Goal: Task Accomplishment & Management: Use online tool/utility

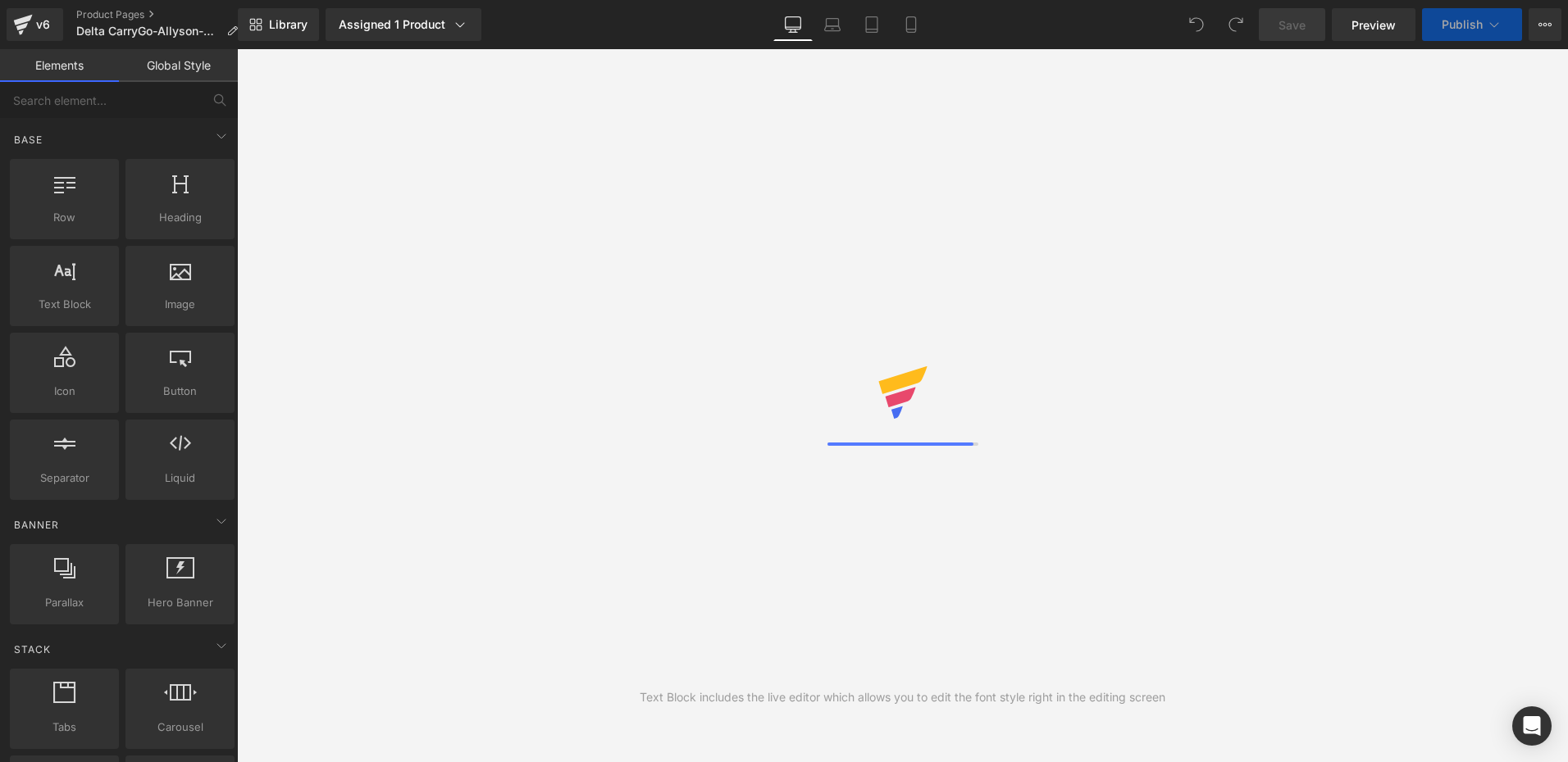
click at [662, 411] on div "Sale Off (P) Image" at bounding box center [657, 403] width 443 height 443
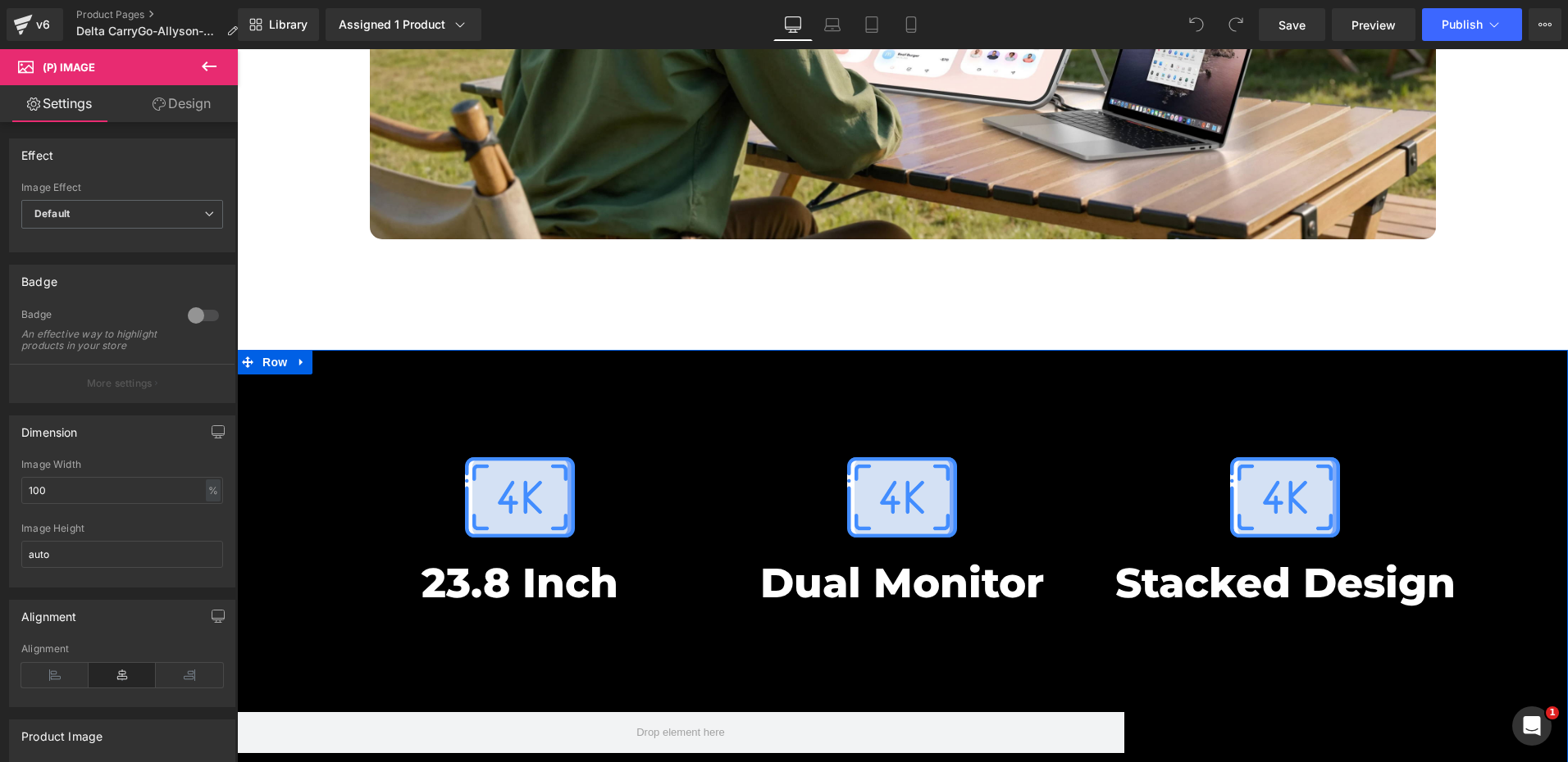
scroll to position [6474, 0]
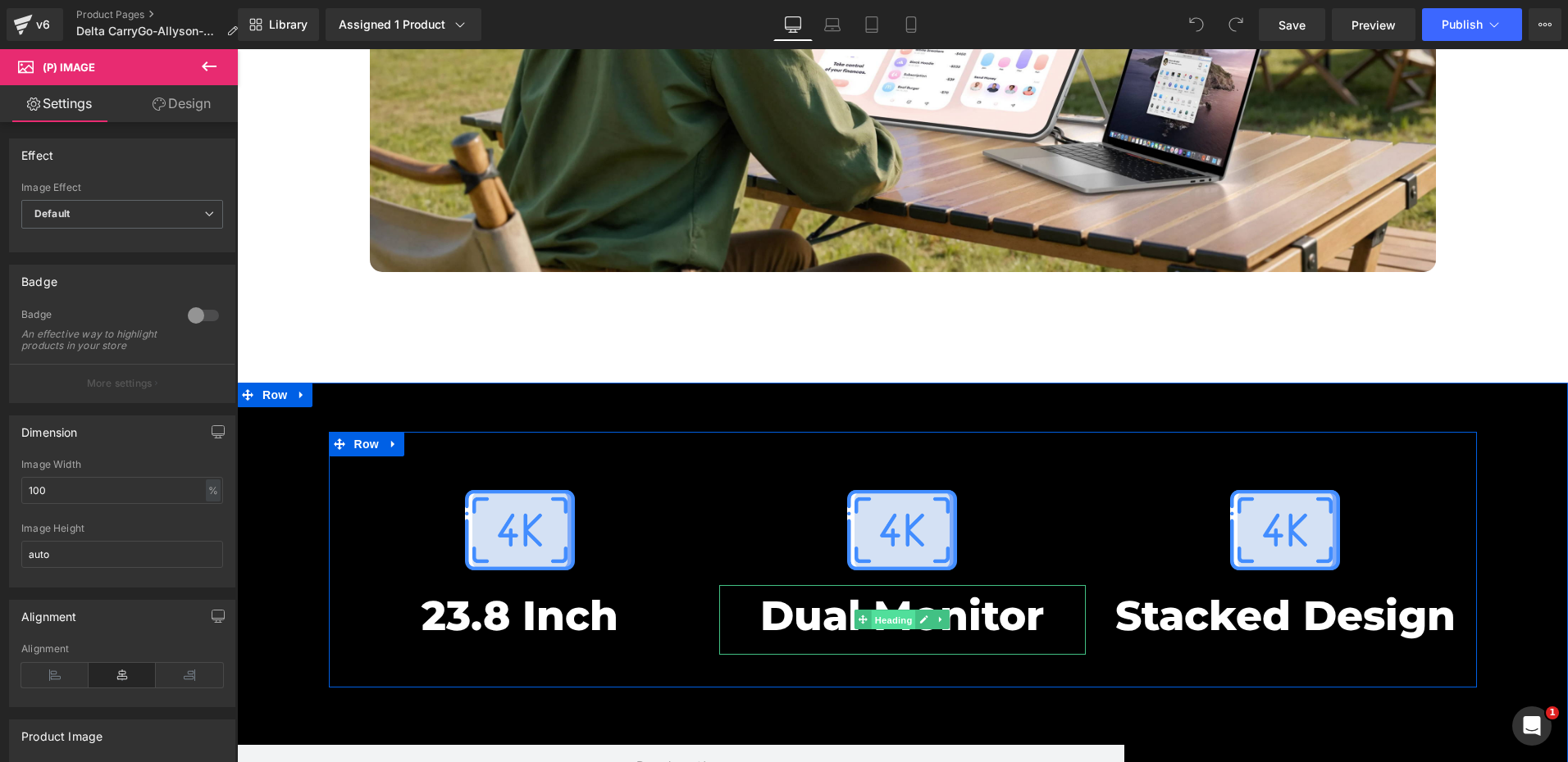
click at [888, 611] on span "Heading" at bounding box center [893, 620] width 44 height 19
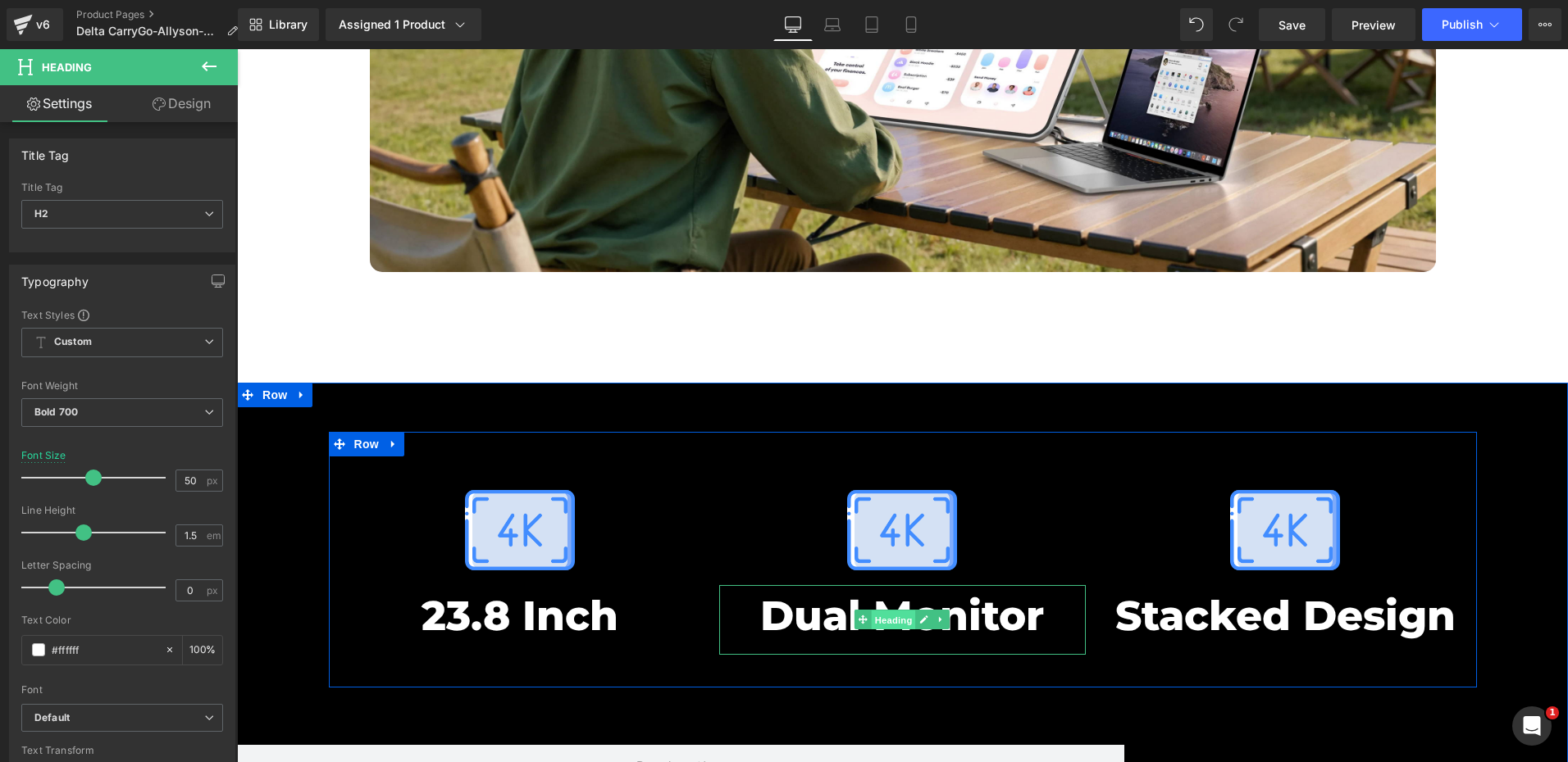
click at [888, 611] on span "Heading" at bounding box center [893, 620] width 44 height 19
click at [806, 585] on h2 "Dual Monitor" at bounding box center [903, 616] width 367 height 62
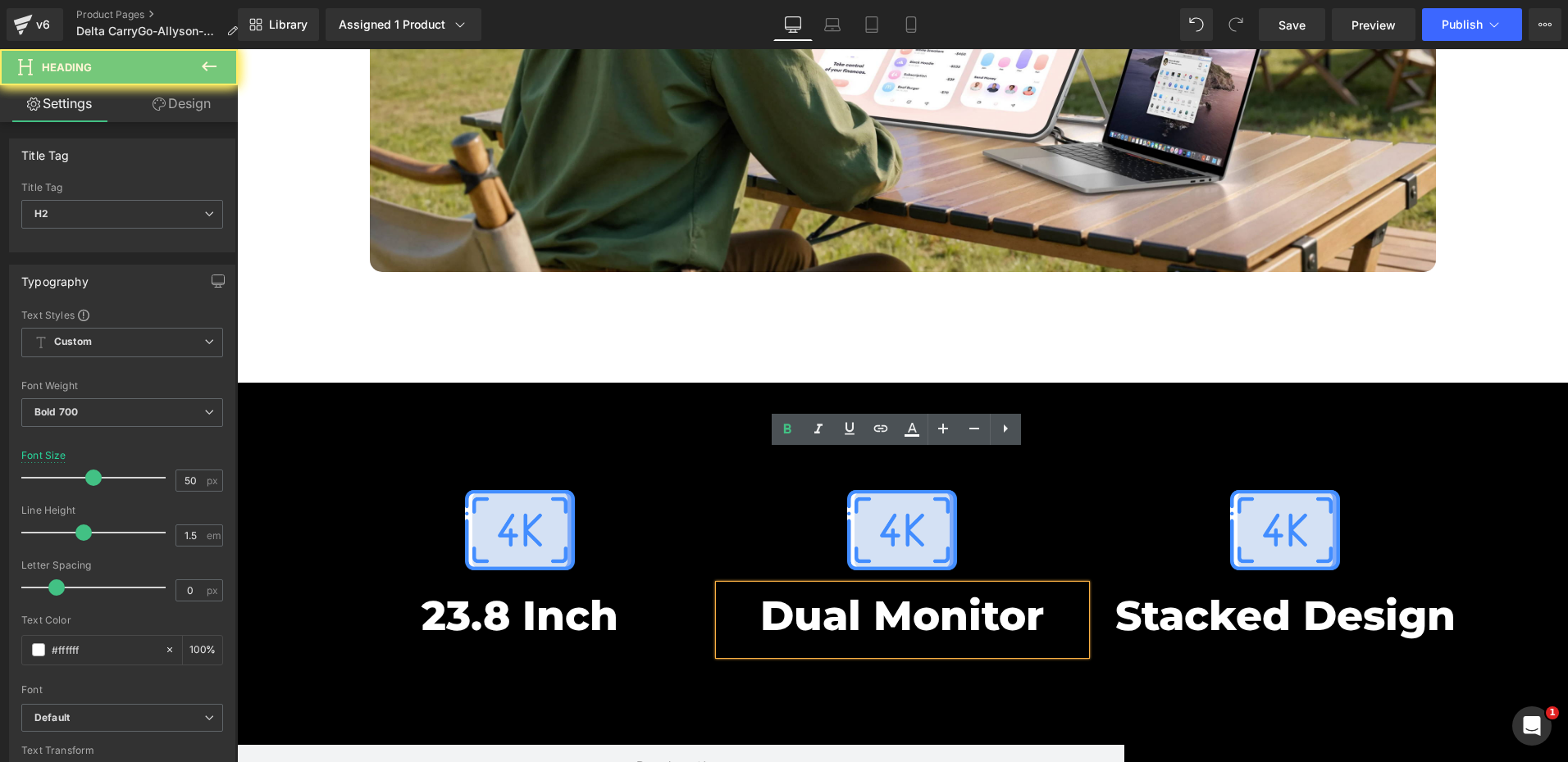
click at [900, 585] on h2 "Dual Monitor" at bounding box center [903, 616] width 367 height 62
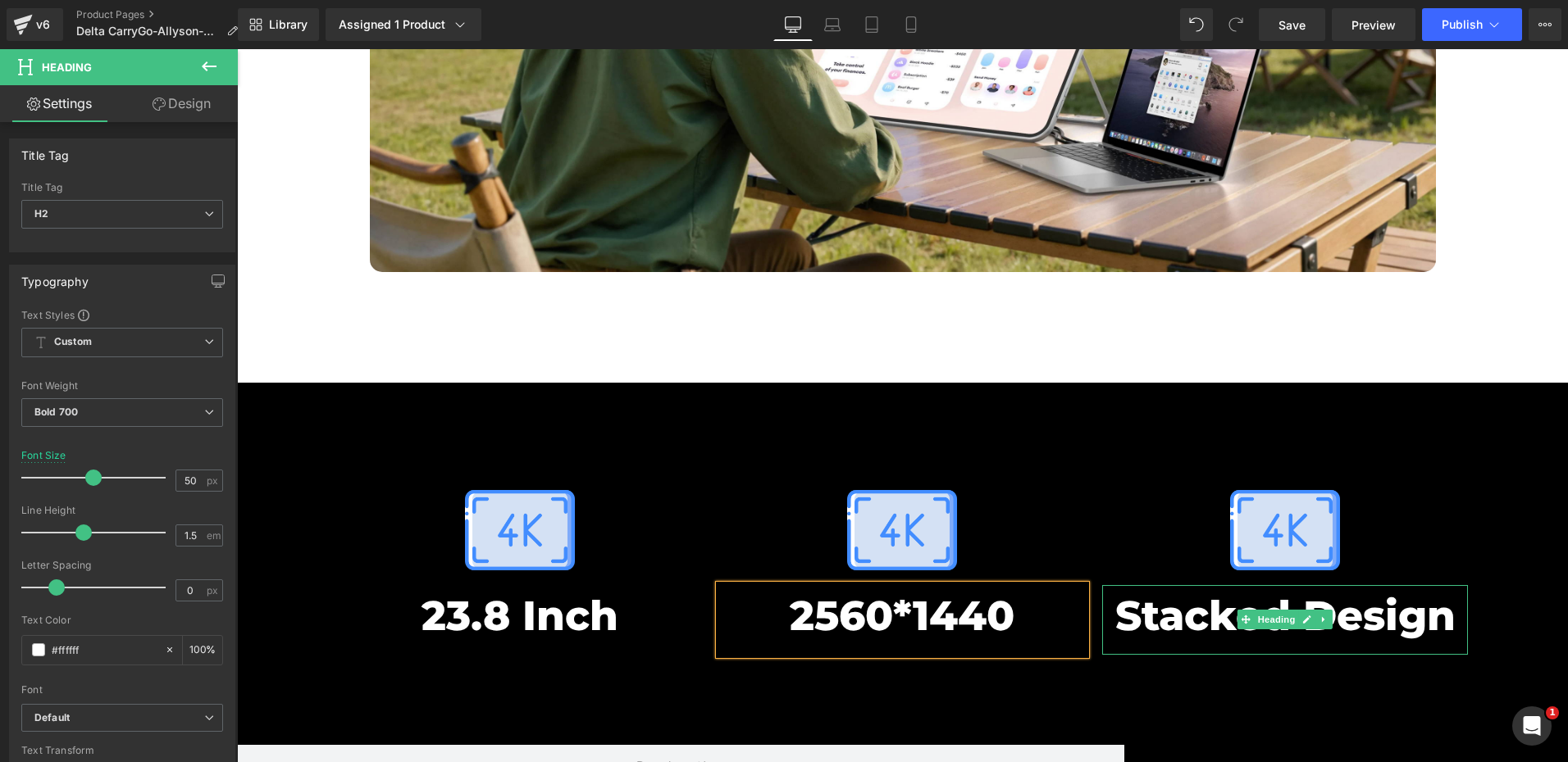
drag, startPoint x: 1243, startPoint y: 481, endPoint x: 1221, endPoint y: 496, distance: 26.6
click at [1243, 610] on span at bounding box center [1246, 619] width 17 height 19
click at [1221, 585] on h2 "Stacked Design" at bounding box center [1286, 616] width 367 height 62
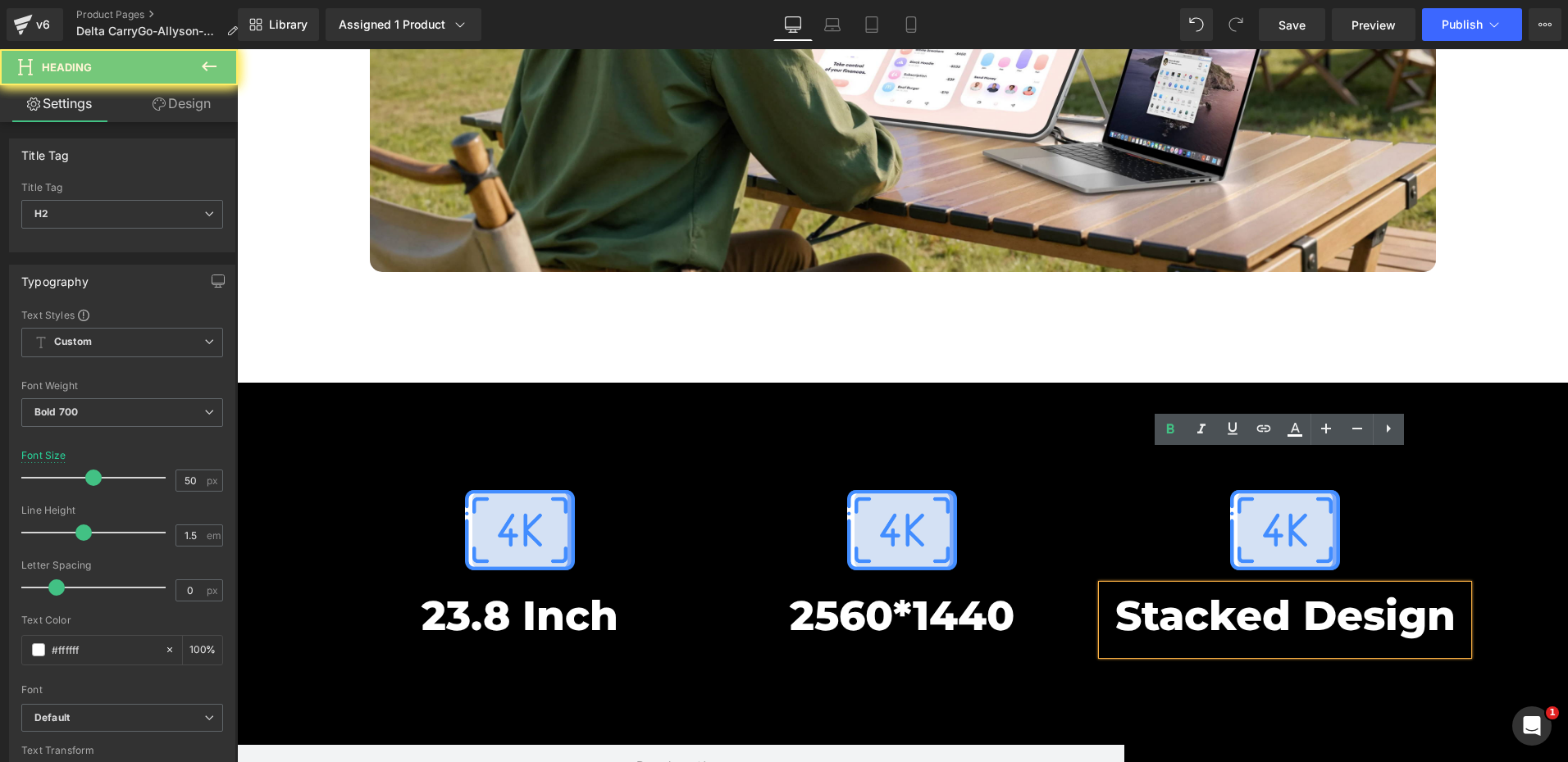
click at [1265, 585] on h2 "Stacked Design" at bounding box center [1286, 616] width 367 height 62
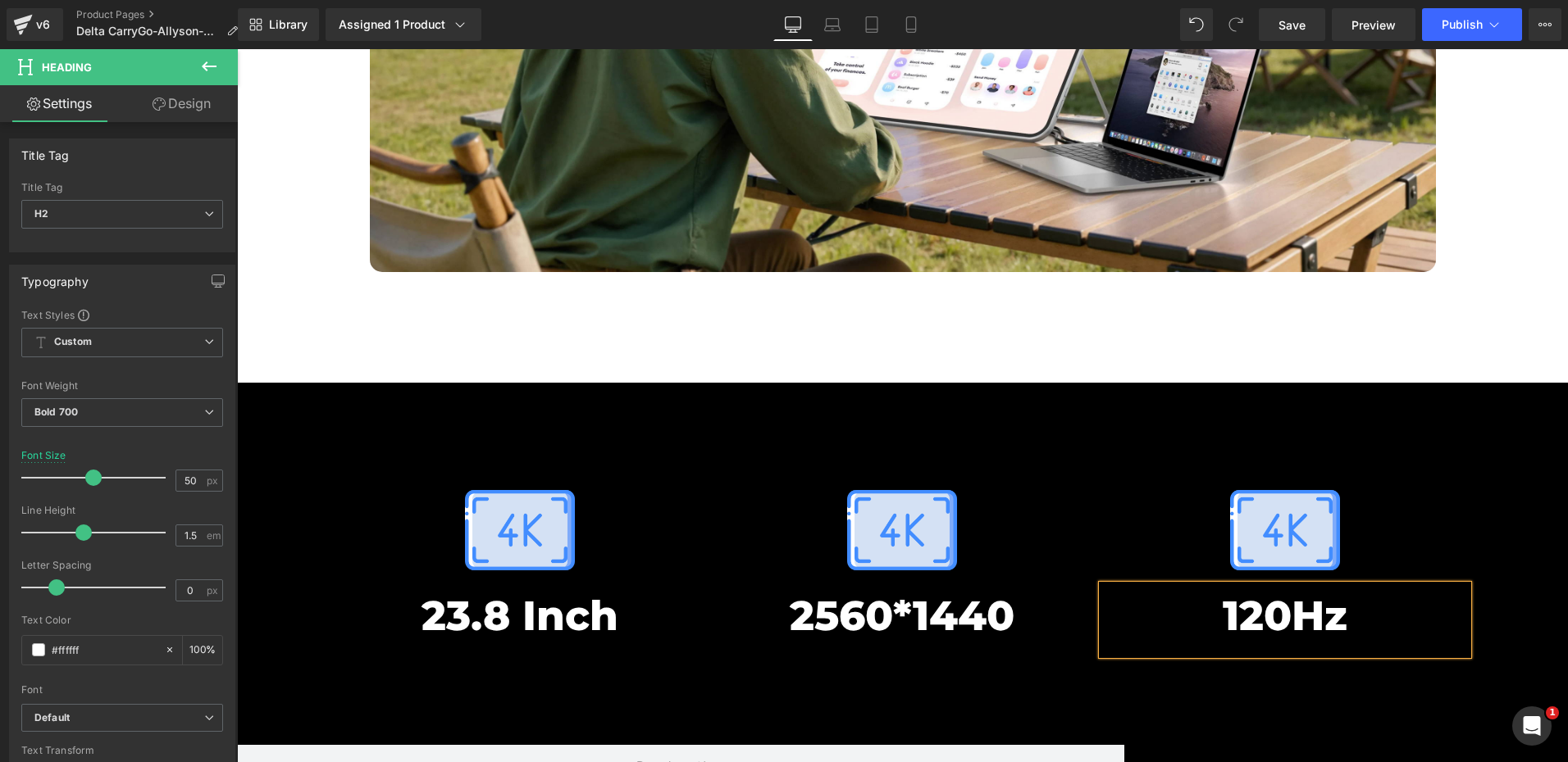
click at [1086, 432] on div "Image 23.8 Inch Heading Image 2560*1440 Heading Image 120Hz Heading Row 40px" at bounding box center [903, 559] width 1148 height 256
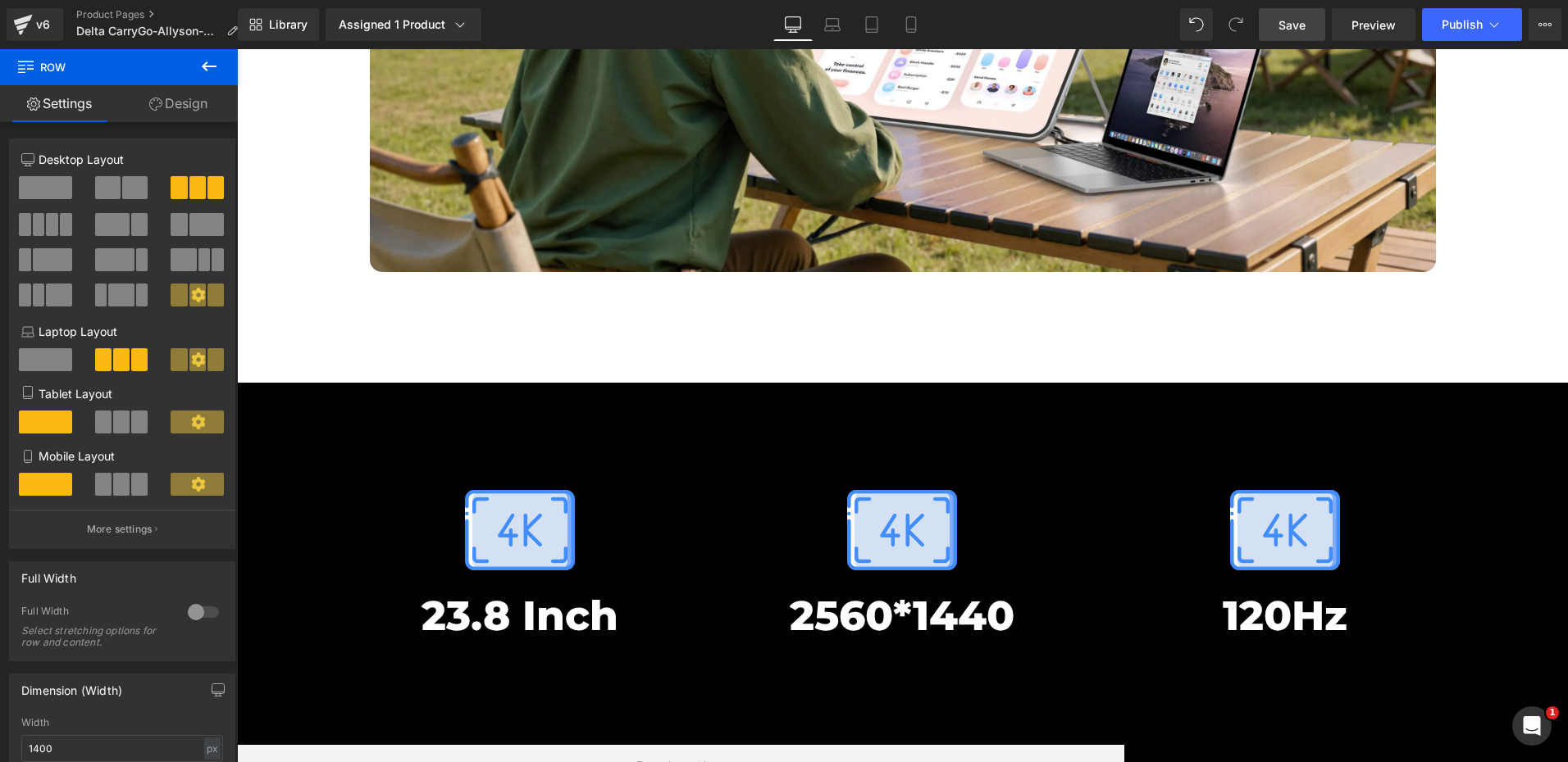
click at [1276, 18] on link "Save" at bounding box center [1292, 24] width 67 height 33
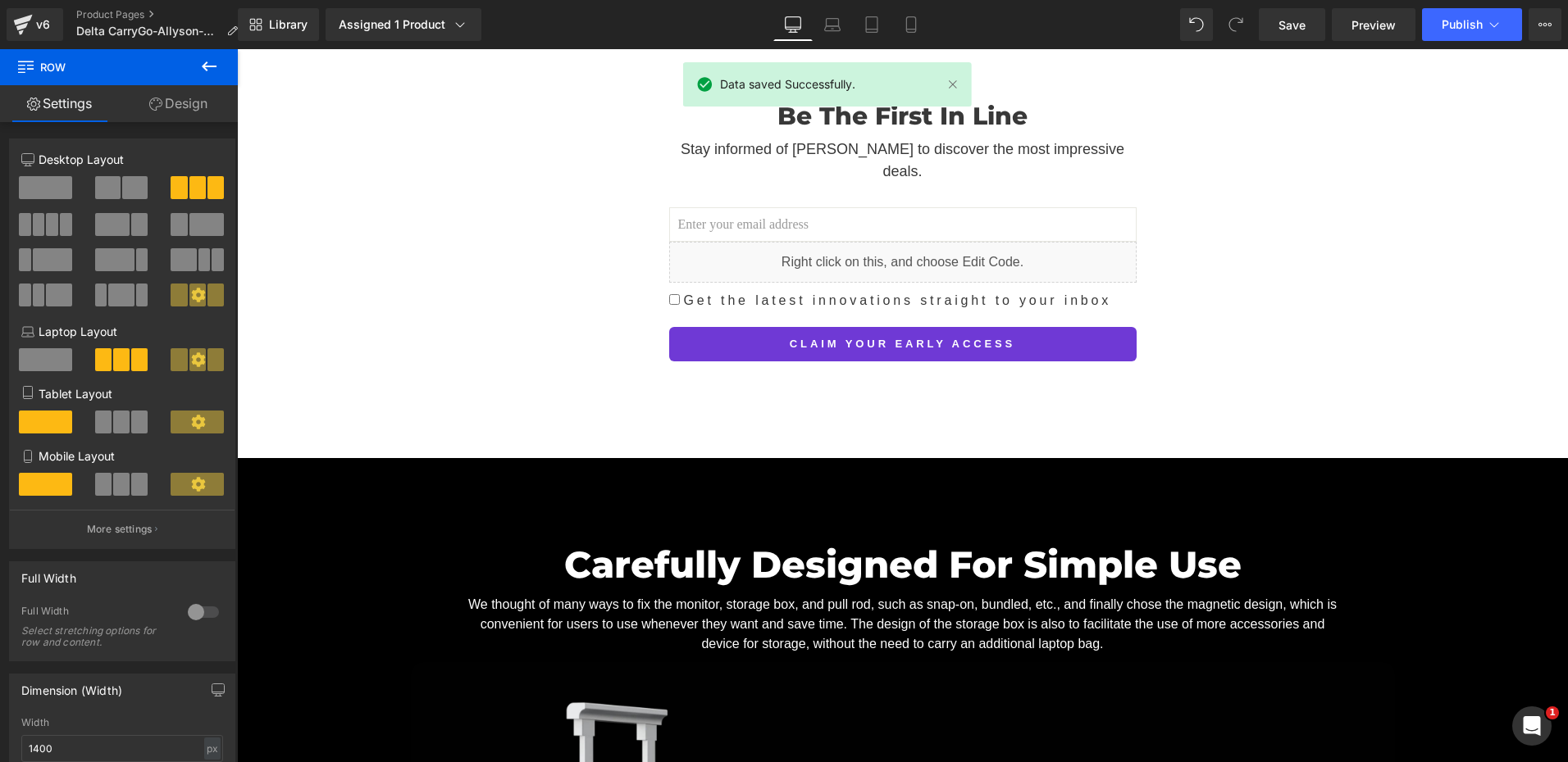
scroll to position [2705, 0]
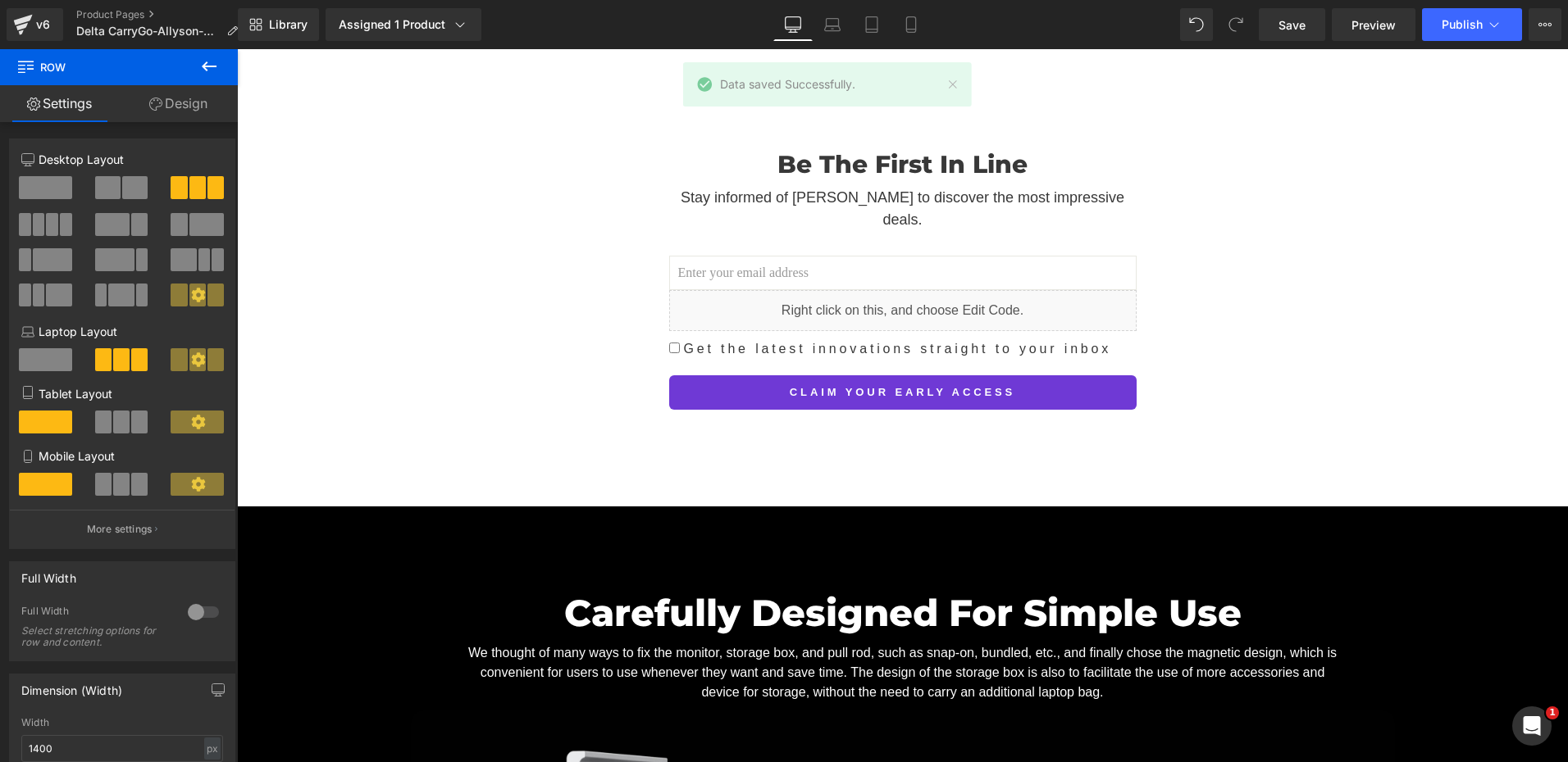
click at [1538, 721] on icon "打开 Intercom Messenger" at bounding box center [1532, 727] width 27 height 27
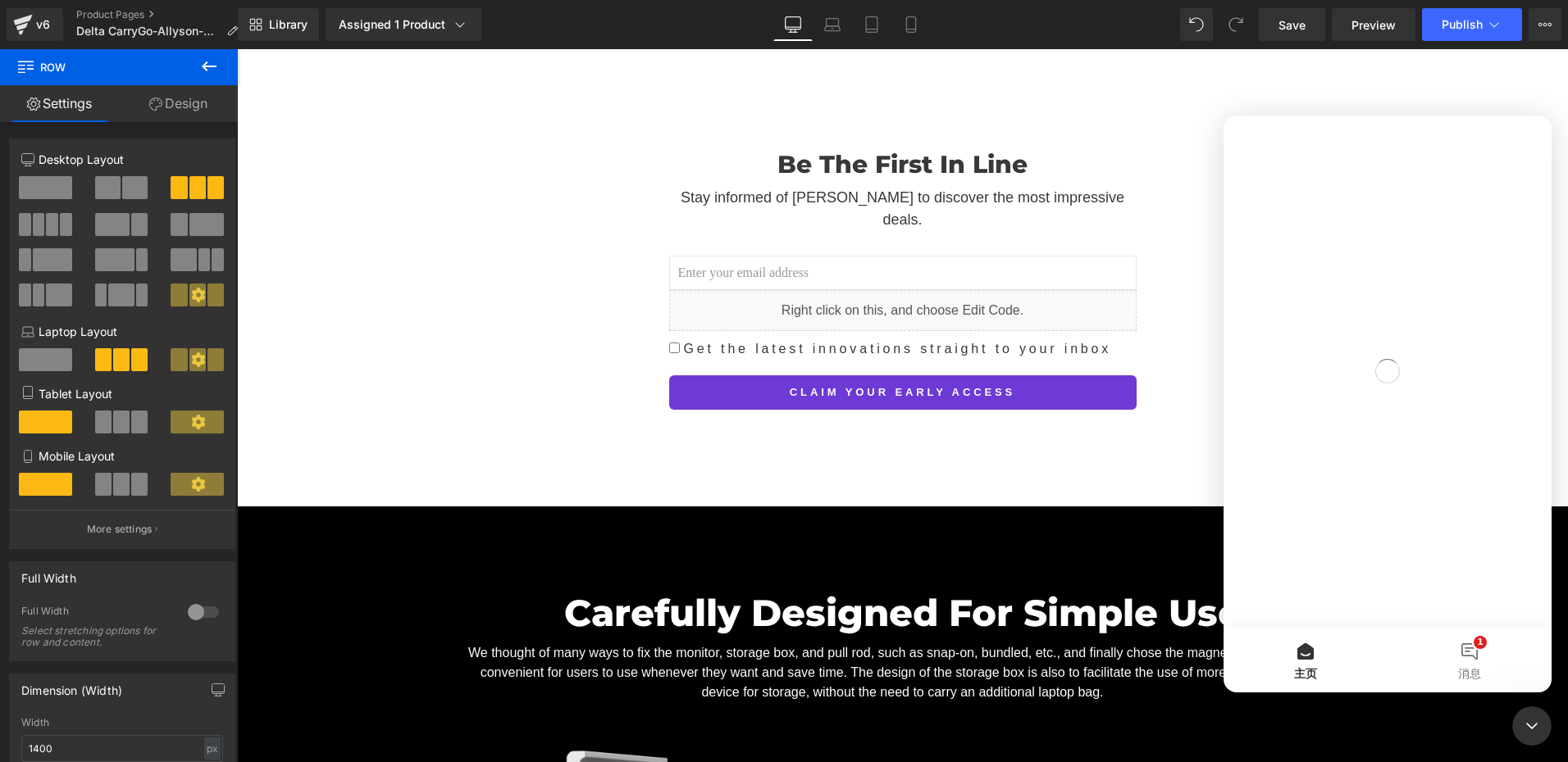
scroll to position [0, 0]
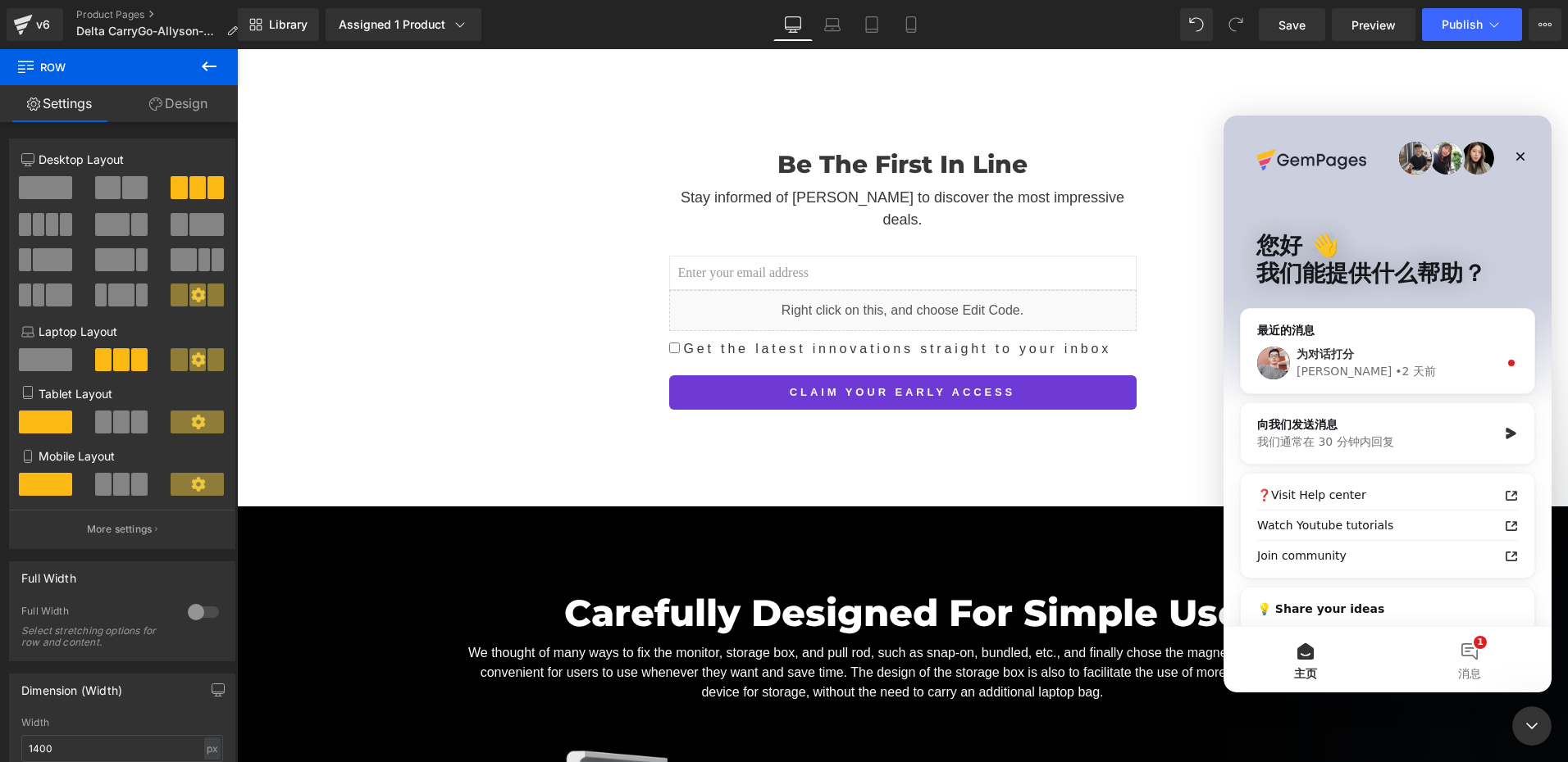
click at [1385, 357] on div "为对话打分" at bounding box center [1397, 354] width 202 height 17
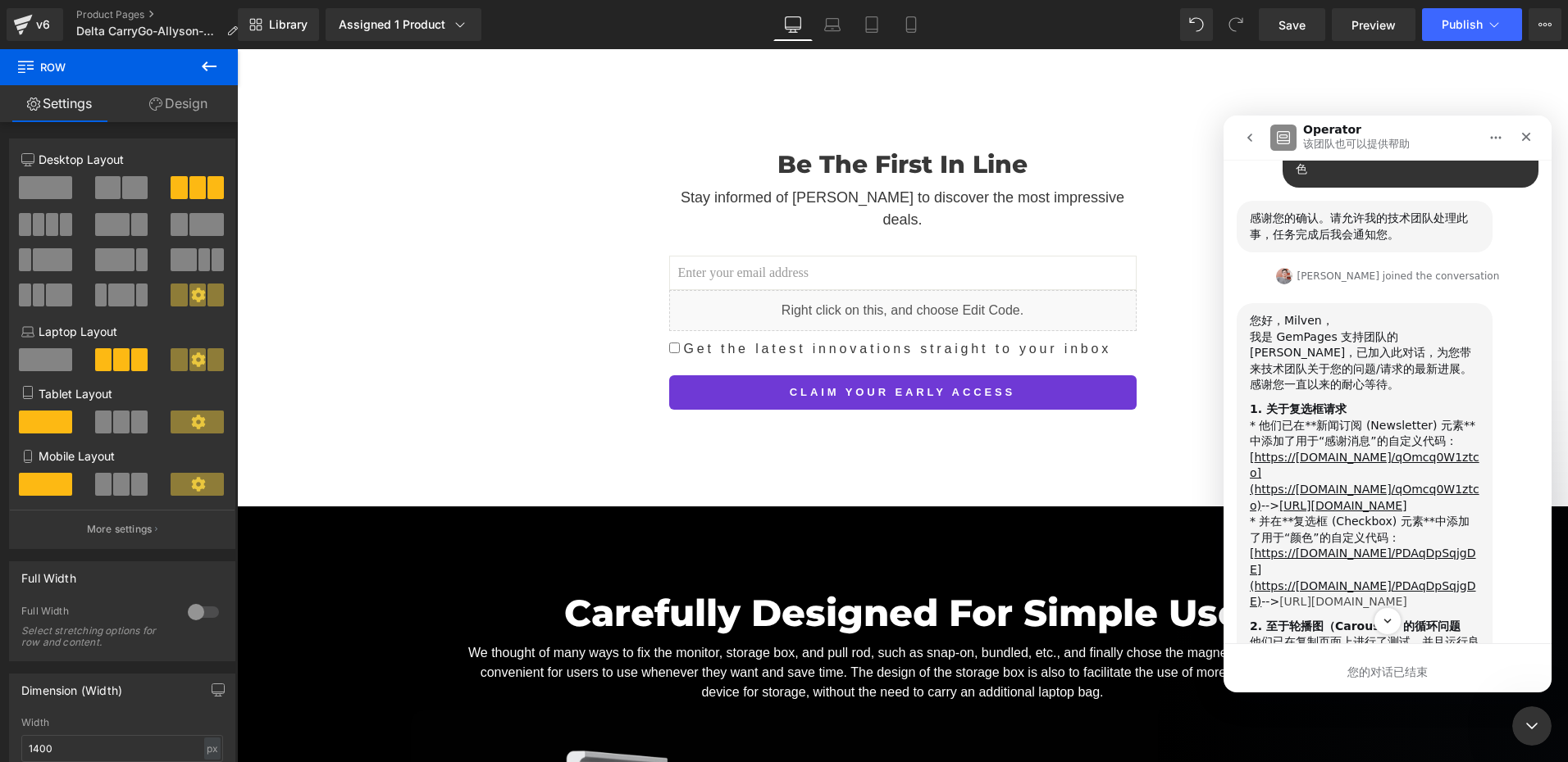
scroll to position [1813, 0]
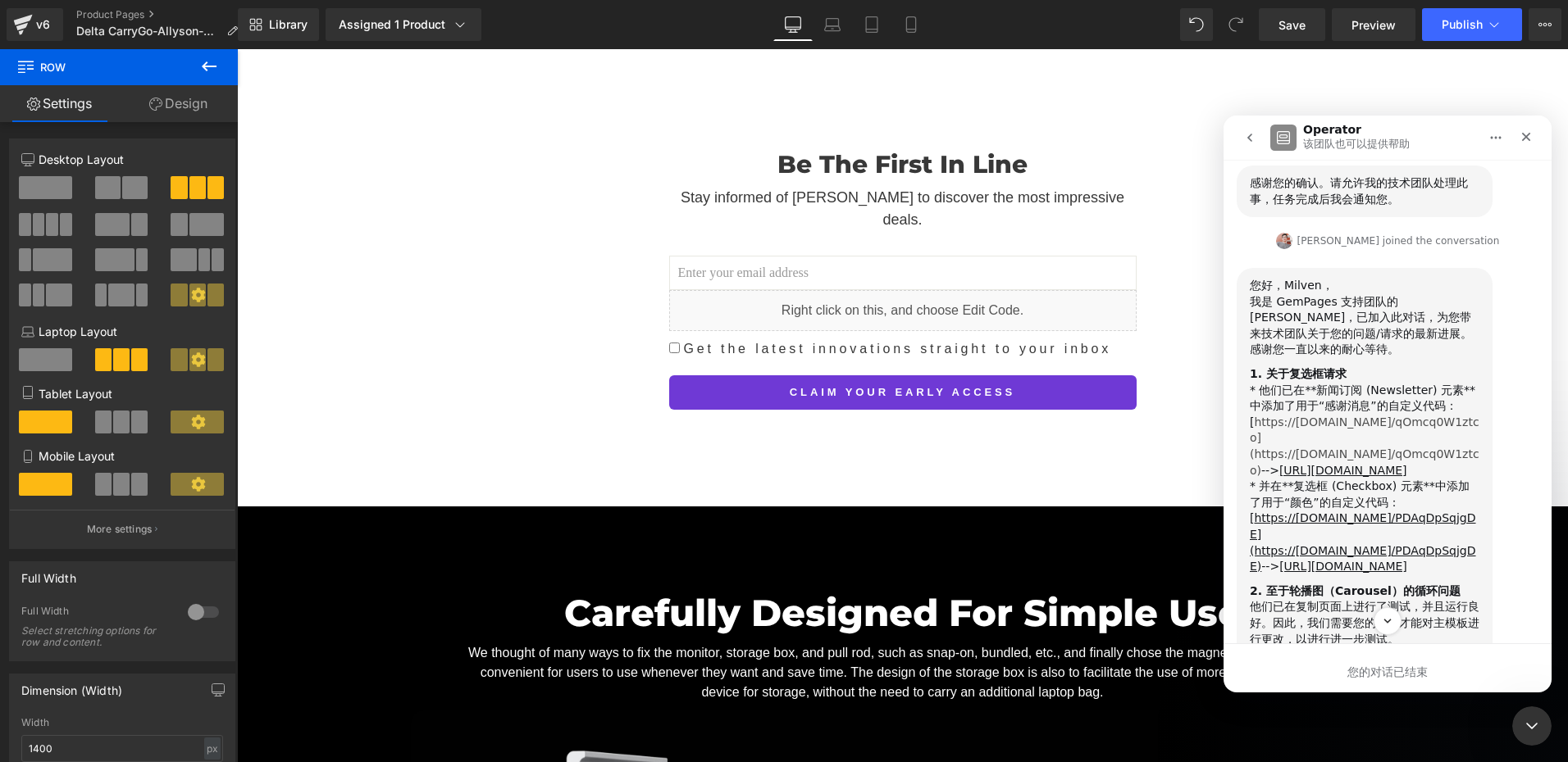
click at [1352, 416] on a(https "https://prnt.sc/qOmcq0W1ztco](https://prnt.sc/qOmcq0W1ztco)" at bounding box center [1365, 446] width 230 height 62
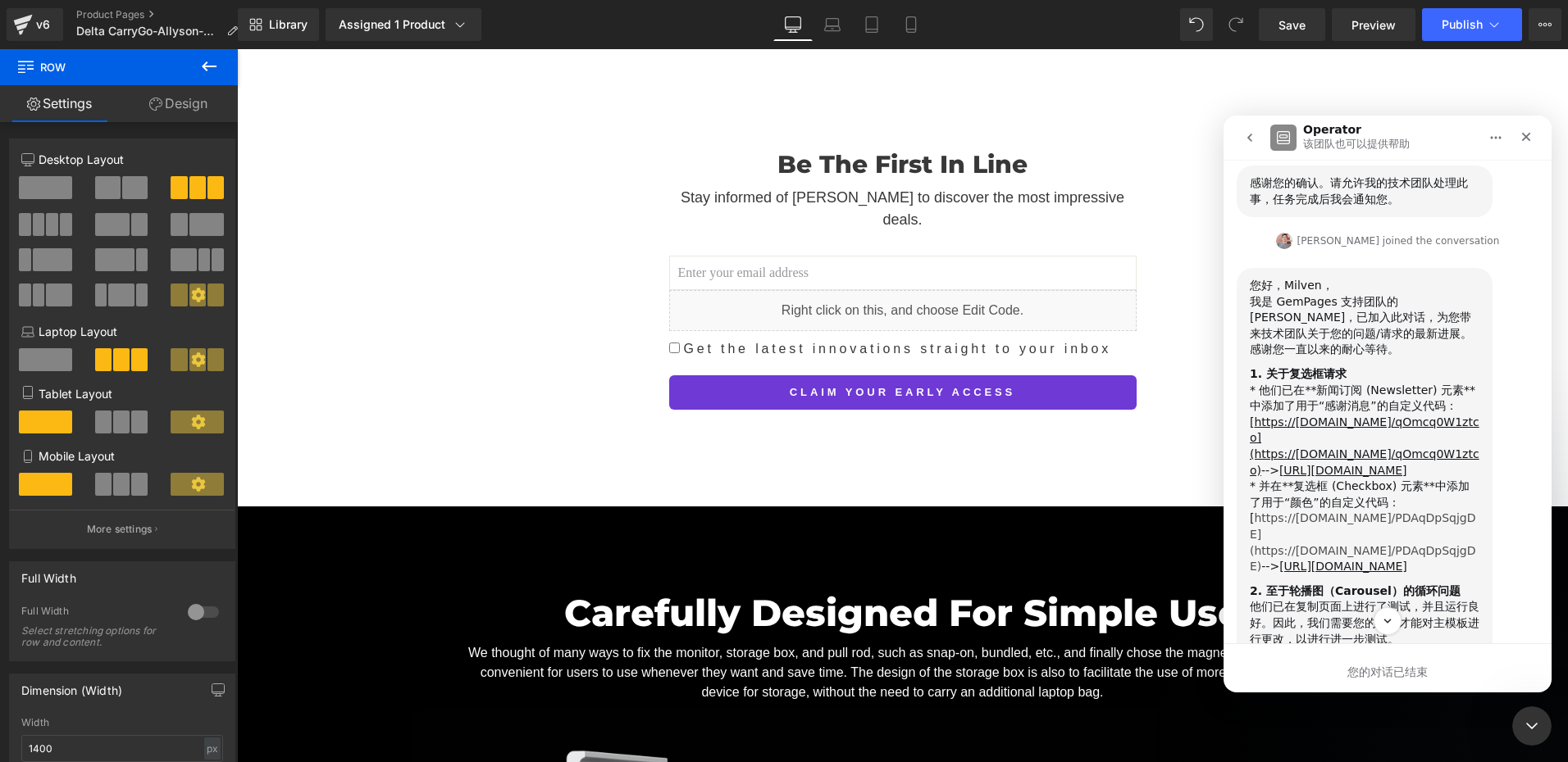
click at [1331, 511] on a(https "https://prnt.sc/PDAqDpSqjgDE](https://prnt.sc/PDAqDpSqjgDE)" at bounding box center [1363, 542] width 227 height 62
drag, startPoint x: 46, startPoint y: 31, endPoint x: 559, endPoint y: 224, distance: 548.1
click at [46, 31] on div at bounding box center [784, 357] width 1568 height 713
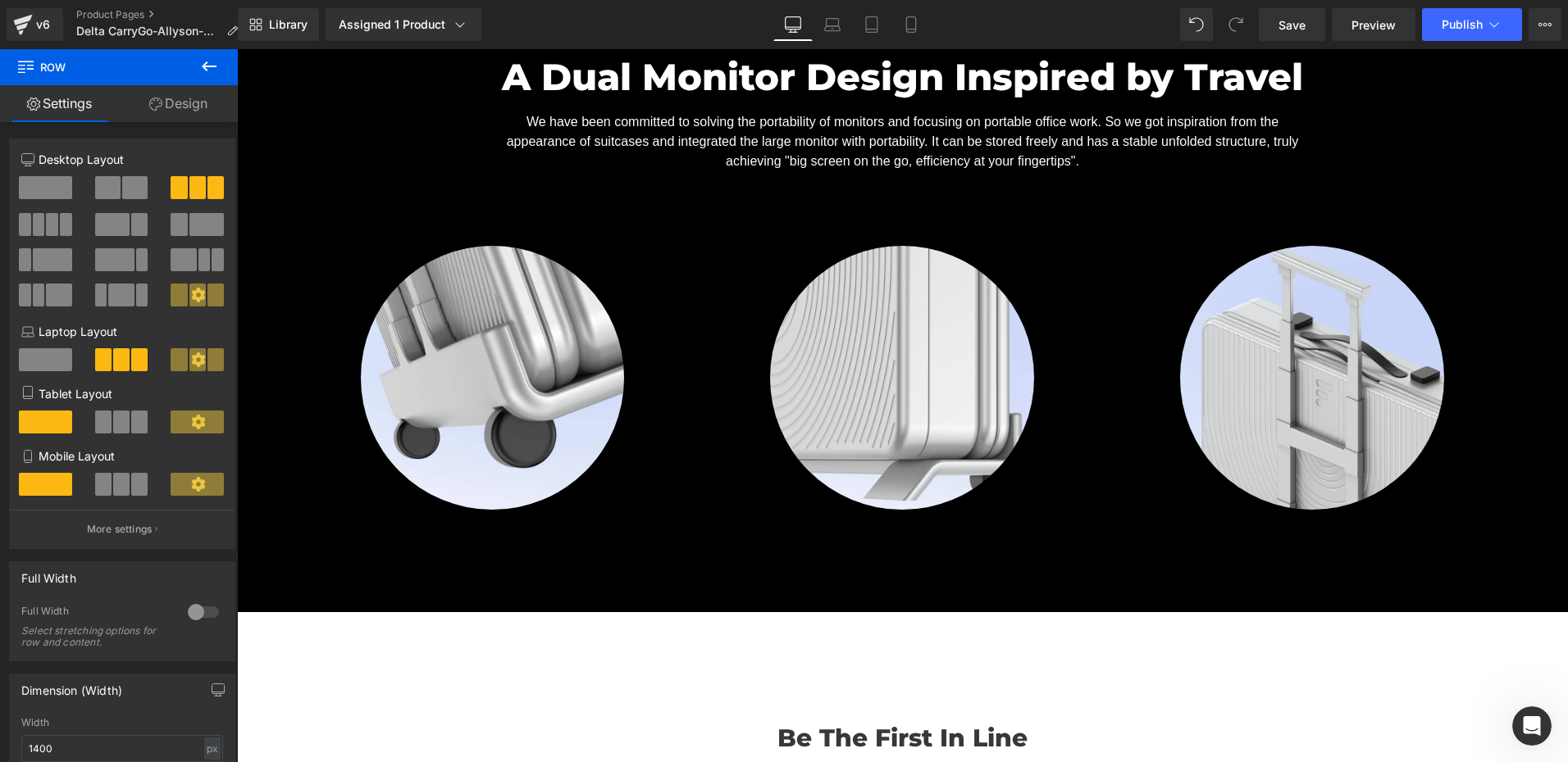
scroll to position [2550, 0]
click at [33, 29] on div "v6" at bounding box center [43, 24] width 20 height 21
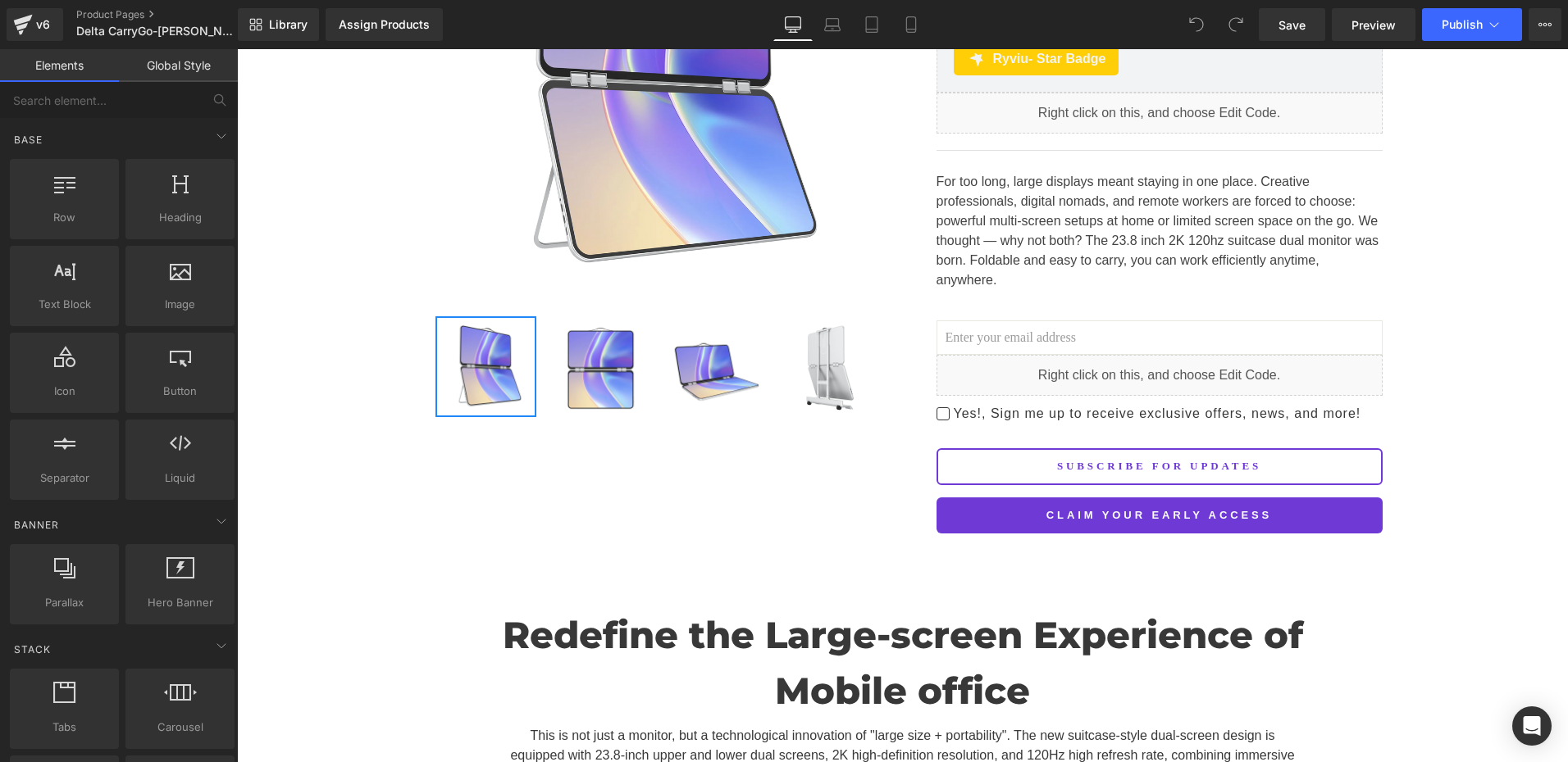
scroll to position [328, 0]
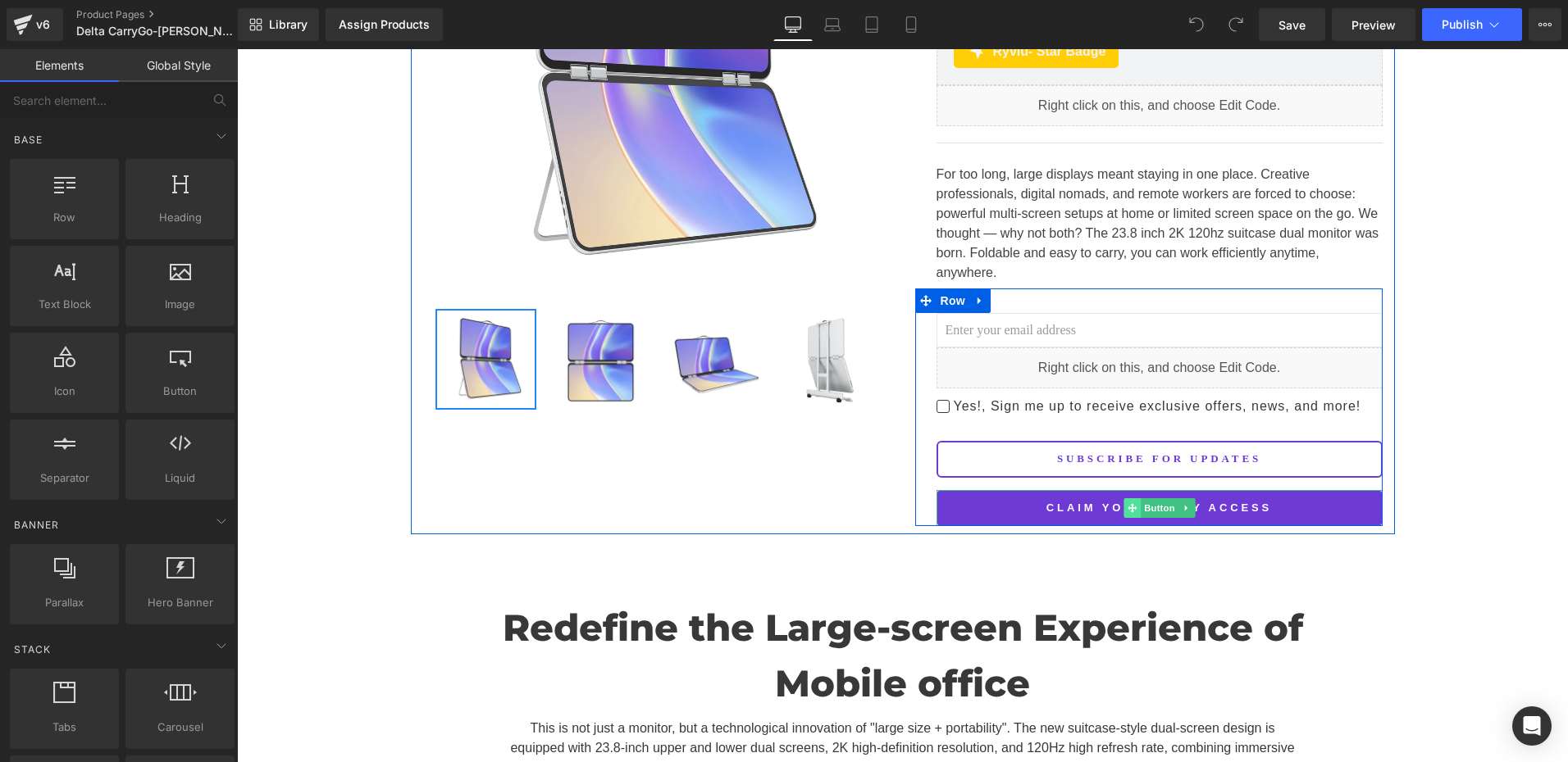
click at [1123, 498] on span at bounding box center [1132, 508] width 17 height 19
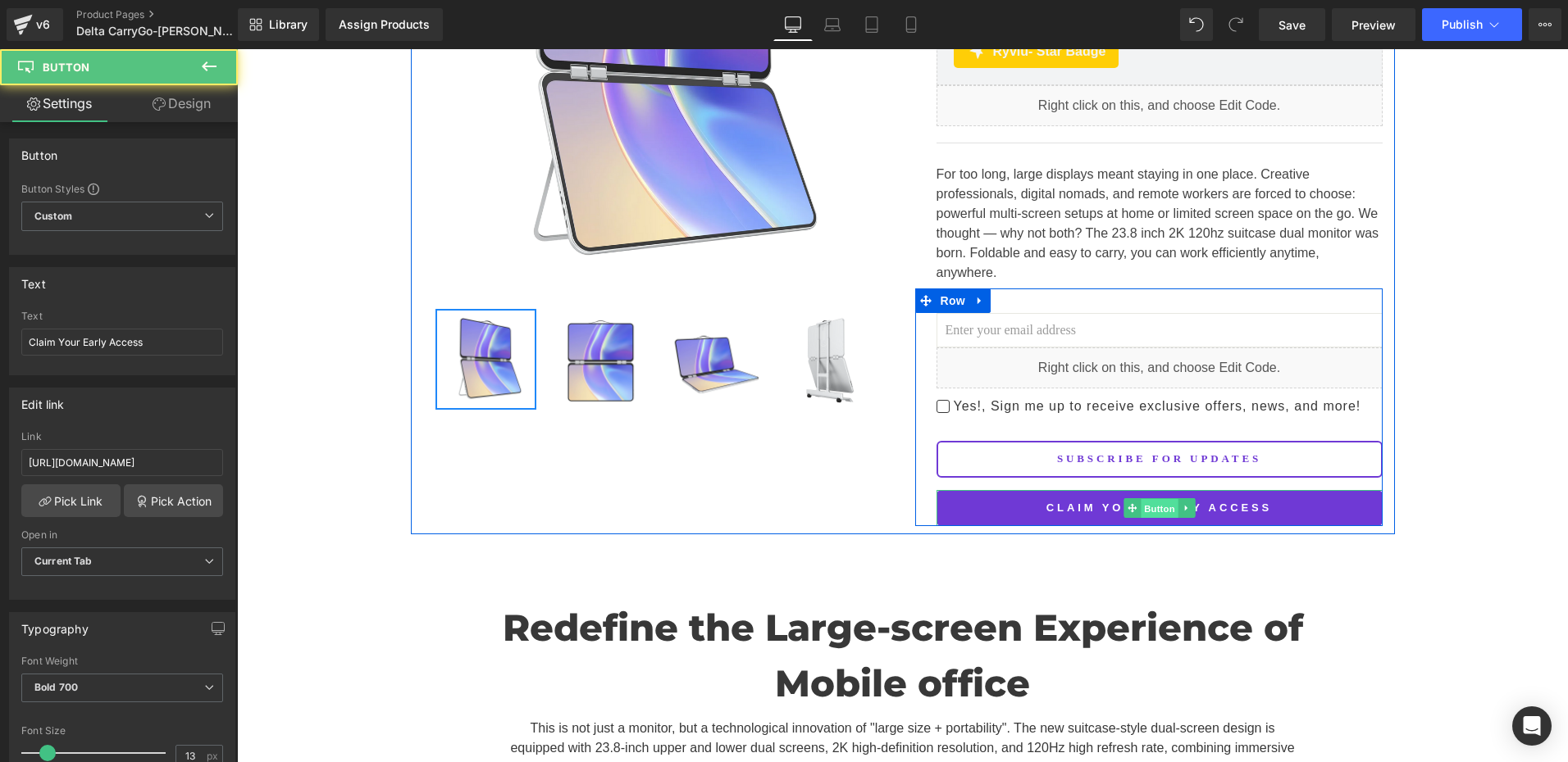
click at [1165, 499] on span "Button" at bounding box center [1160, 509] width 38 height 19
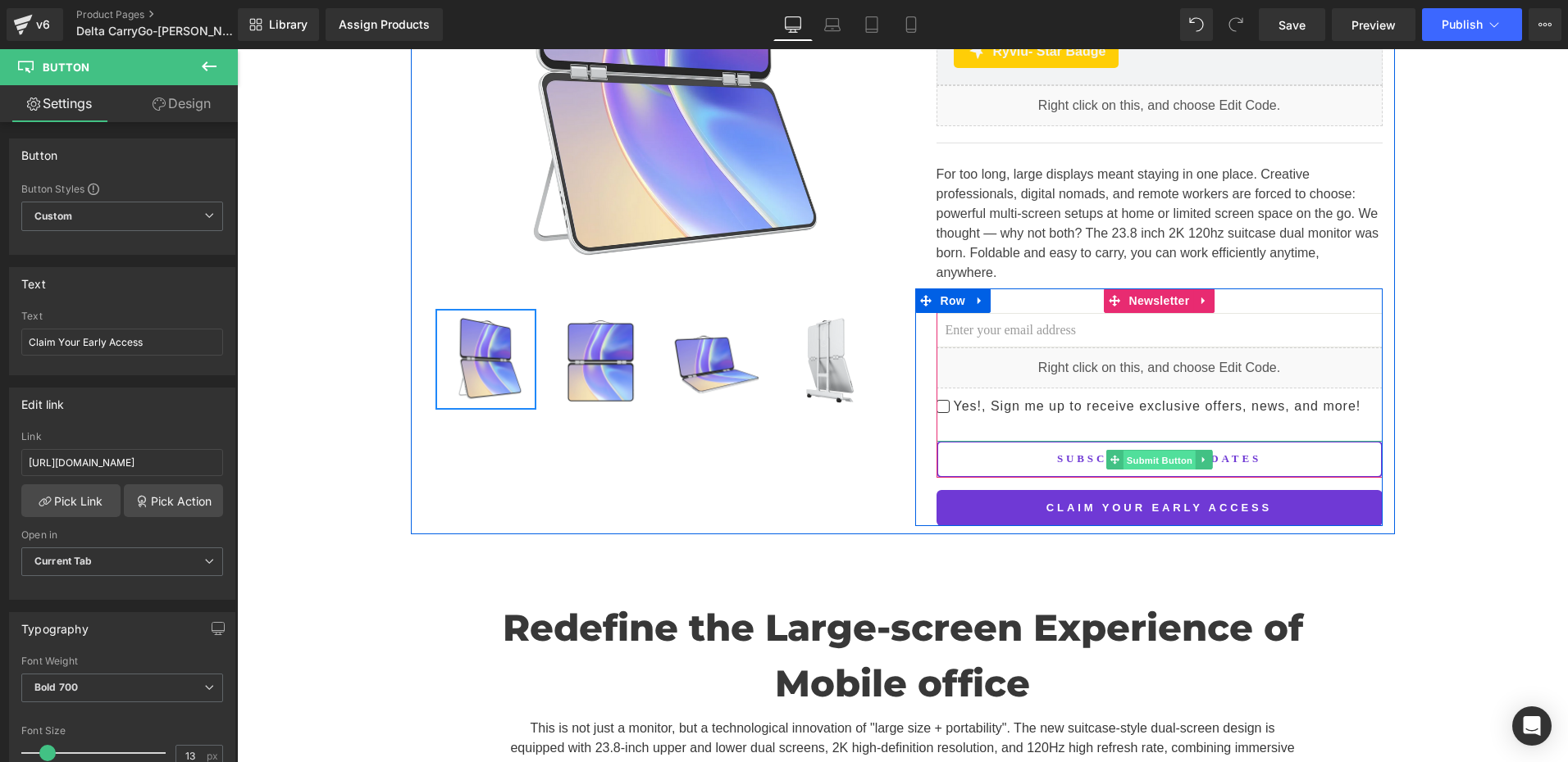
click at [1159, 450] on span "Submit Button" at bounding box center [1158, 460] width 72 height 19
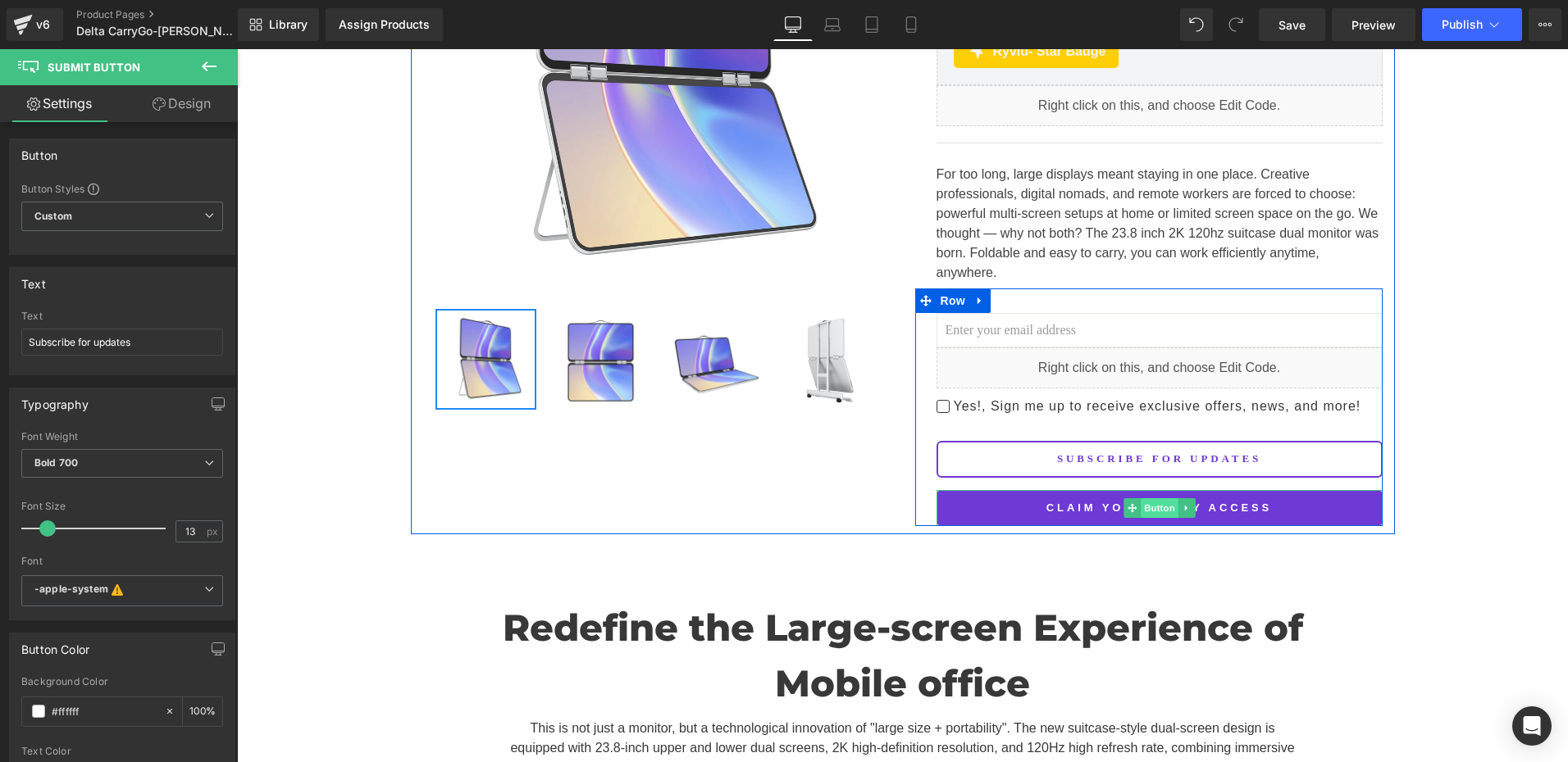
click at [1154, 498] on span "Button" at bounding box center [1160, 508] width 38 height 19
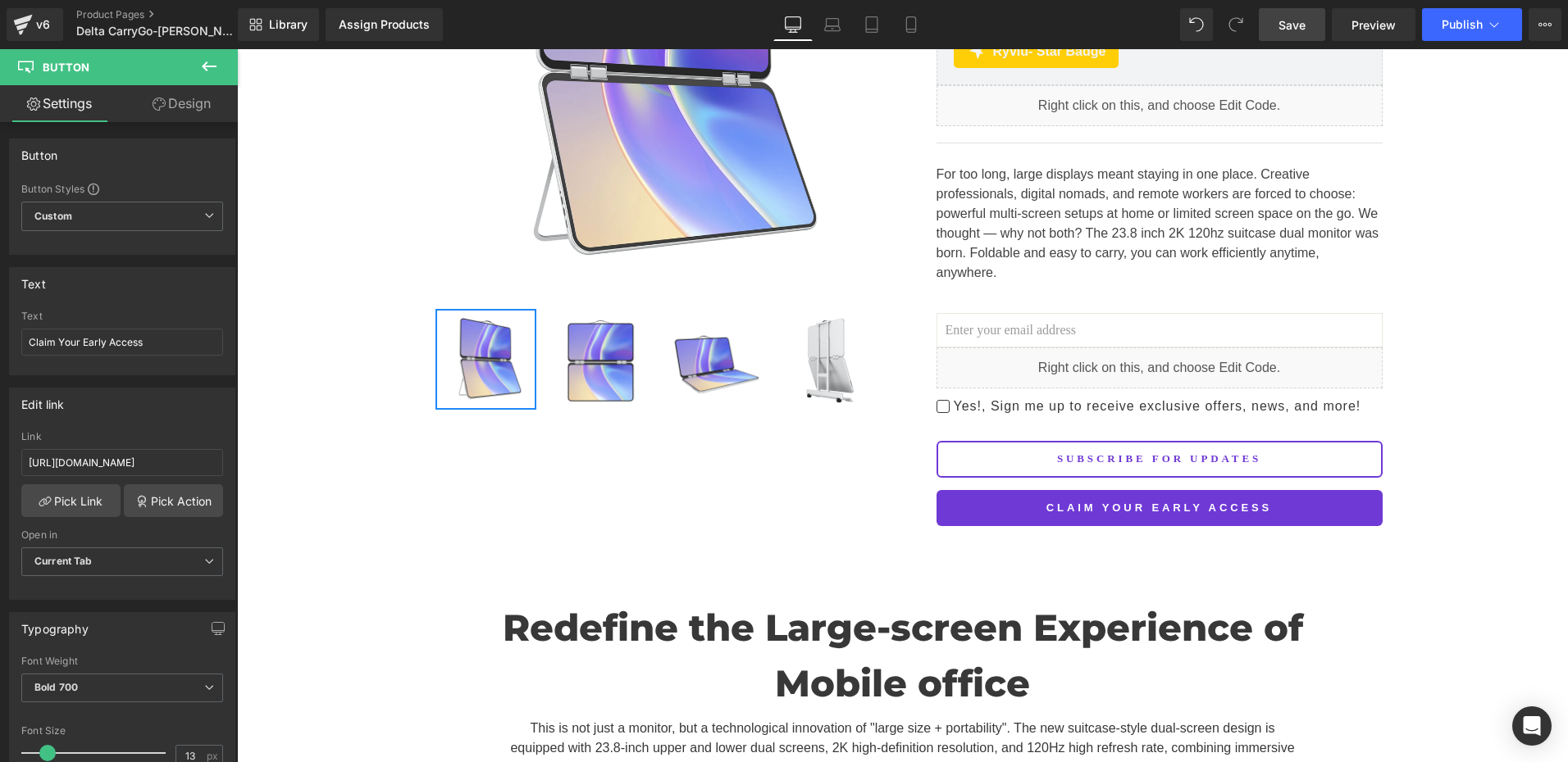
click at [1308, 24] on link "Save" at bounding box center [1292, 24] width 67 height 33
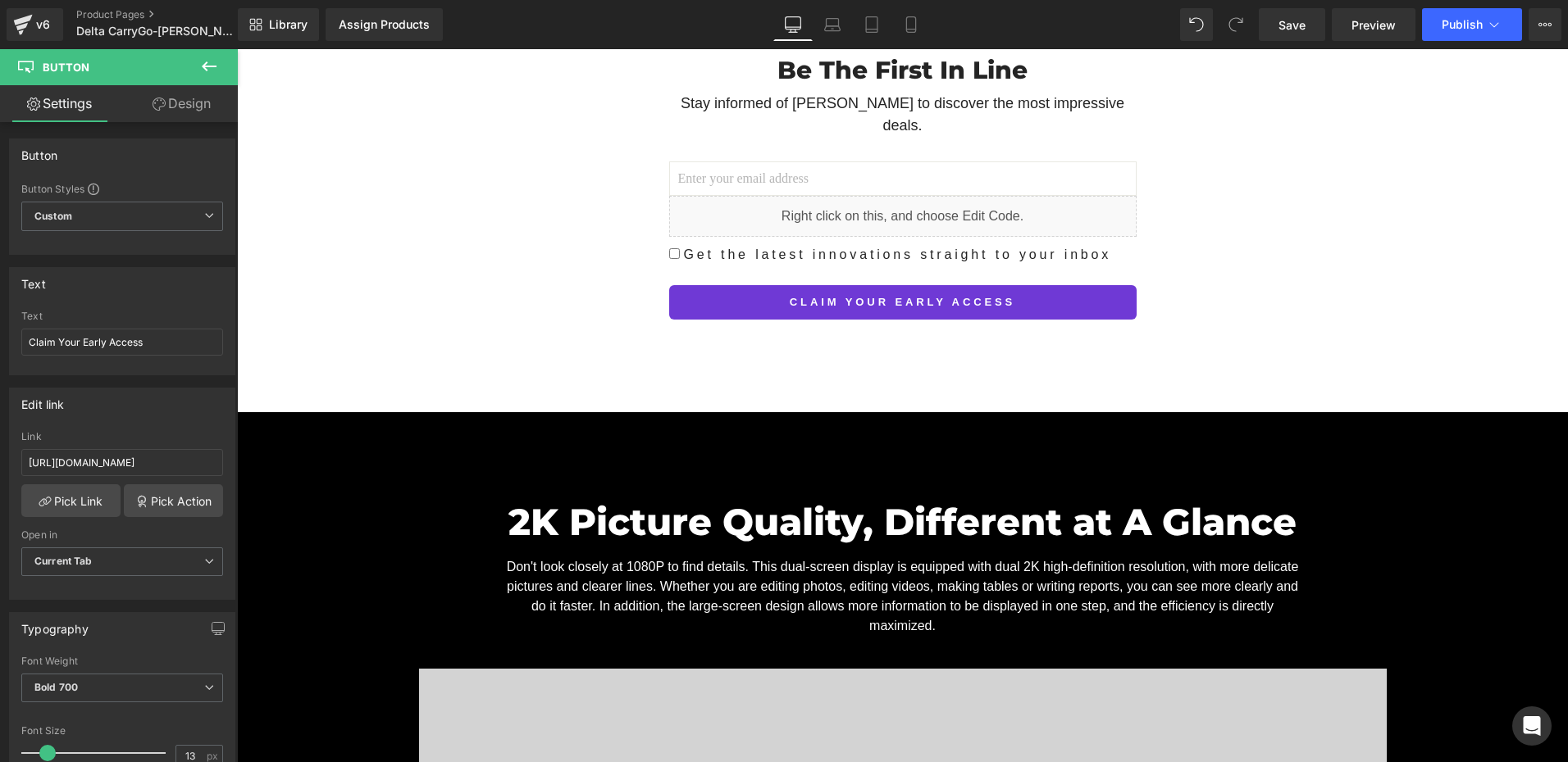
scroll to position [8249, 0]
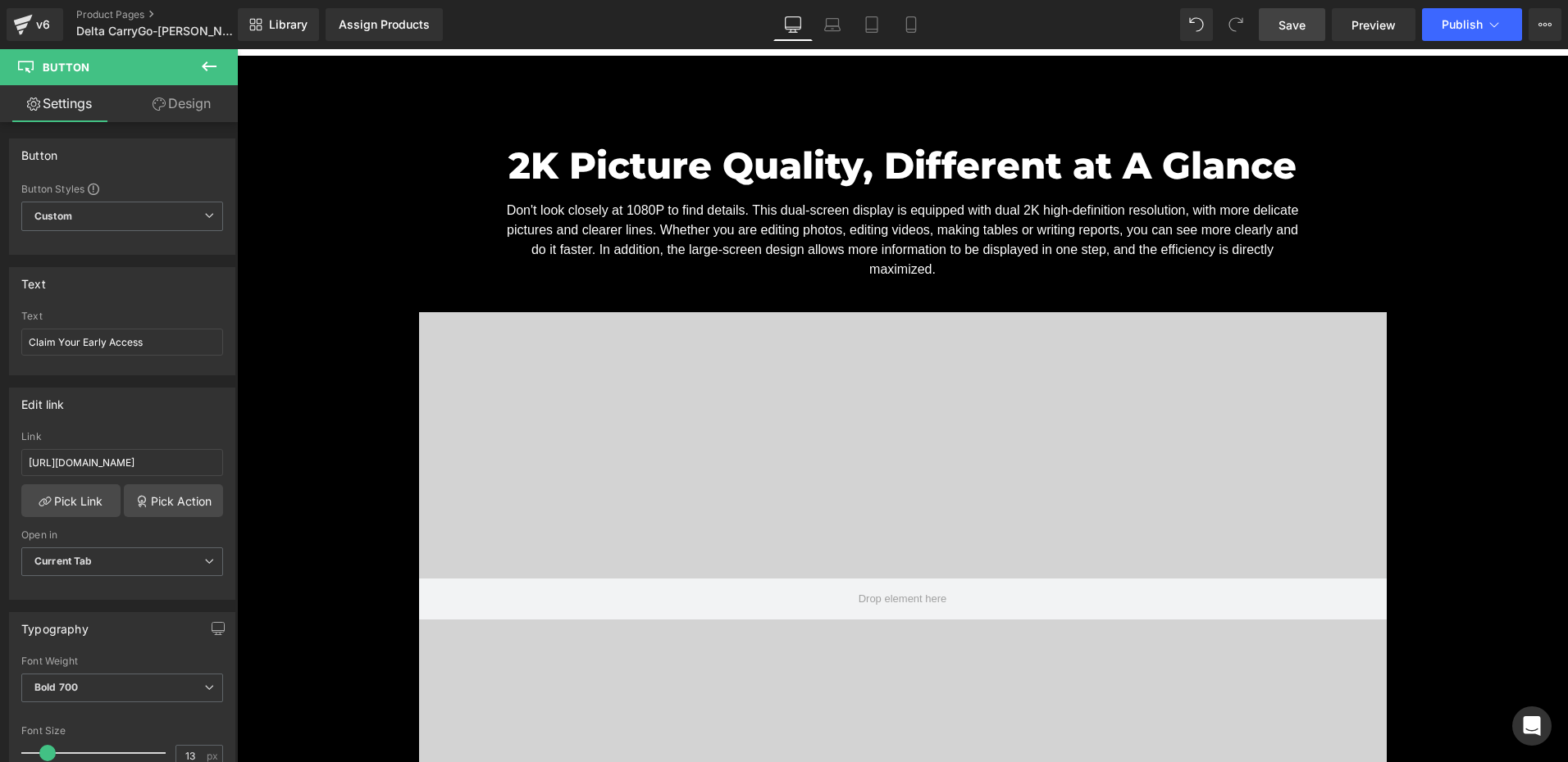
drag, startPoint x: 1294, startPoint y: 35, endPoint x: 692, endPoint y: 46, distance: 602.1
click at [1294, 35] on link "Save" at bounding box center [1292, 24] width 67 height 33
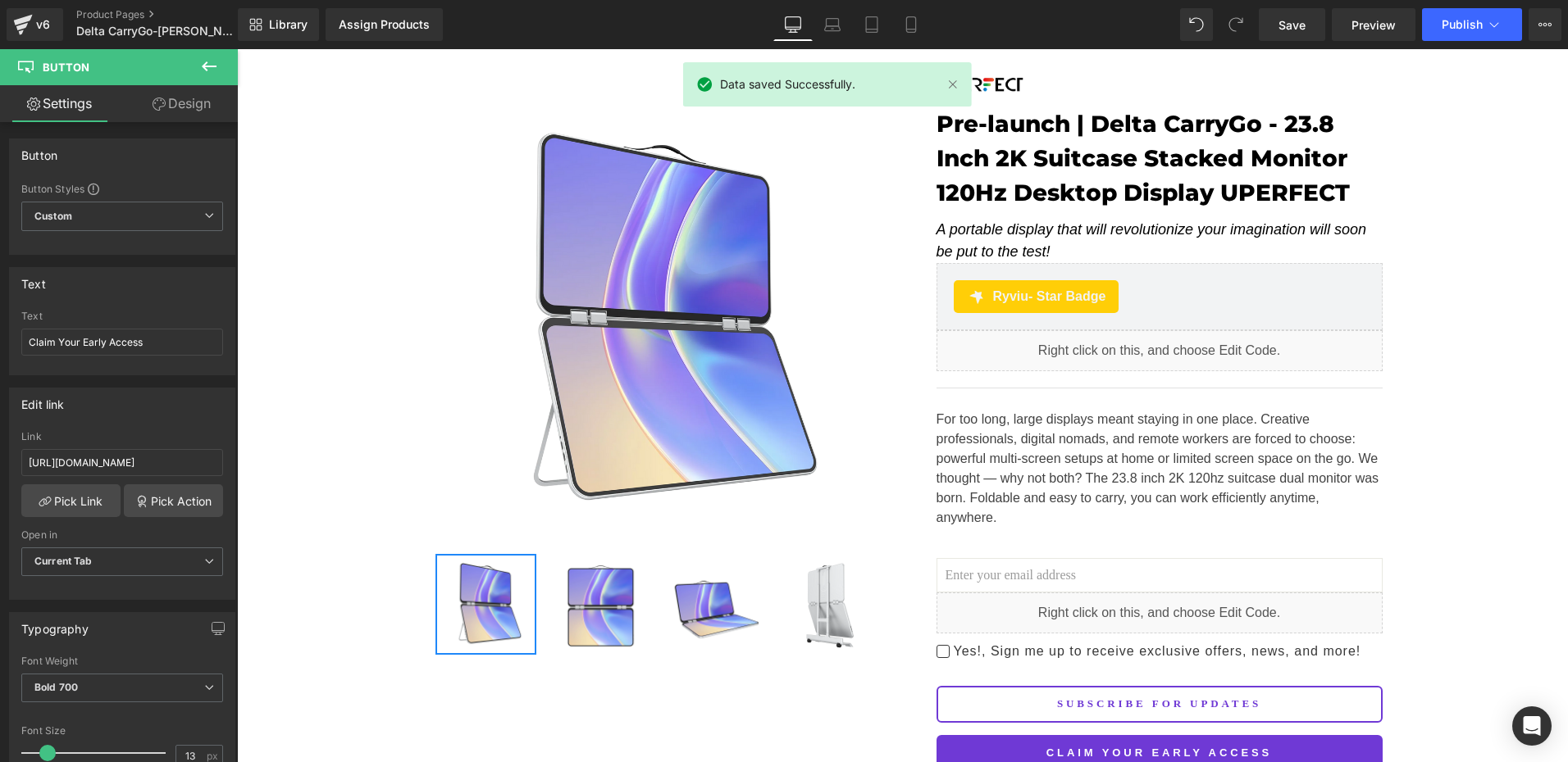
scroll to position [0, 0]
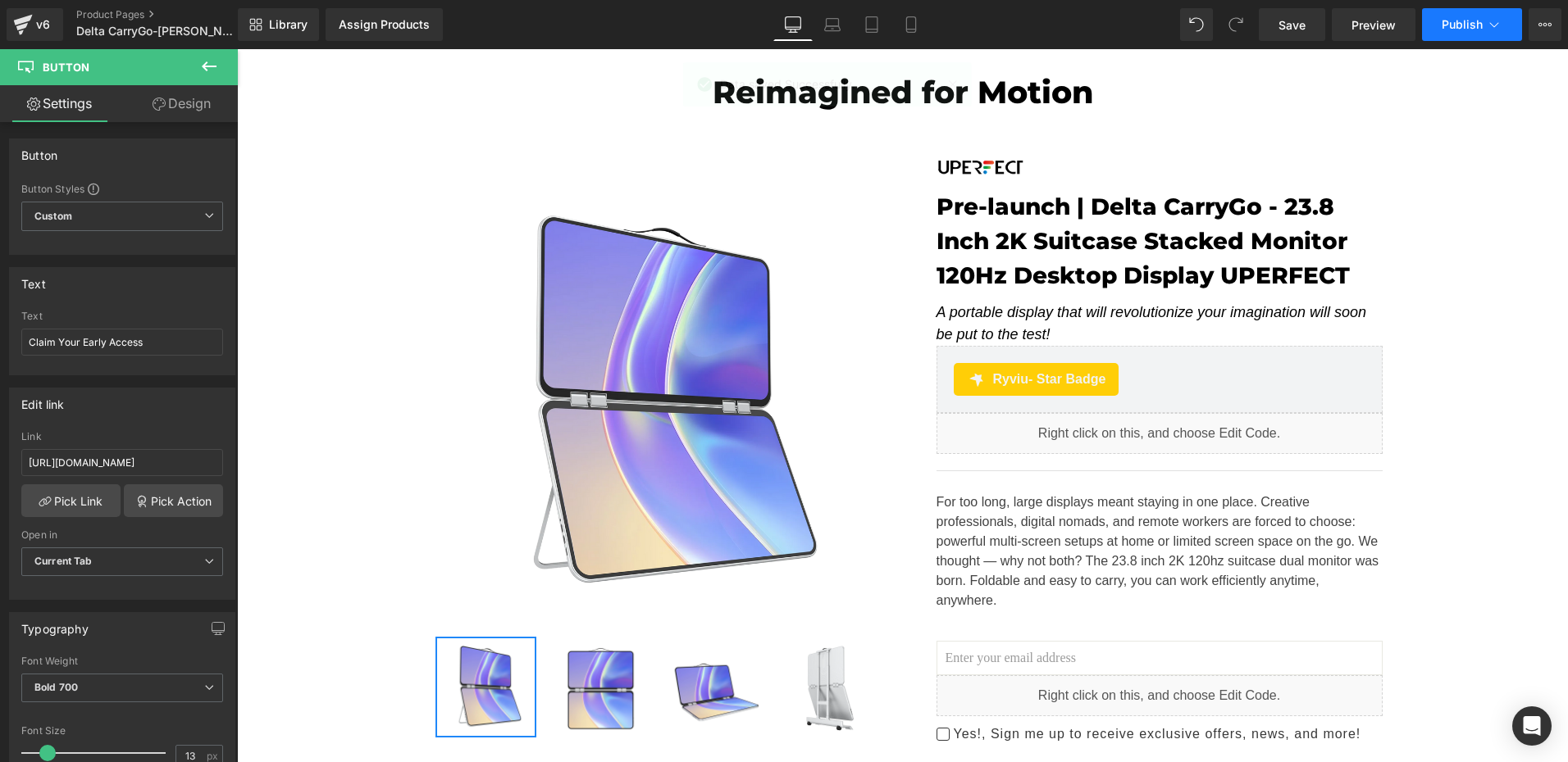
click at [1449, 26] on span "Publish" at bounding box center [1462, 24] width 41 height 14
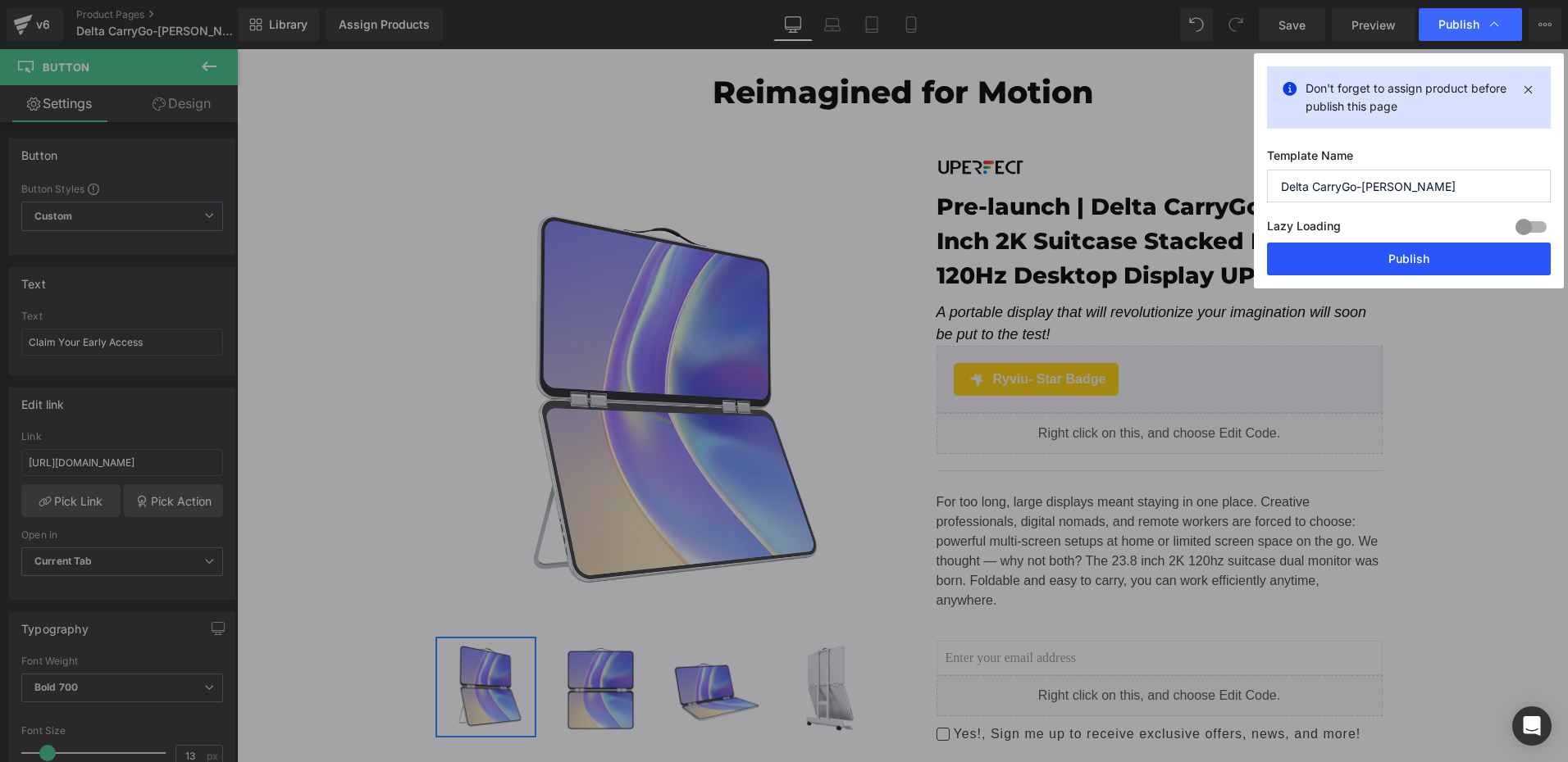
drag, startPoint x: 1385, startPoint y: 259, endPoint x: 871, endPoint y: 618, distance: 627.0
click at [1385, 259] on button "Publish" at bounding box center [1409, 259] width 284 height 33
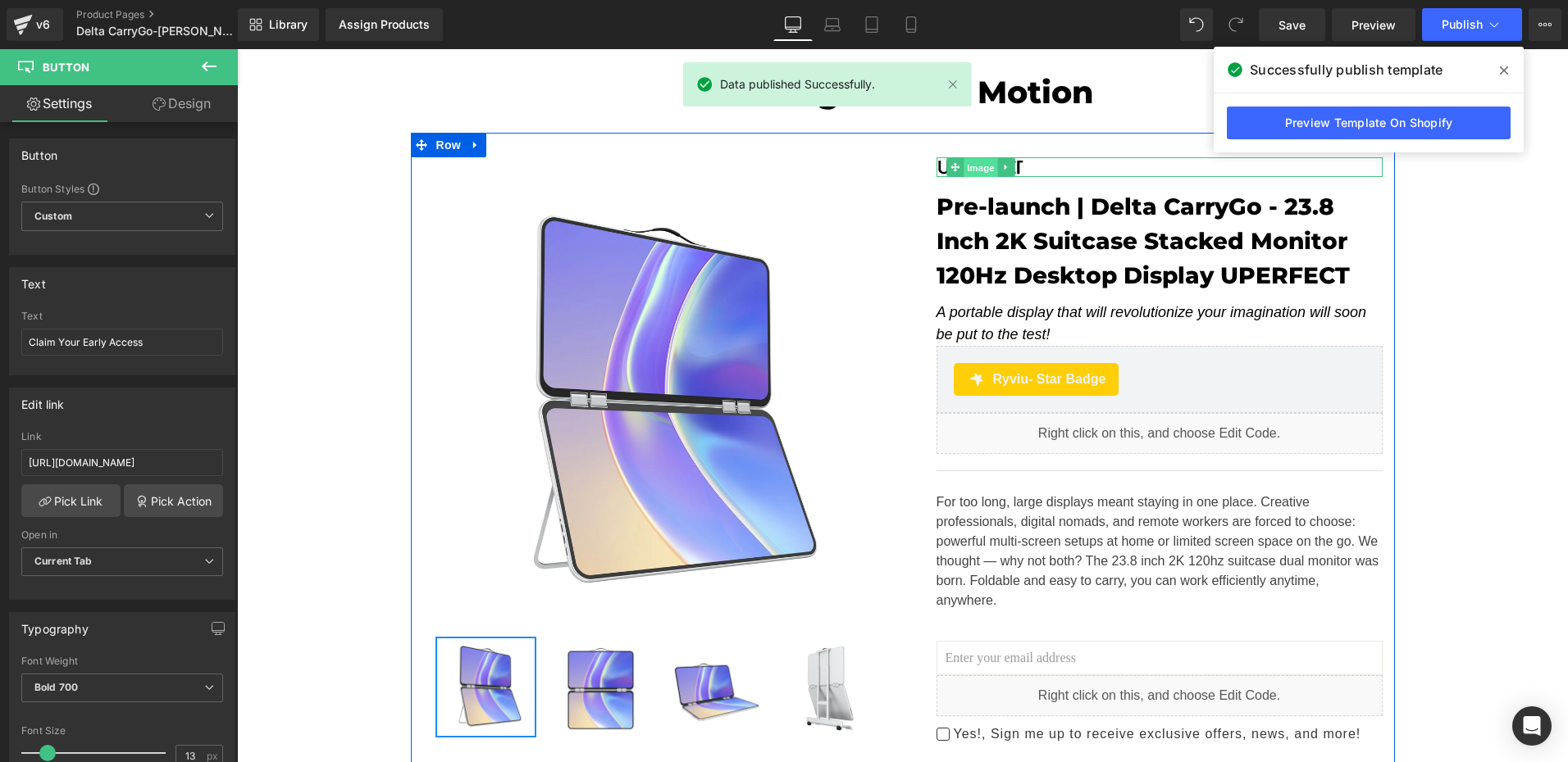
click at [979, 167] on span "Image" at bounding box center [981, 167] width 35 height 19
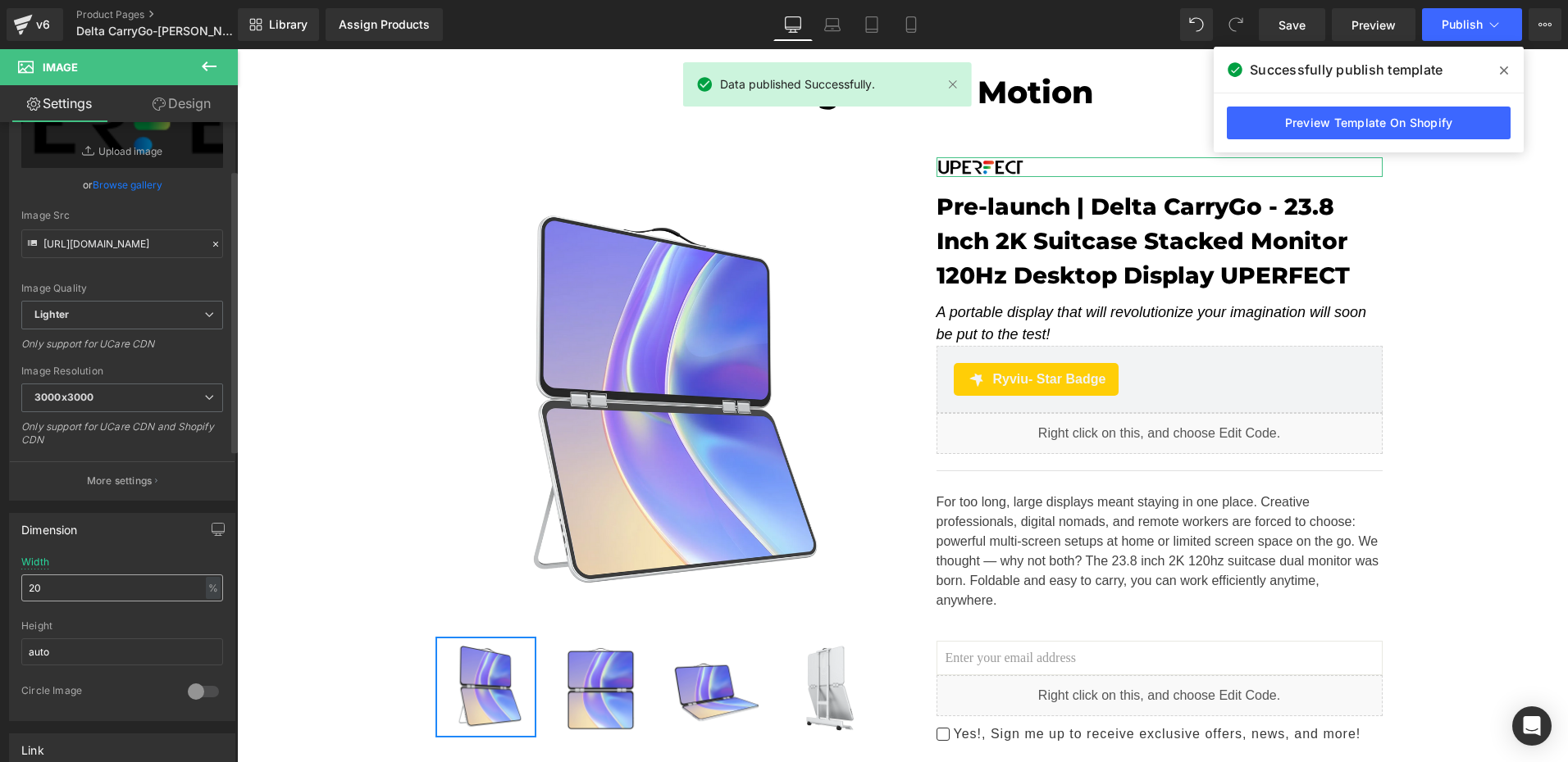
scroll to position [246, 0]
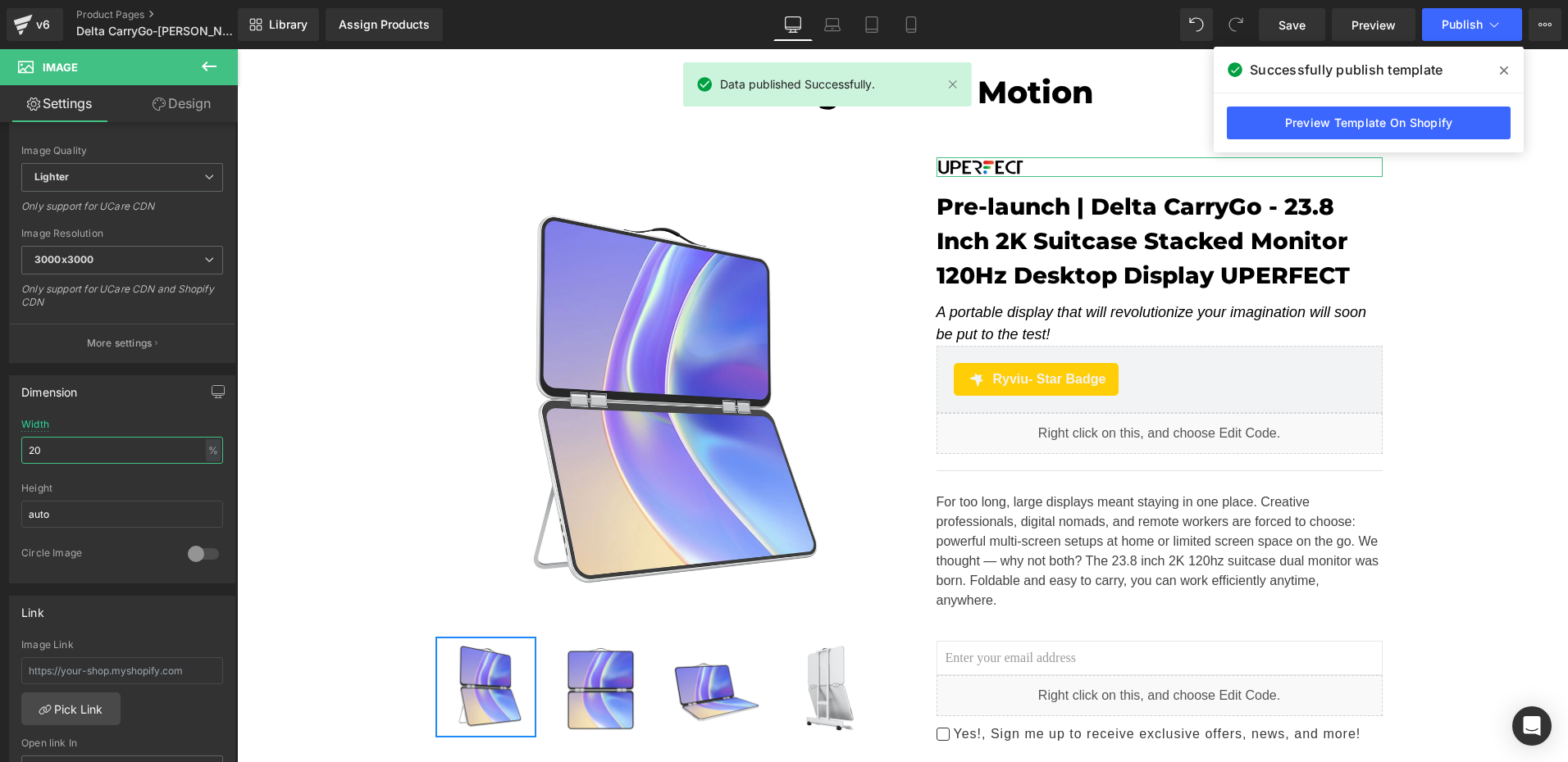
drag, startPoint x: 53, startPoint y: 449, endPoint x: -1, endPoint y: 446, distance: 54.1
click at [0, 446] on html "Image You are previewing how the will restyle your page. You can not edit Eleme…" at bounding box center [784, 381] width 1568 height 762
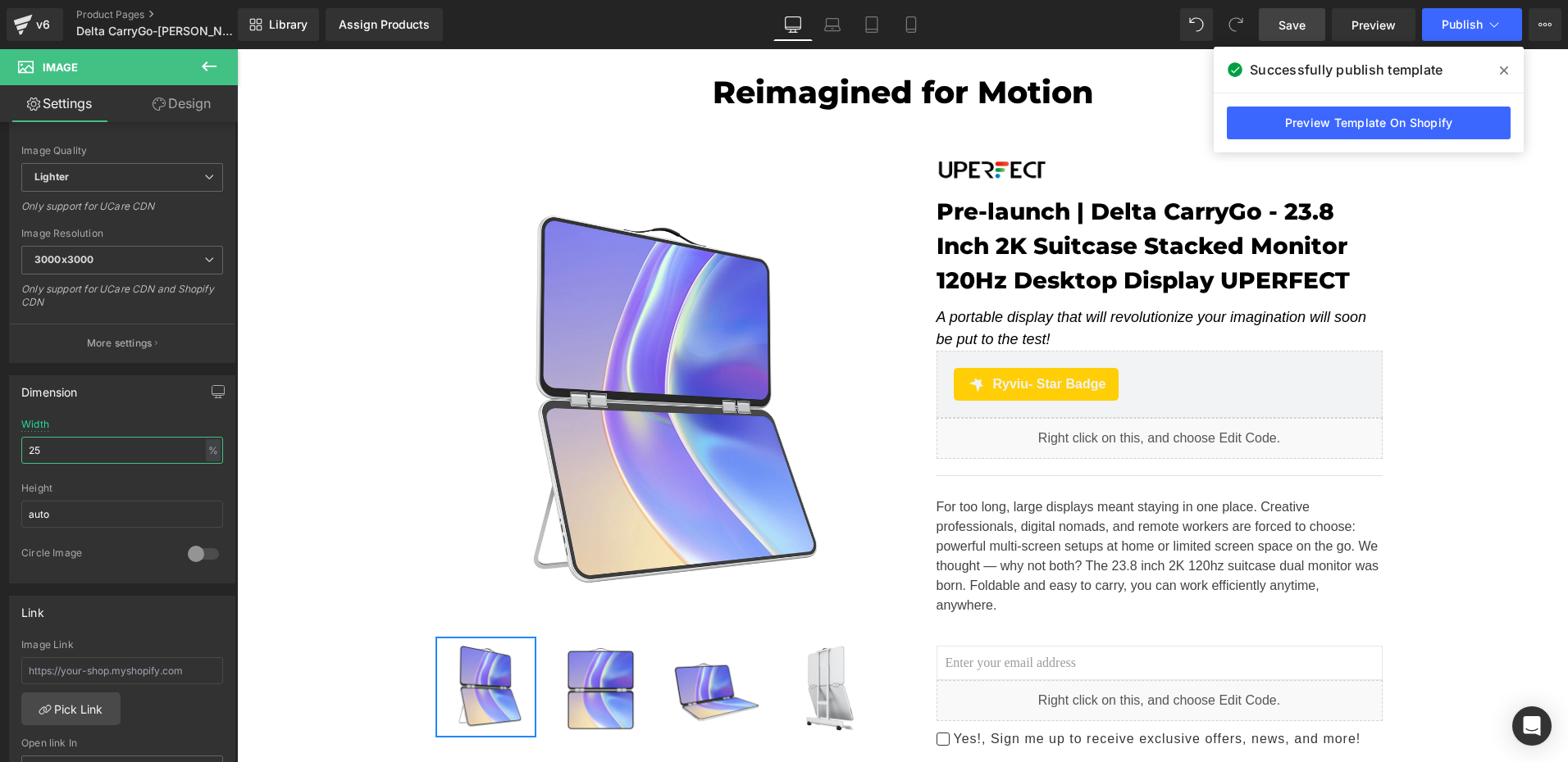
type input "25"
click at [1279, 14] on link "Save" at bounding box center [1292, 24] width 67 height 33
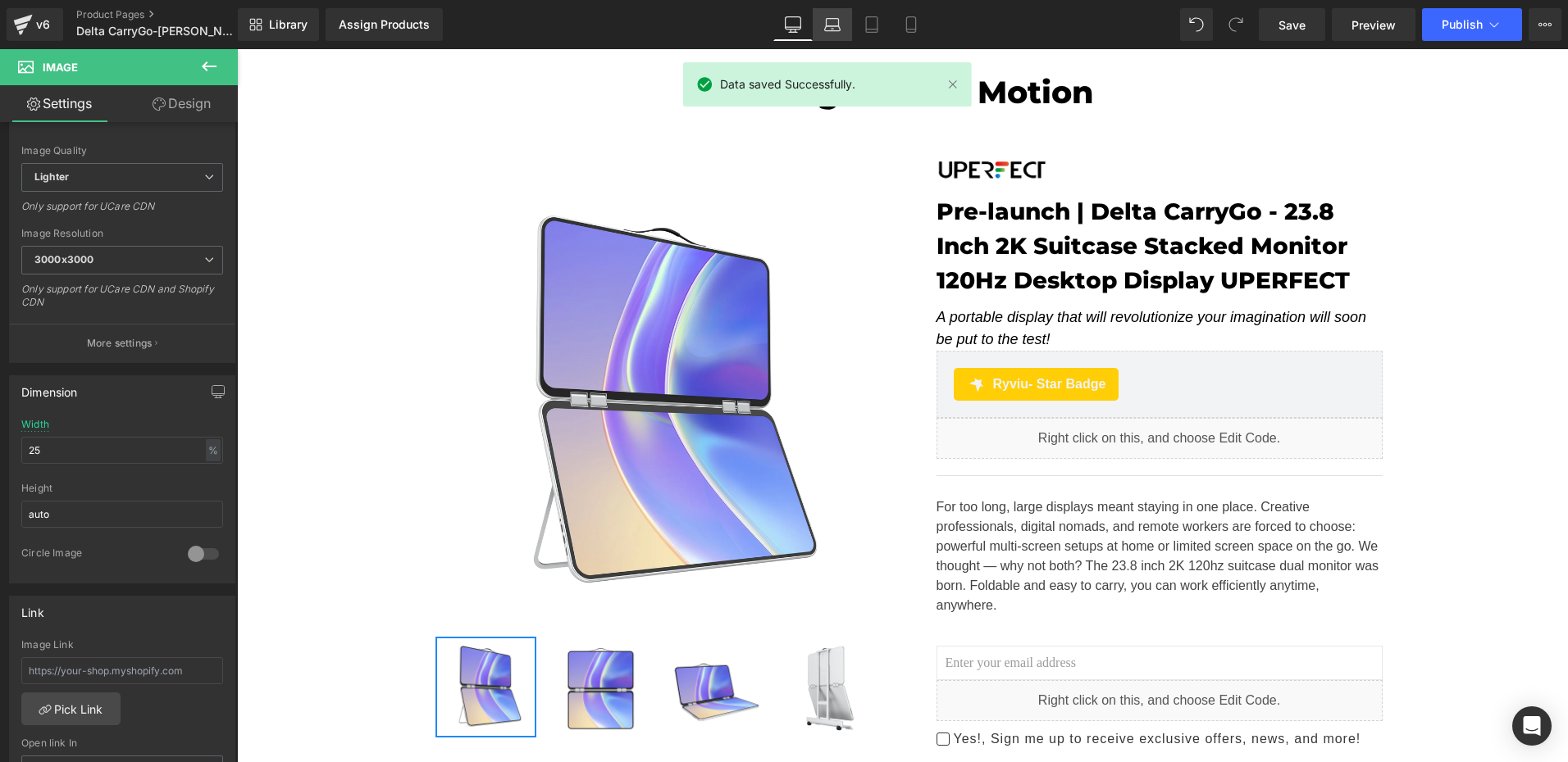
click at [847, 31] on link "Laptop" at bounding box center [832, 24] width 40 height 33
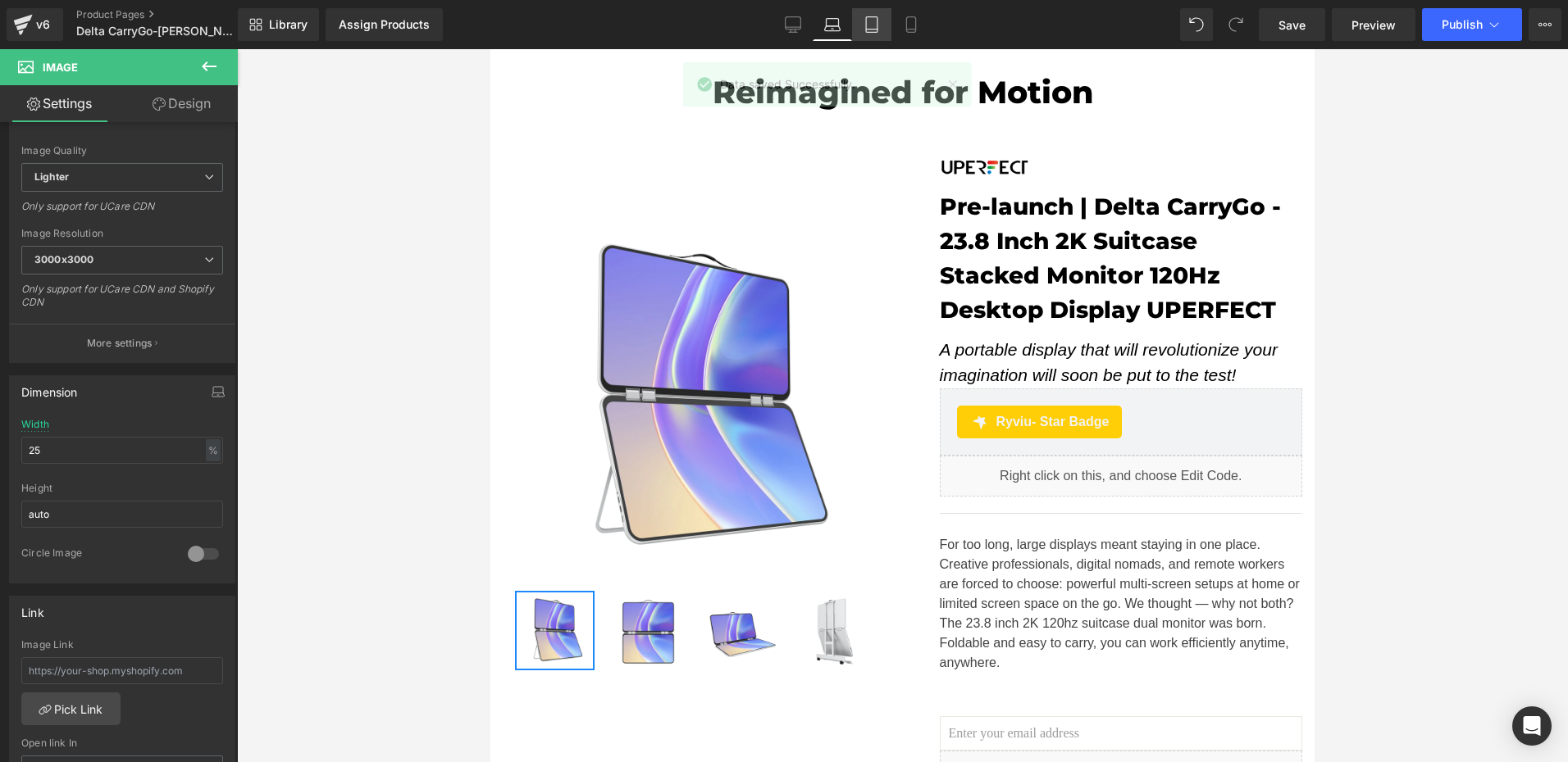
click at [879, 30] on icon at bounding box center [871, 24] width 16 height 16
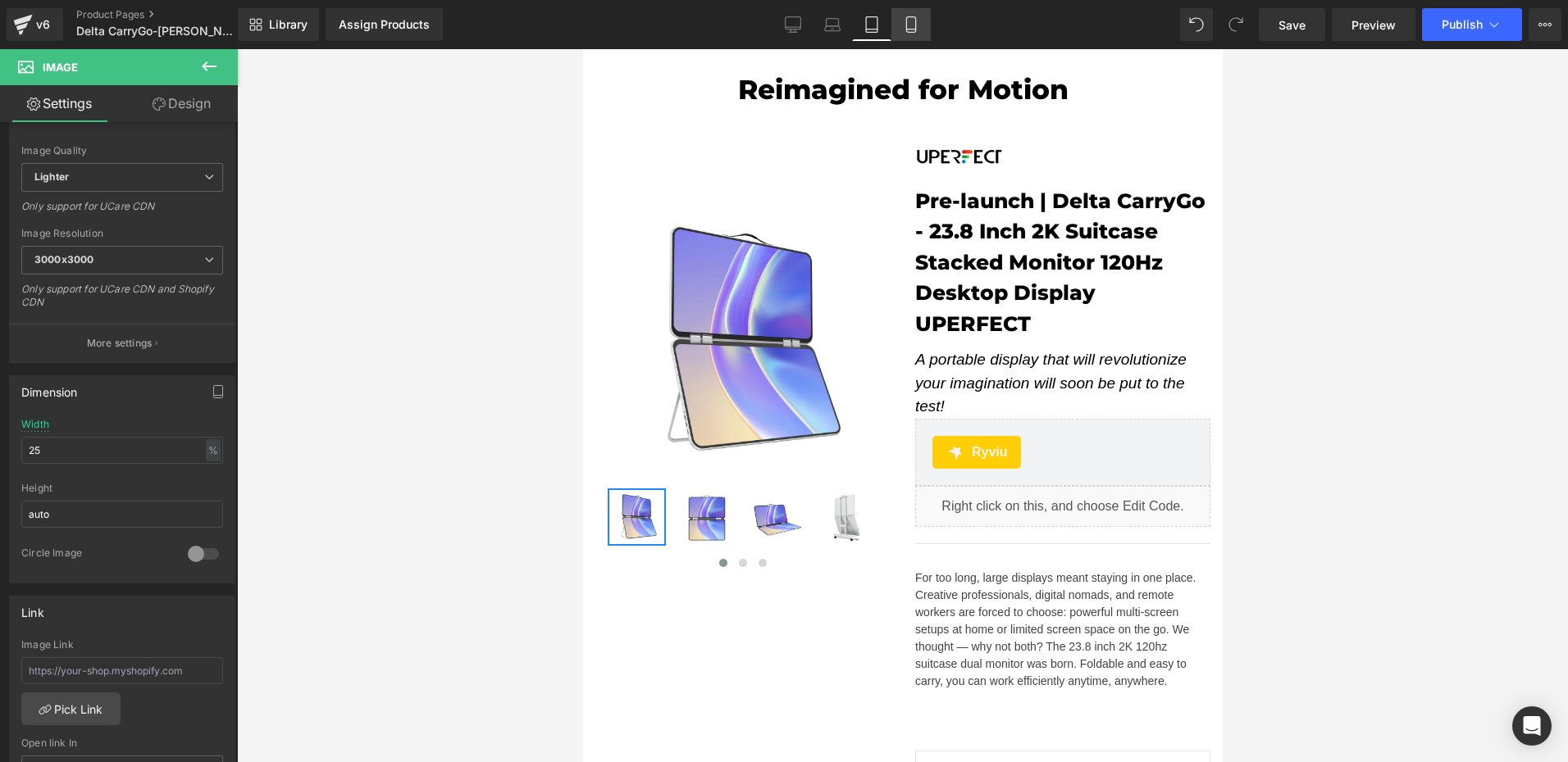
click at [918, 23] on icon at bounding box center [910, 24] width 16 height 16
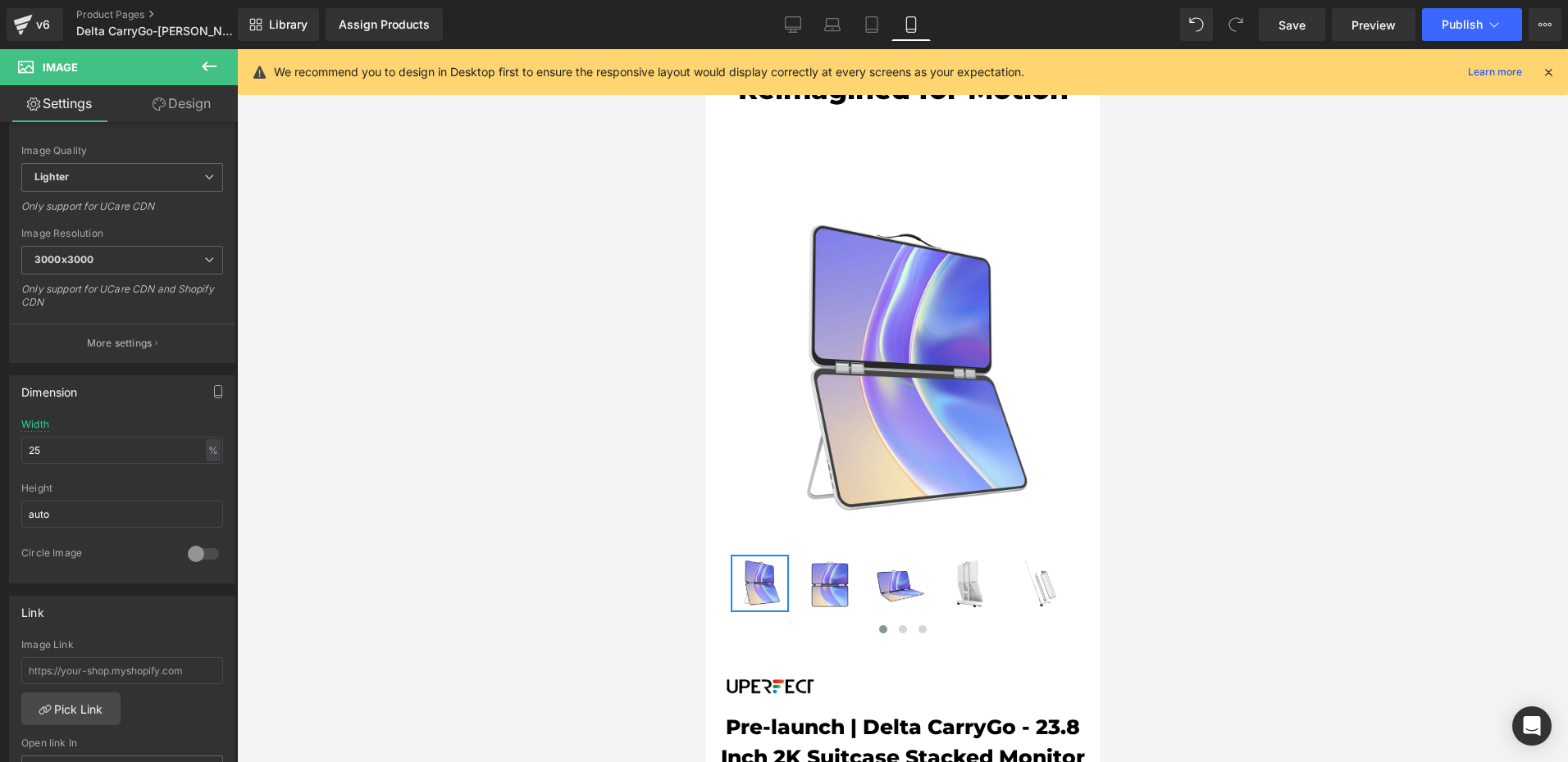
scroll to position [517, 0]
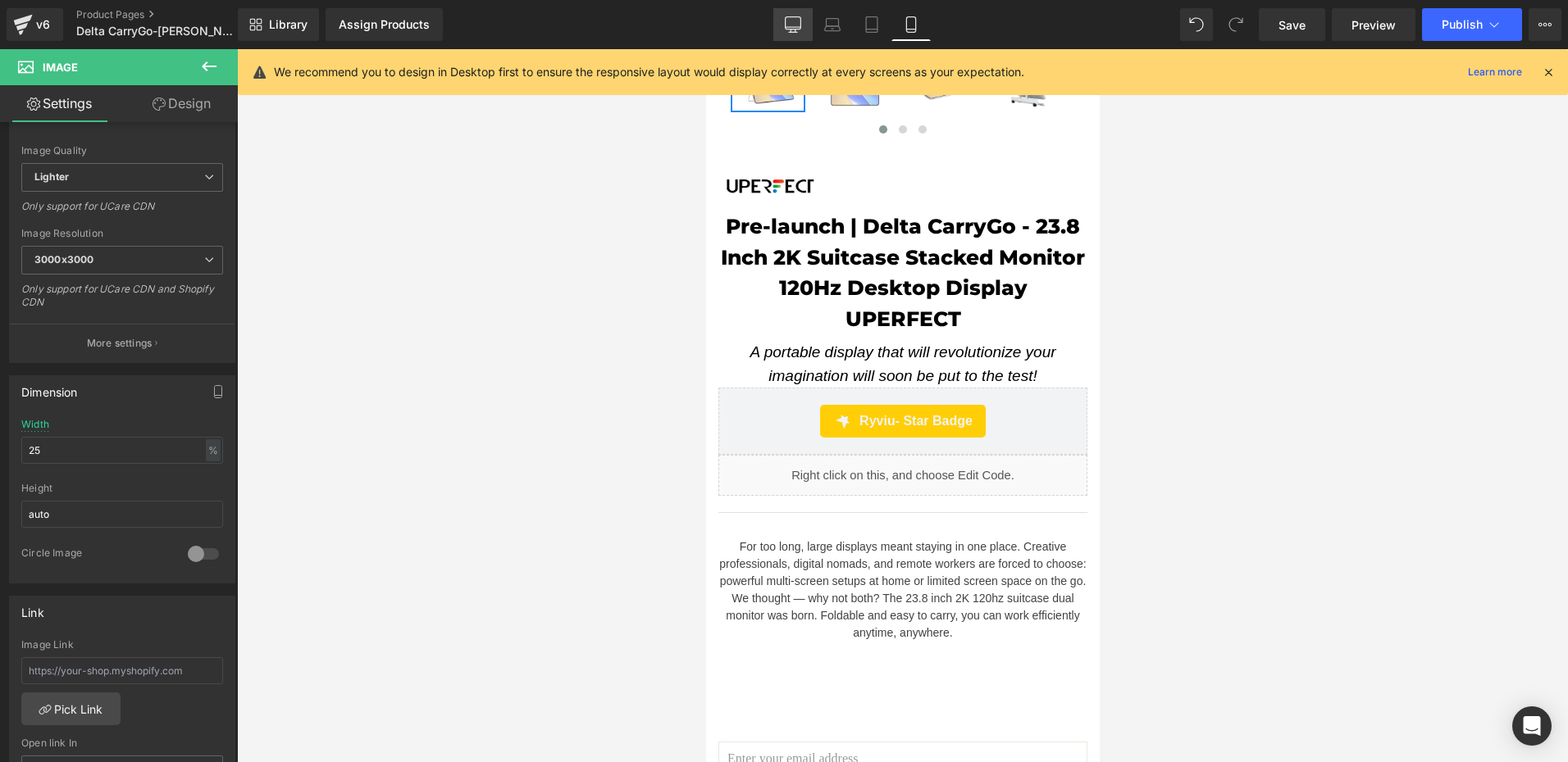
click at [802, 28] on link "Desktop" at bounding box center [793, 24] width 40 height 33
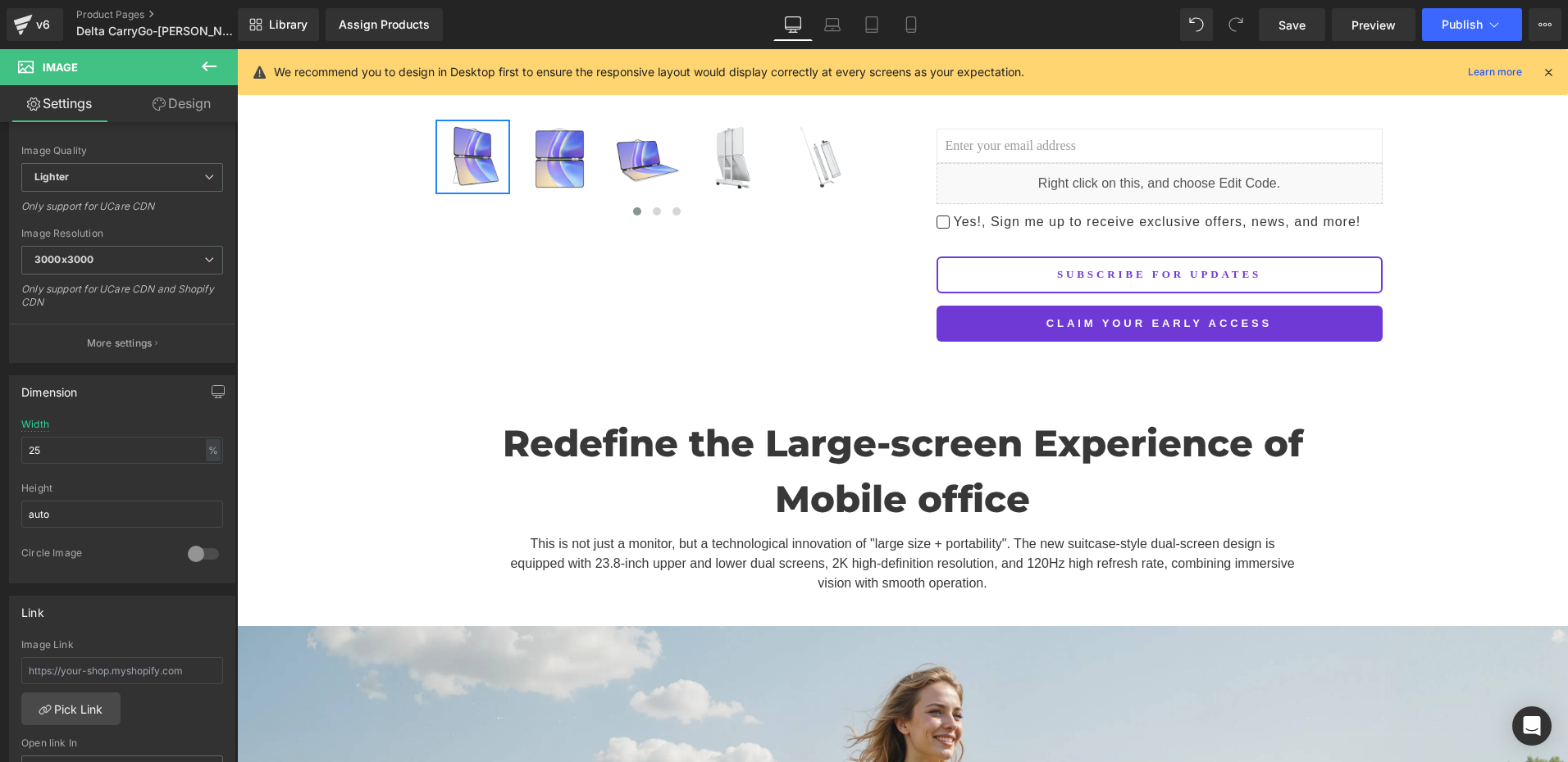
scroll to position [0, 0]
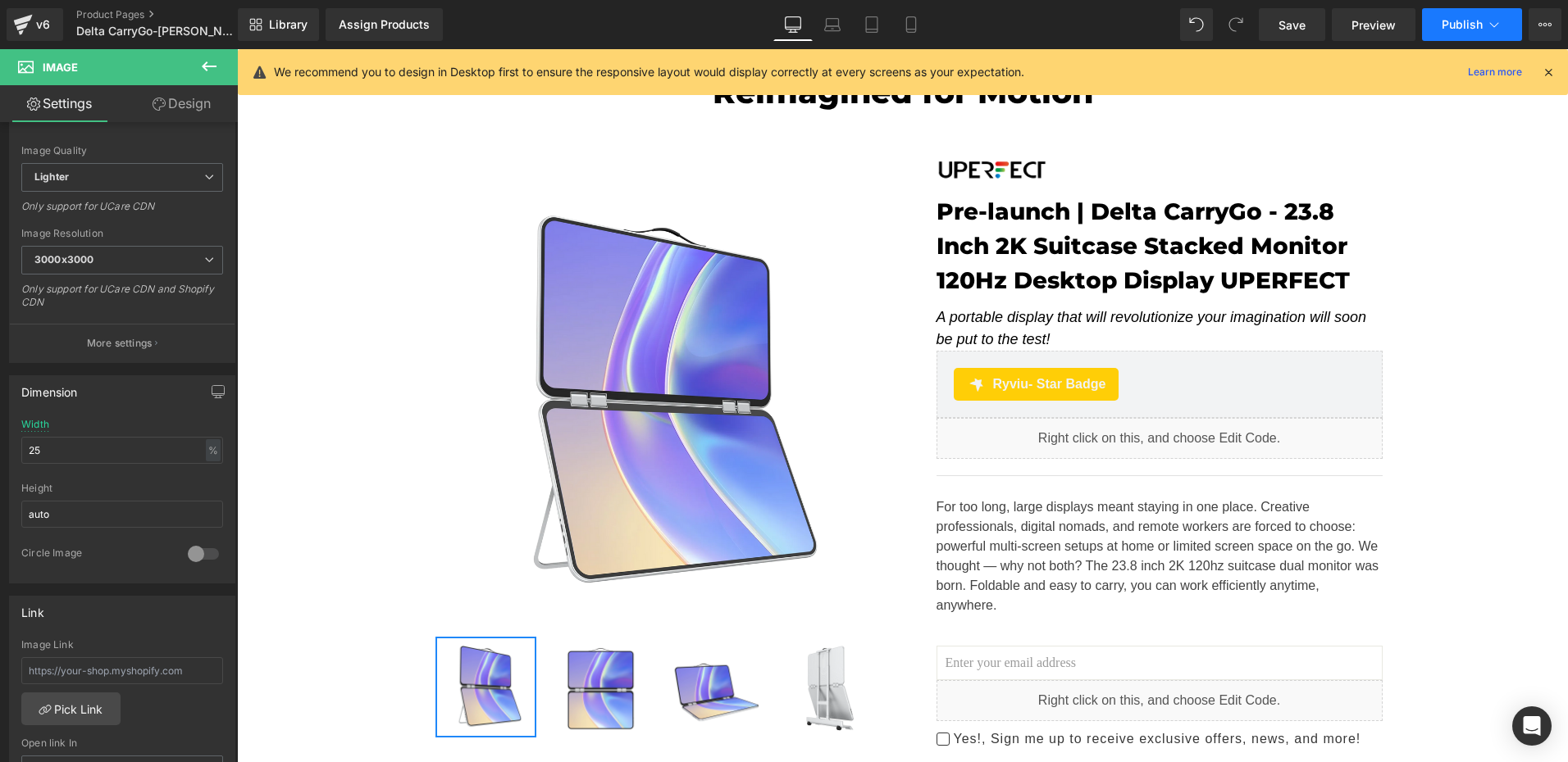
click at [1478, 30] on span "Publish" at bounding box center [1462, 24] width 41 height 14
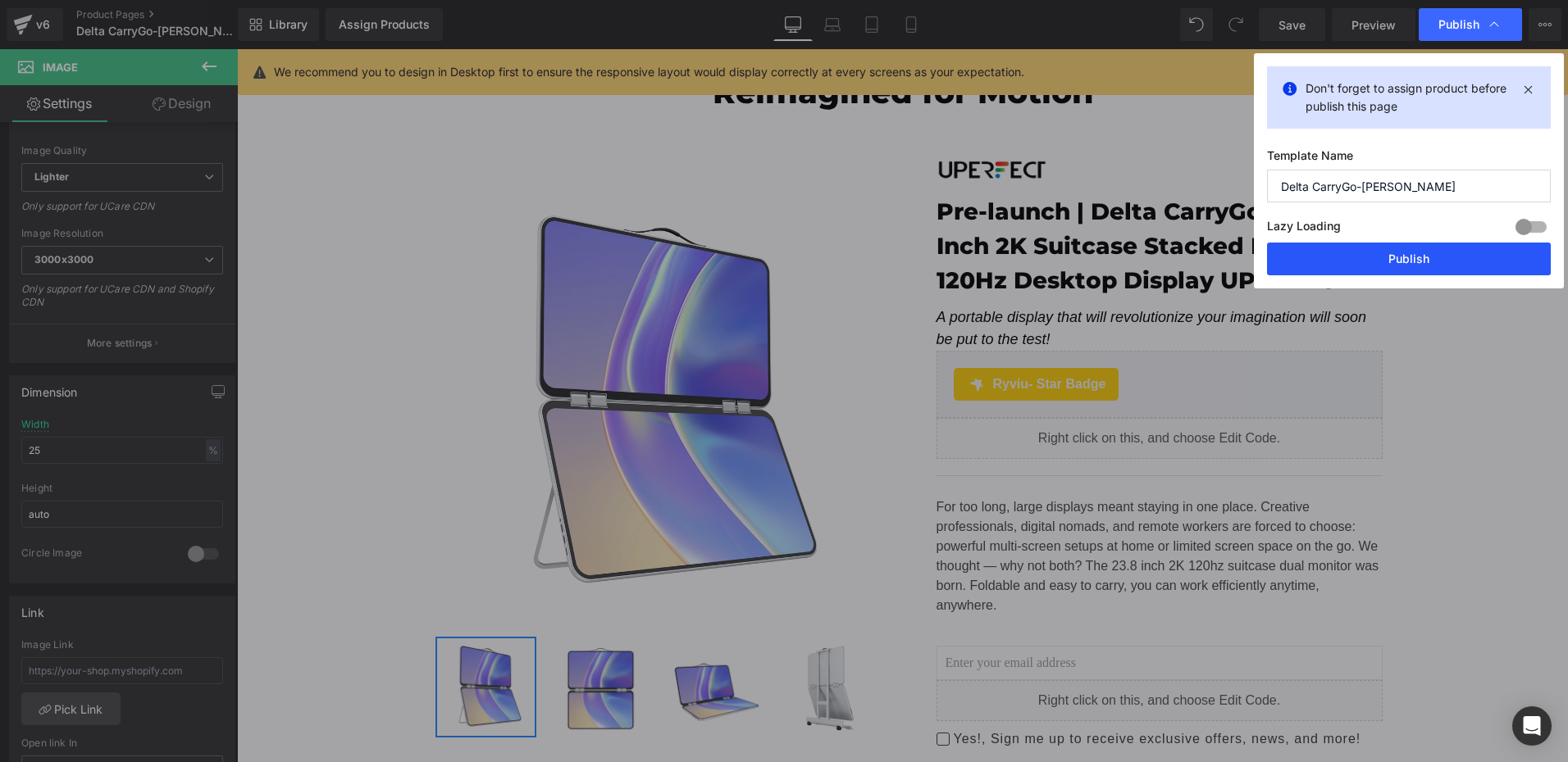
click at [1394, 264] on button "Publish" at bounding box center [1409, 259] width 284 height 33
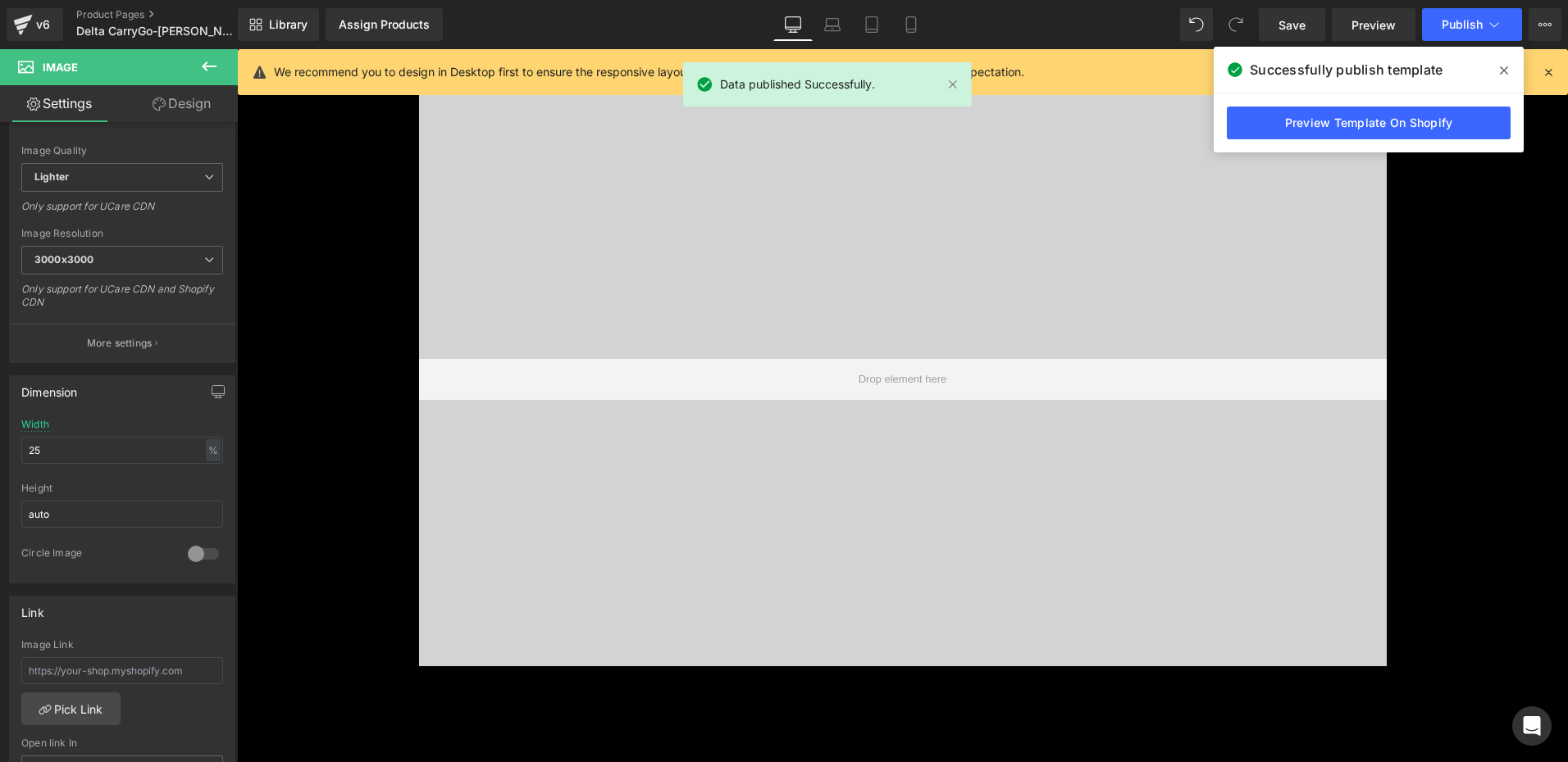
scroll to position [8524, 0]
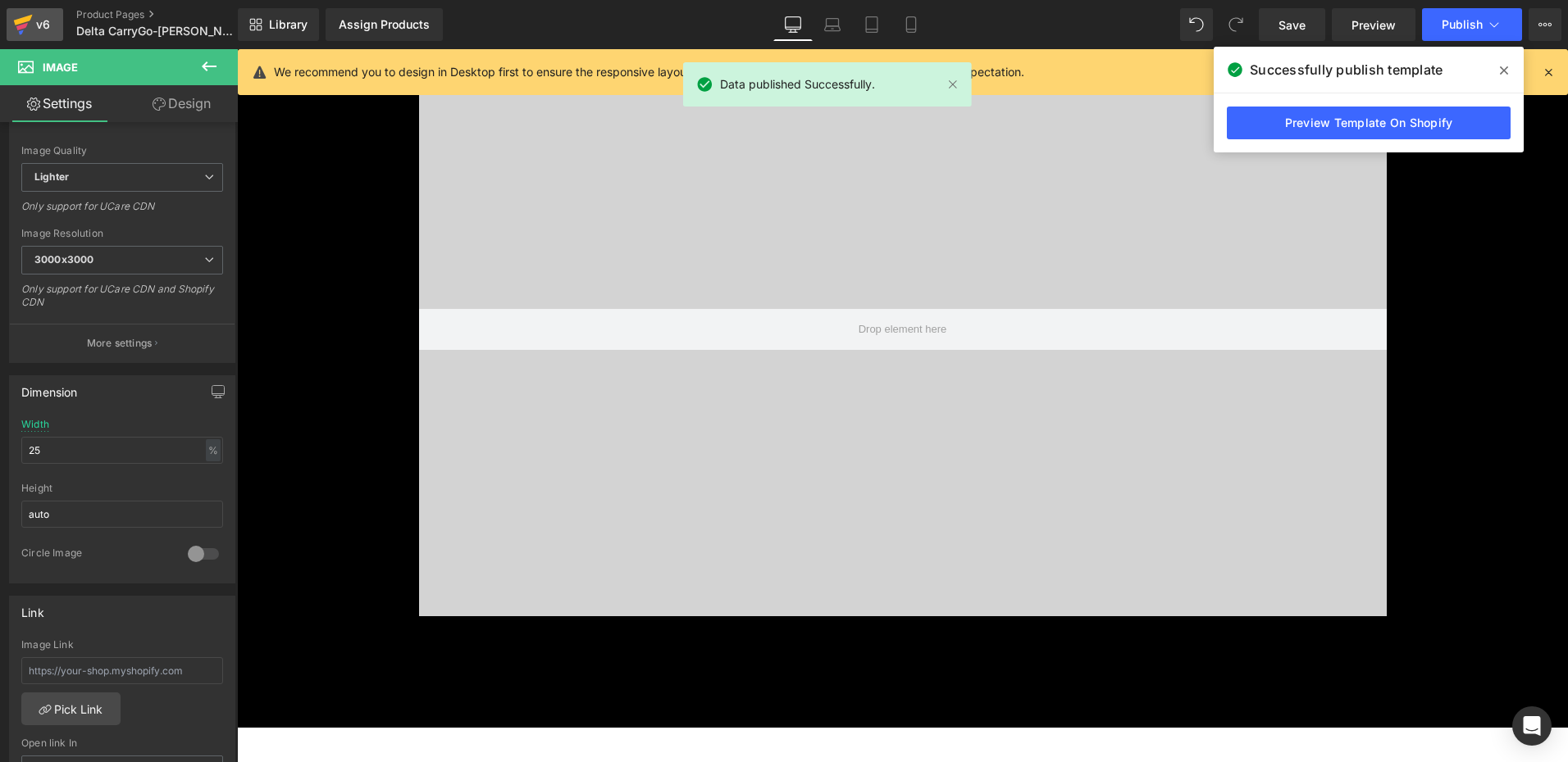
click at [32, 22] on icon at bounding box center [23, 24] width 19 height 41
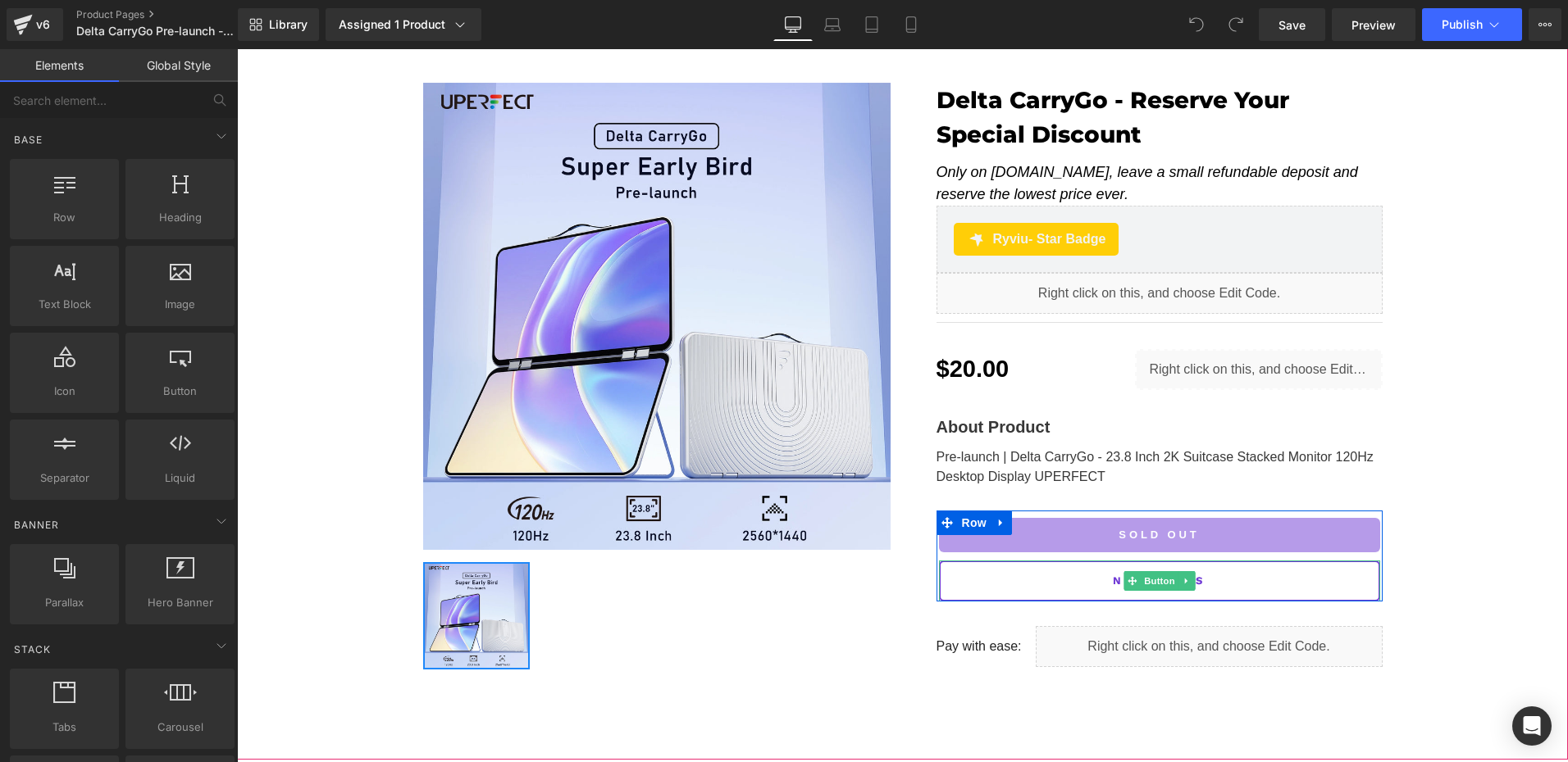
scroll to position [82, 0]
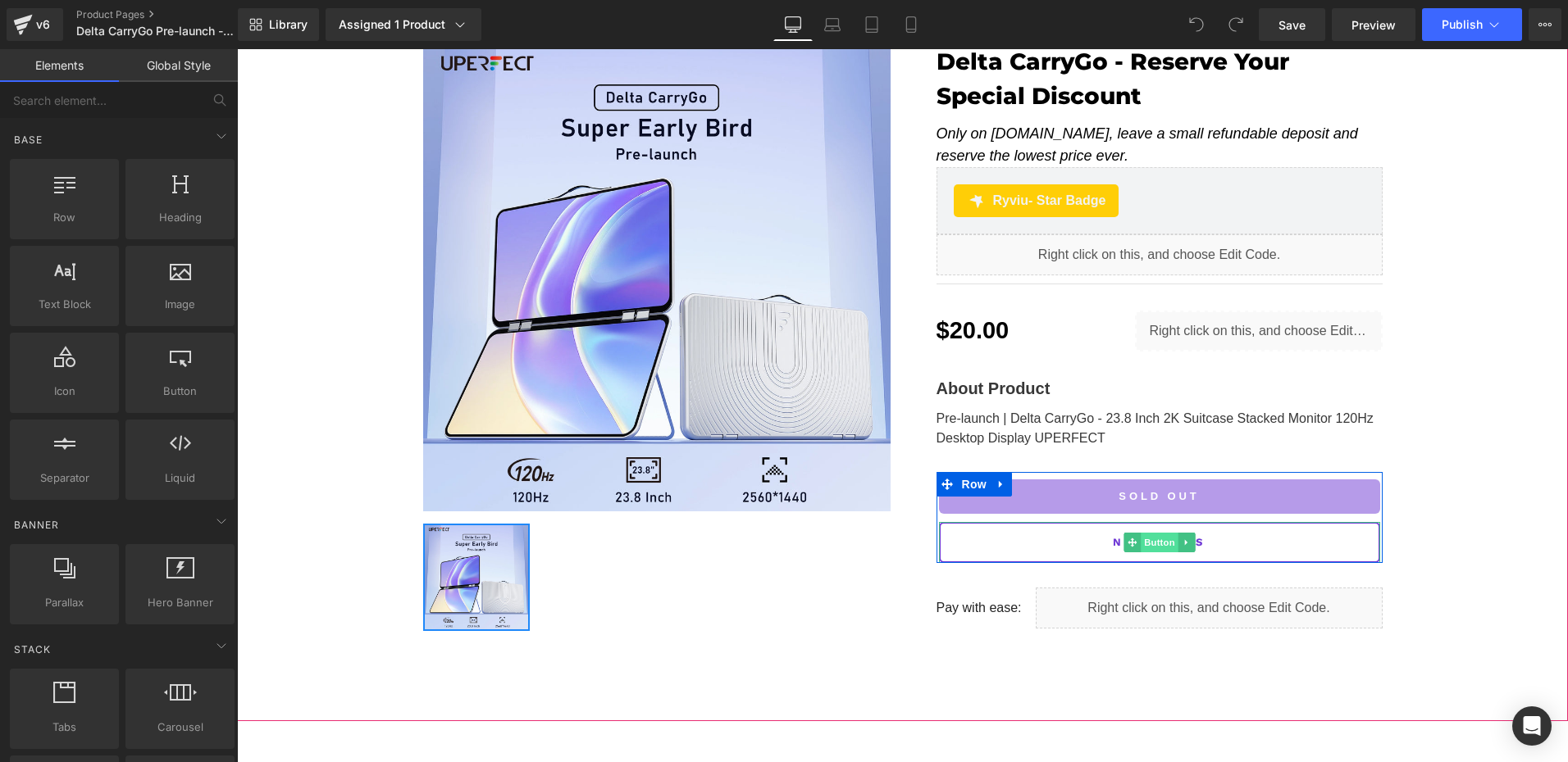
click at [1161, 536] on span "Button" at bounding box center [1160, 542] width 38 height 19
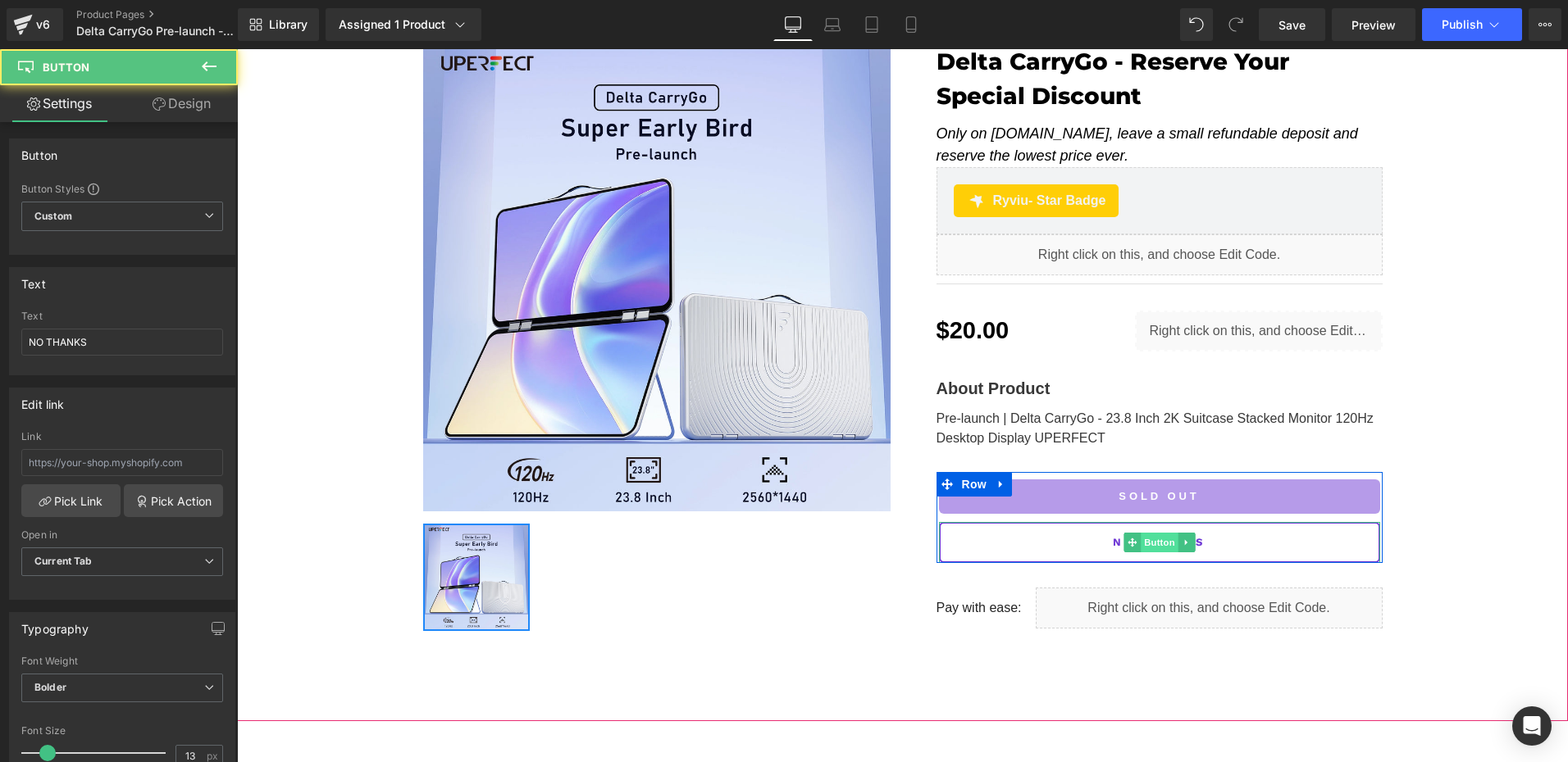
click at [1150, 545] on span "Button" at bounding box center [1160, 542] width 38 height 19
click at [1150, 545] on span "Button" at bounding box center [1160, 543] width 38 height 19
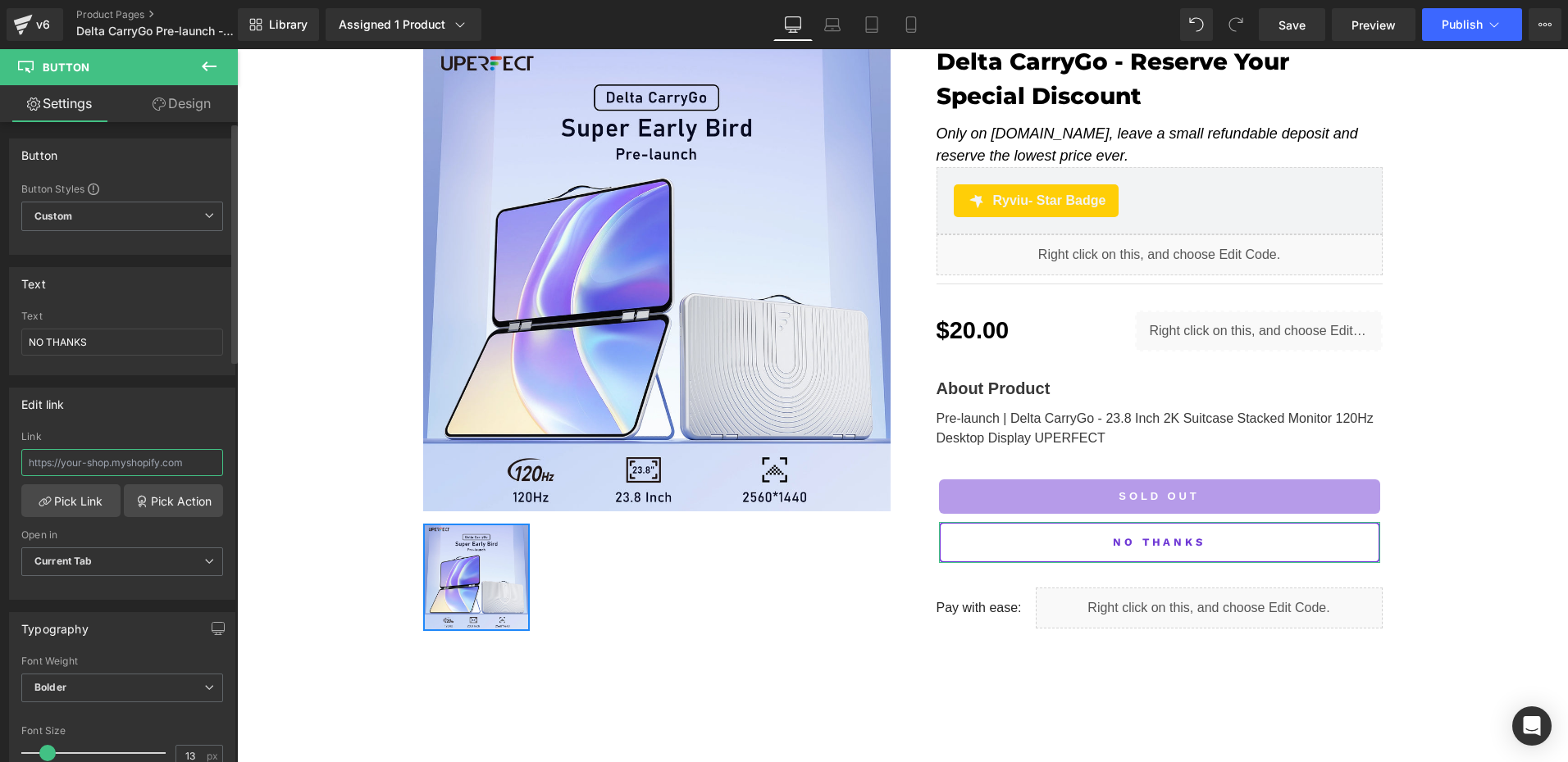
click at [86, 464] on input "text" at bounding box center [122, 463] width 202 height 27
paste input "https://survey.asklayer.io/ygaBXTt5aFEjleymWthX/xmeoGHtKkTFb9kOB4EGE"
type input "https://survey.asklayer.io/ygaBXTt5aFEjleymWthX/xmeoGHtKkTFb9kOB4EGE"
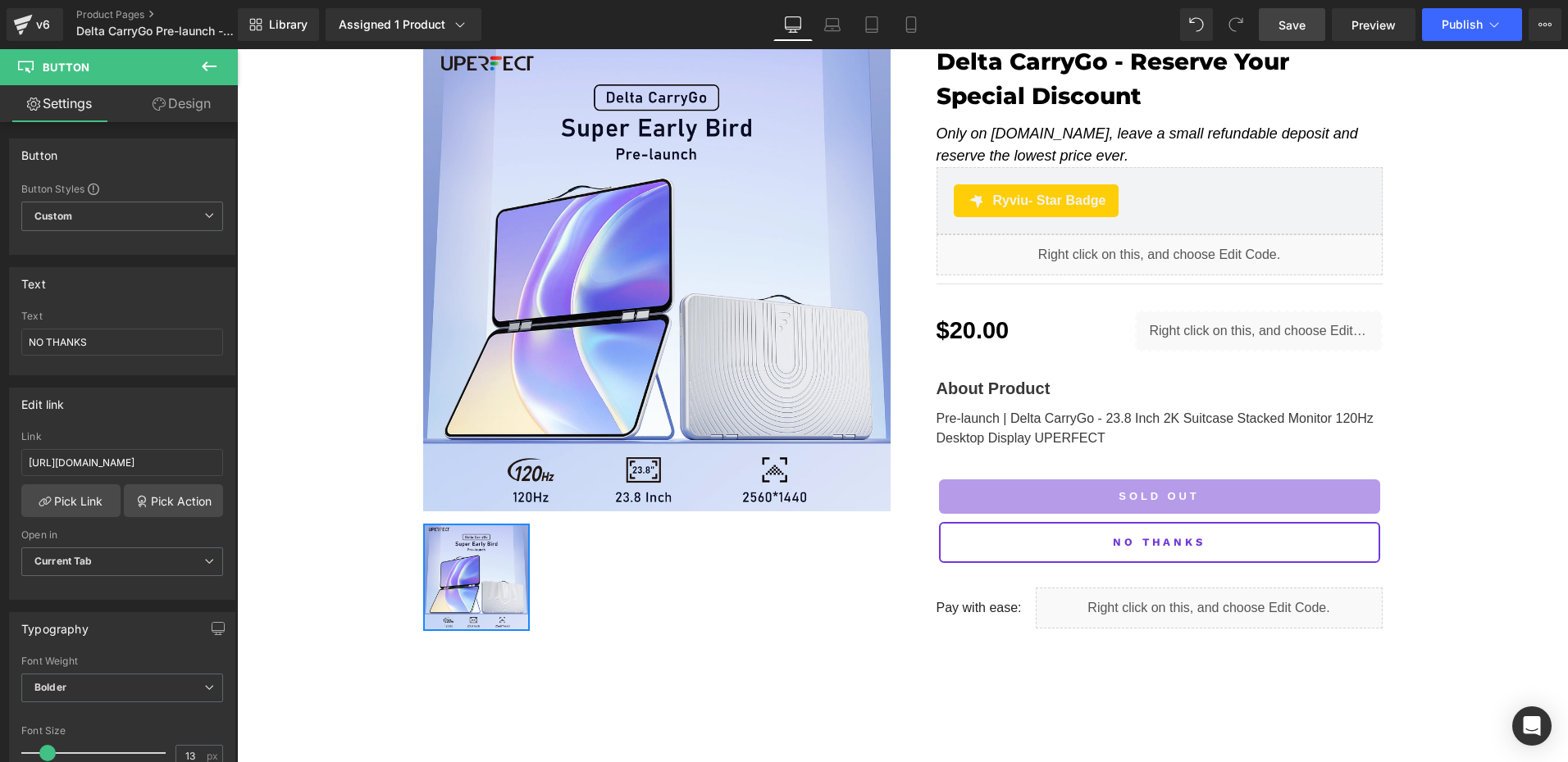
click at [1314, 19] on link "Save" at bounding box center [1292, 24] width 67 height 33
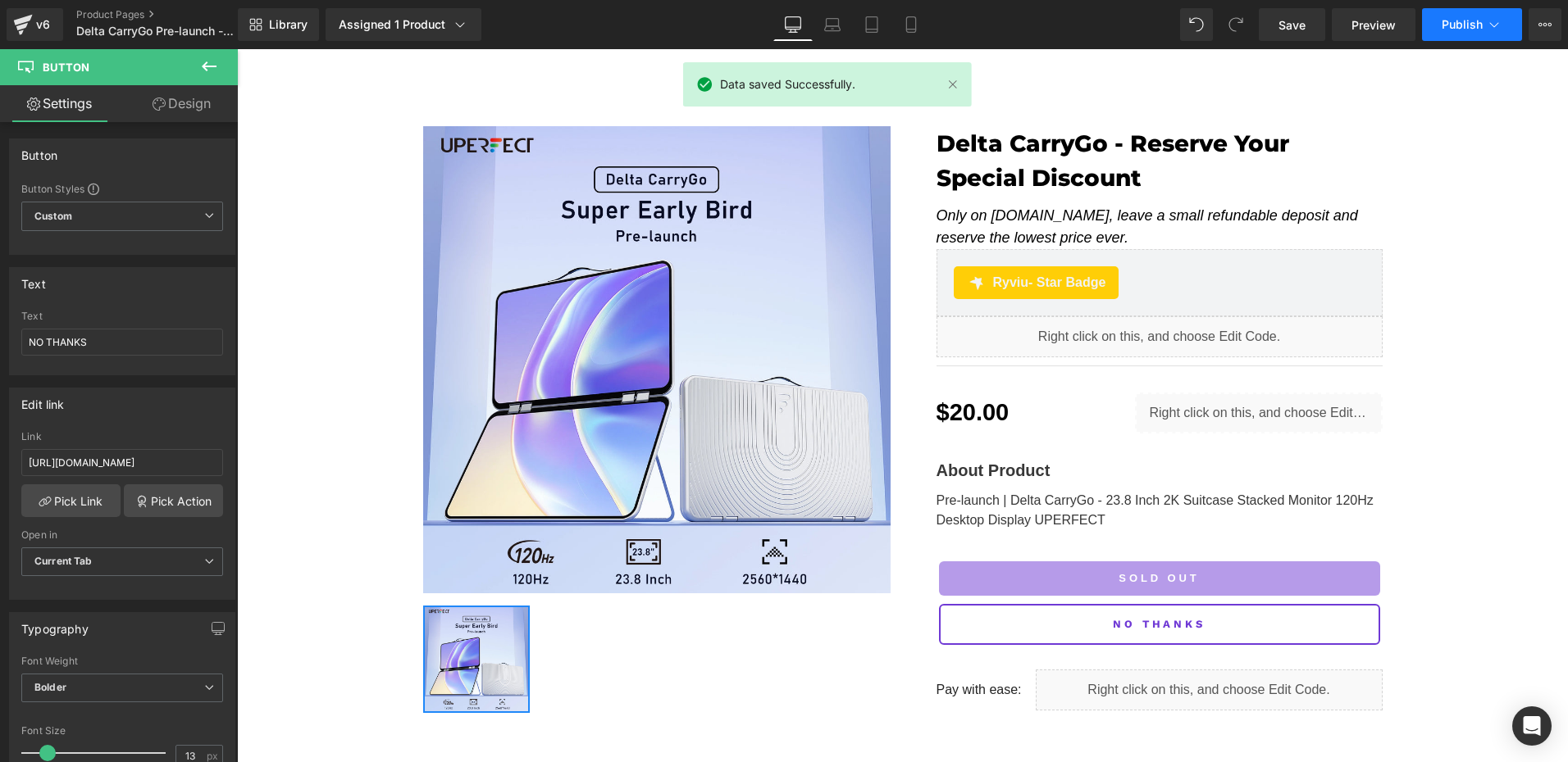
click at [1465, 18] on span "Publish" at bounding box center [1462, 24] width 41 height 14
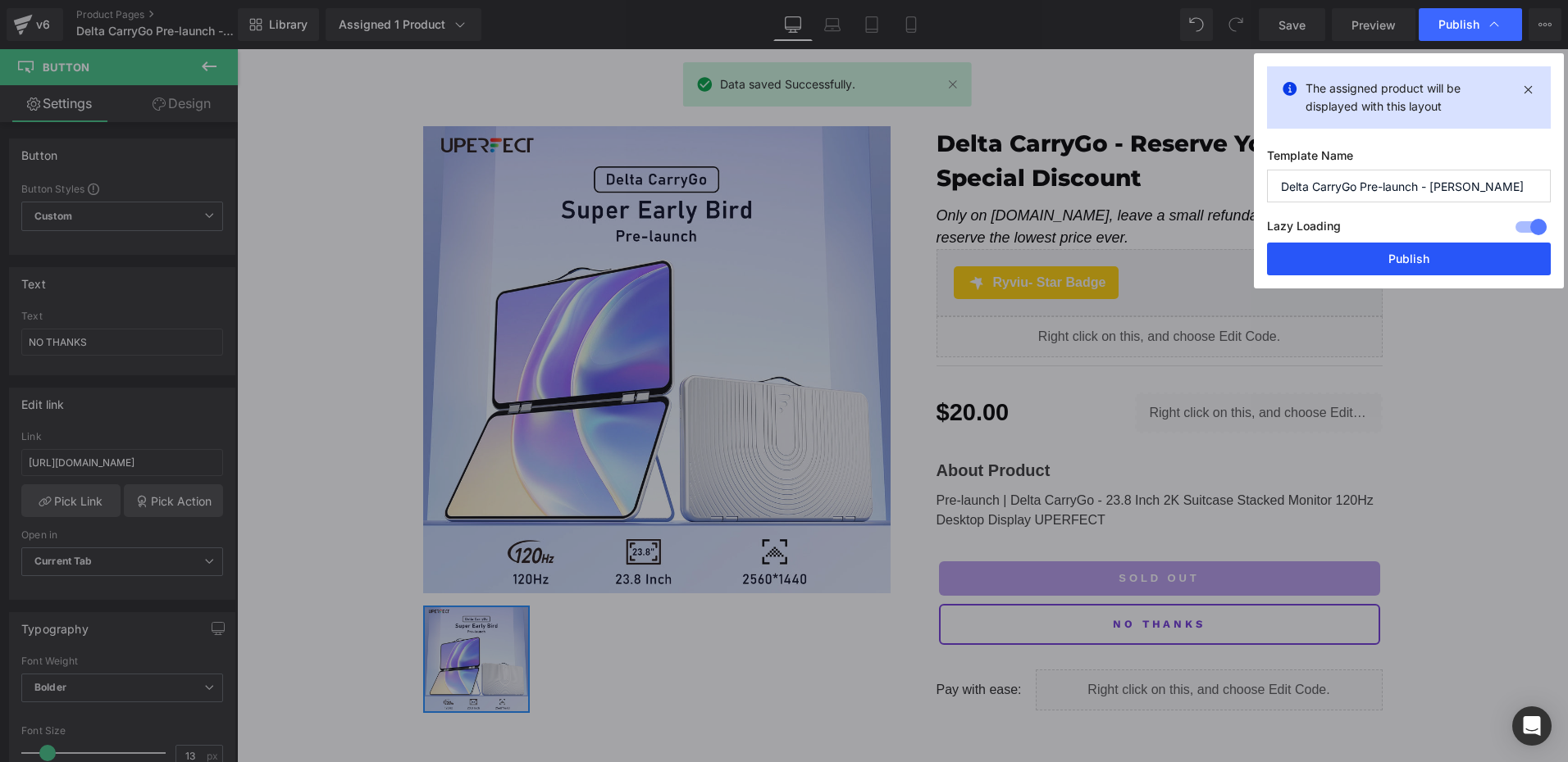
click at [1440, 258] on button "Publish" at bounding box center [1409, 259] width 284 height 33
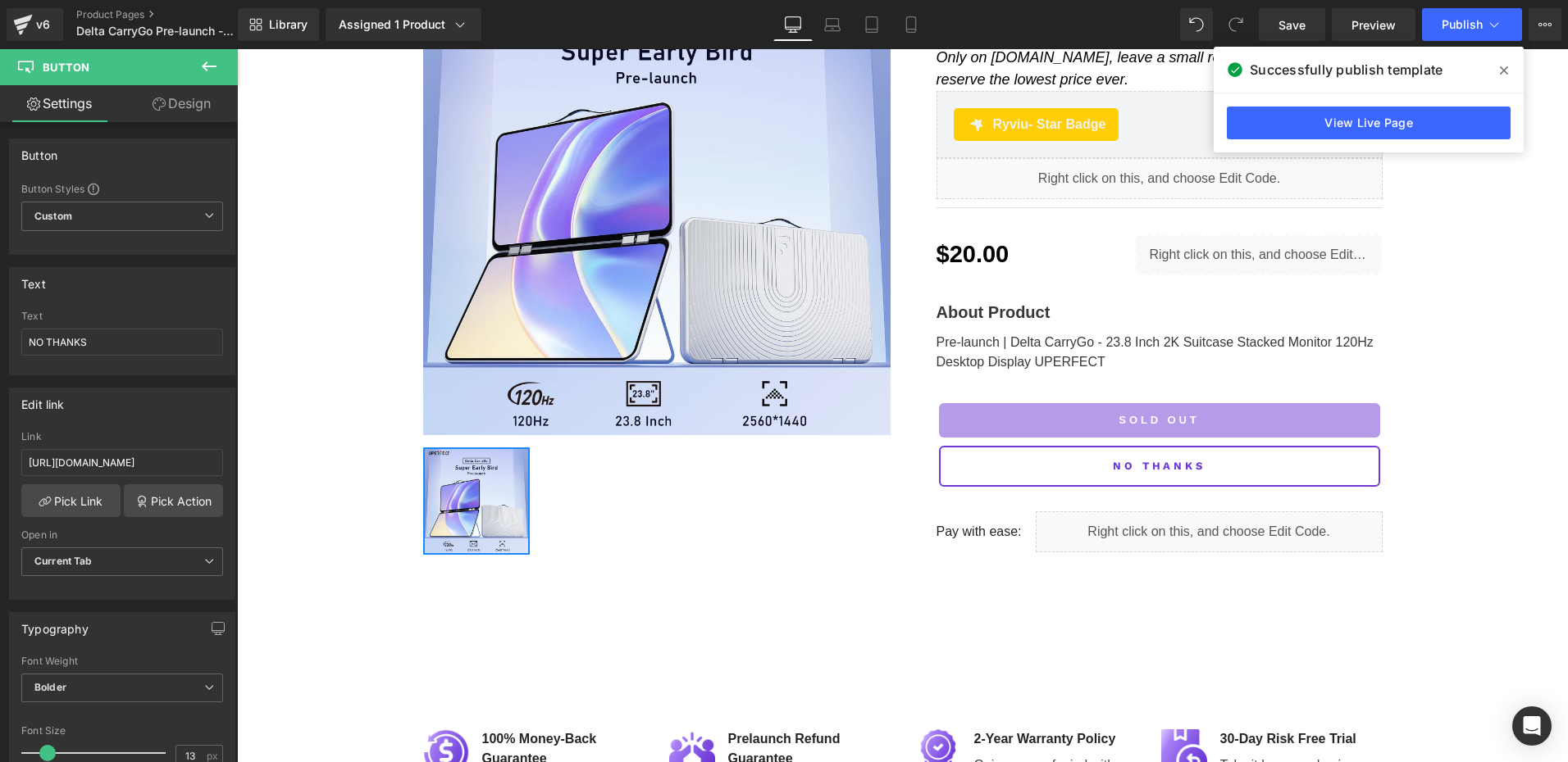
scroll to position [82, 0]
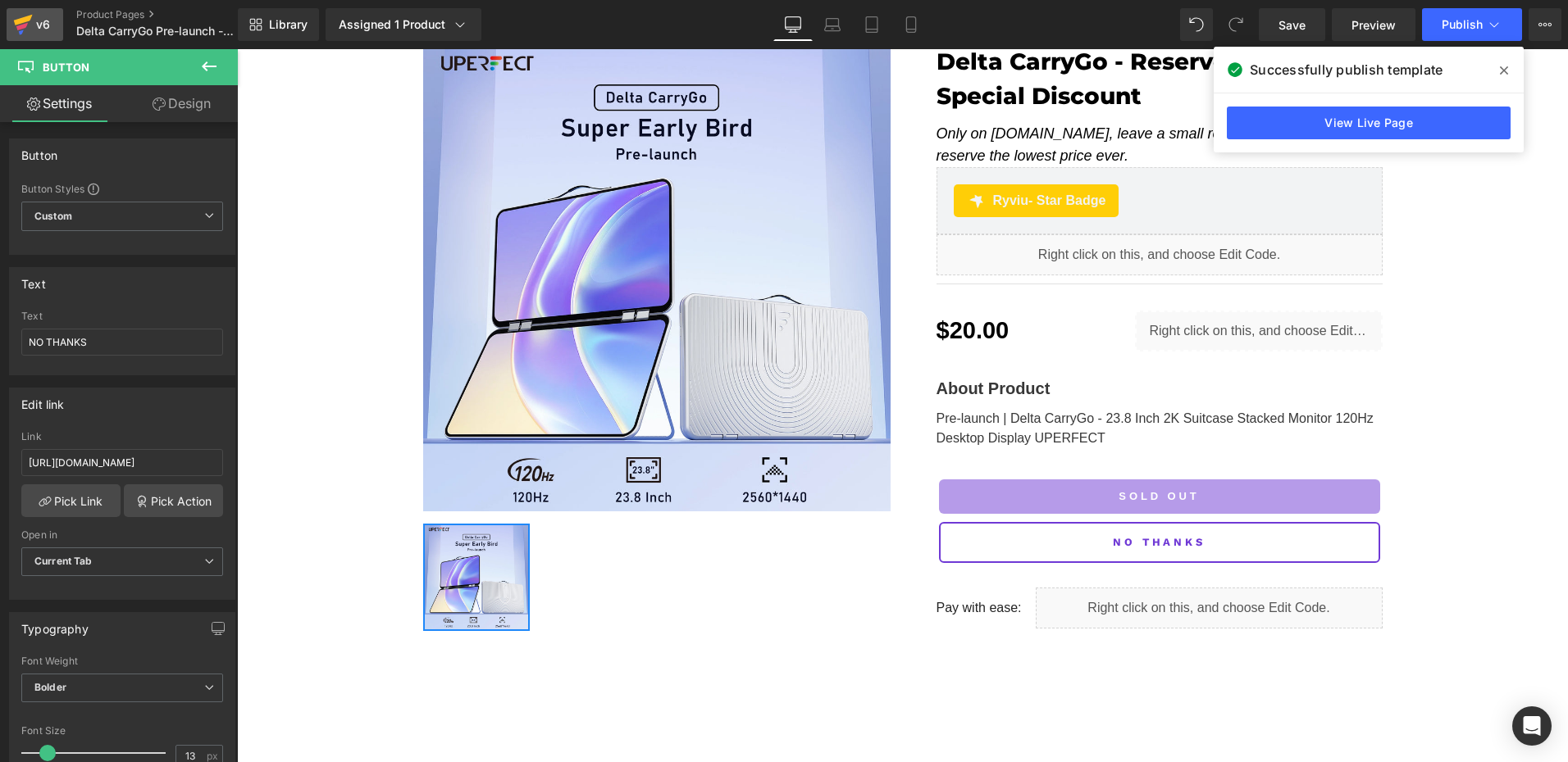
click at [43, 20] on div "v6" at bounding box center [43, 24] width 20 height 21
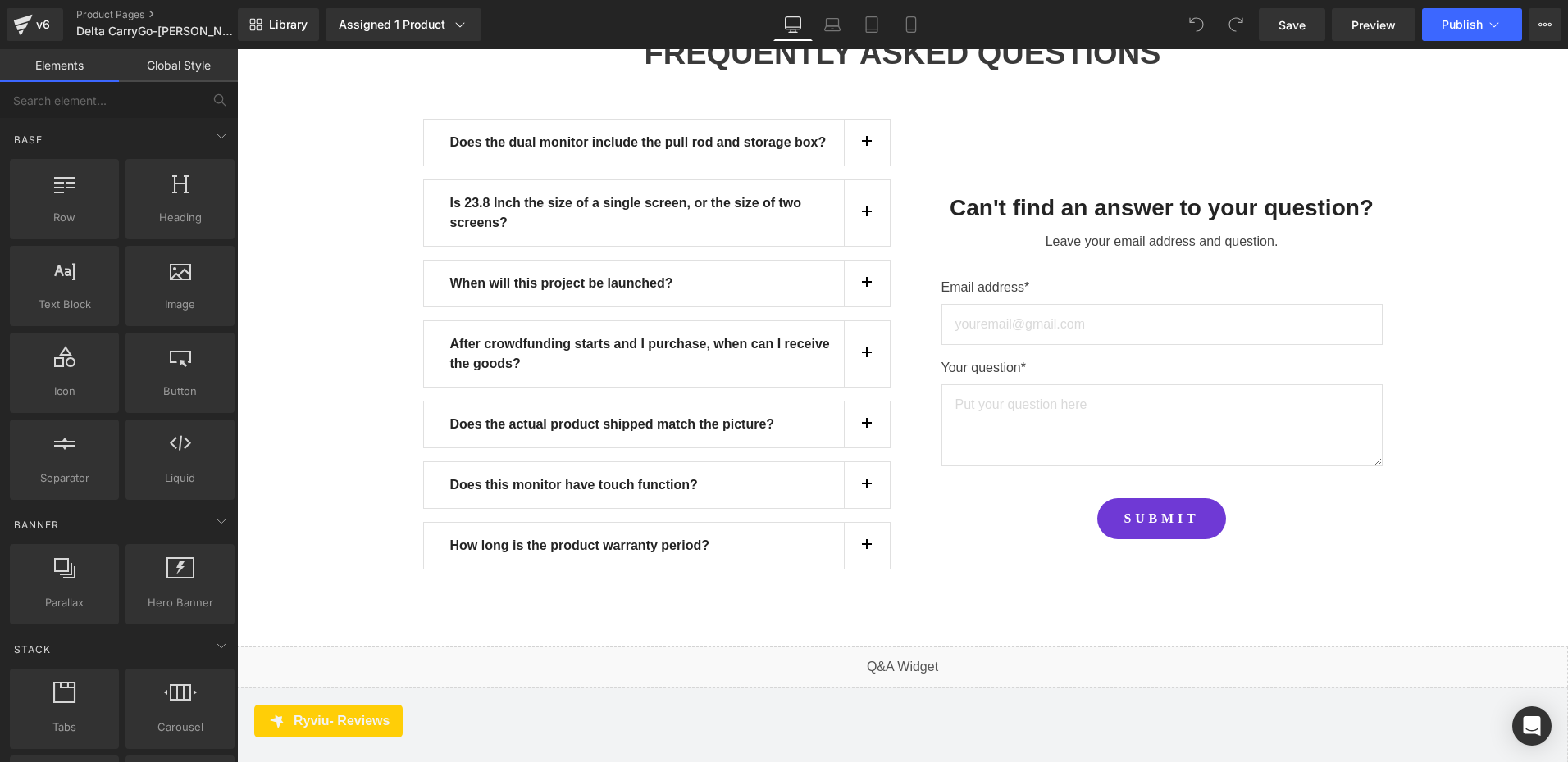
click at [866, 550] on span "button" at bounding box center [866, 550] width 0 height 0
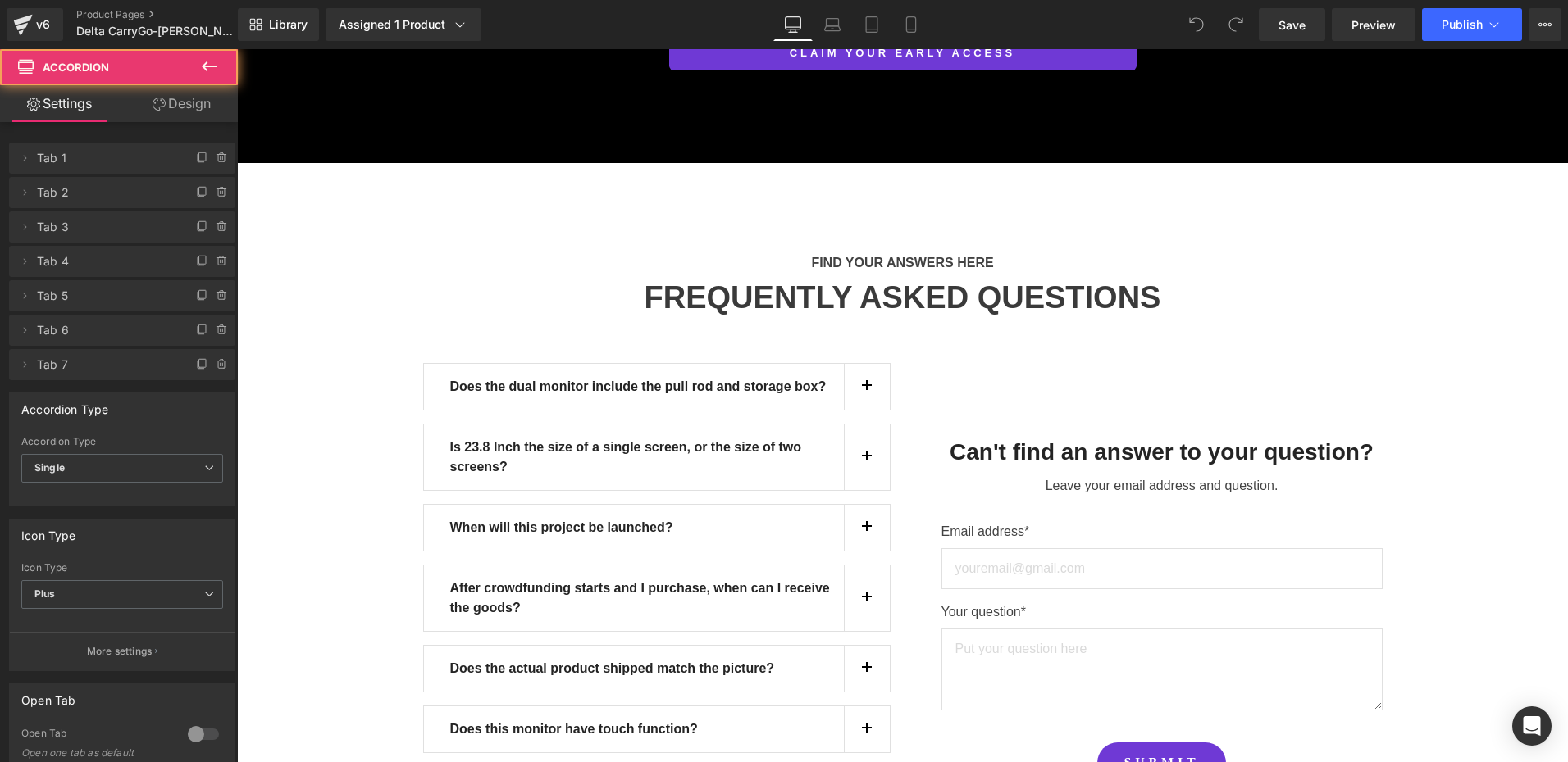
scroll to position [14688, 0]
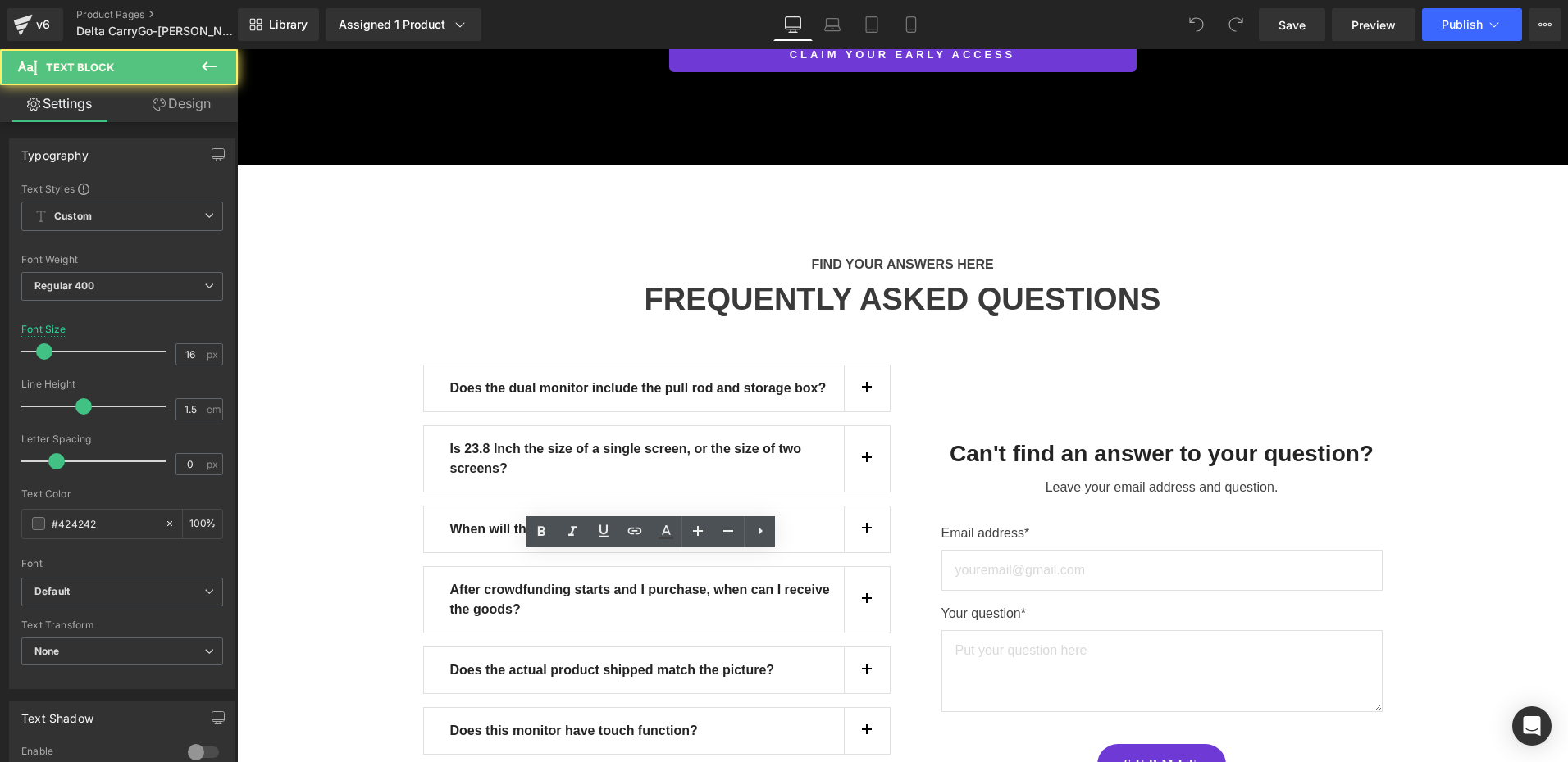
drag, startPoint x: 588, startPoint y: 566, endPoint x: 580, endPoint y: 568, distance: 8.2
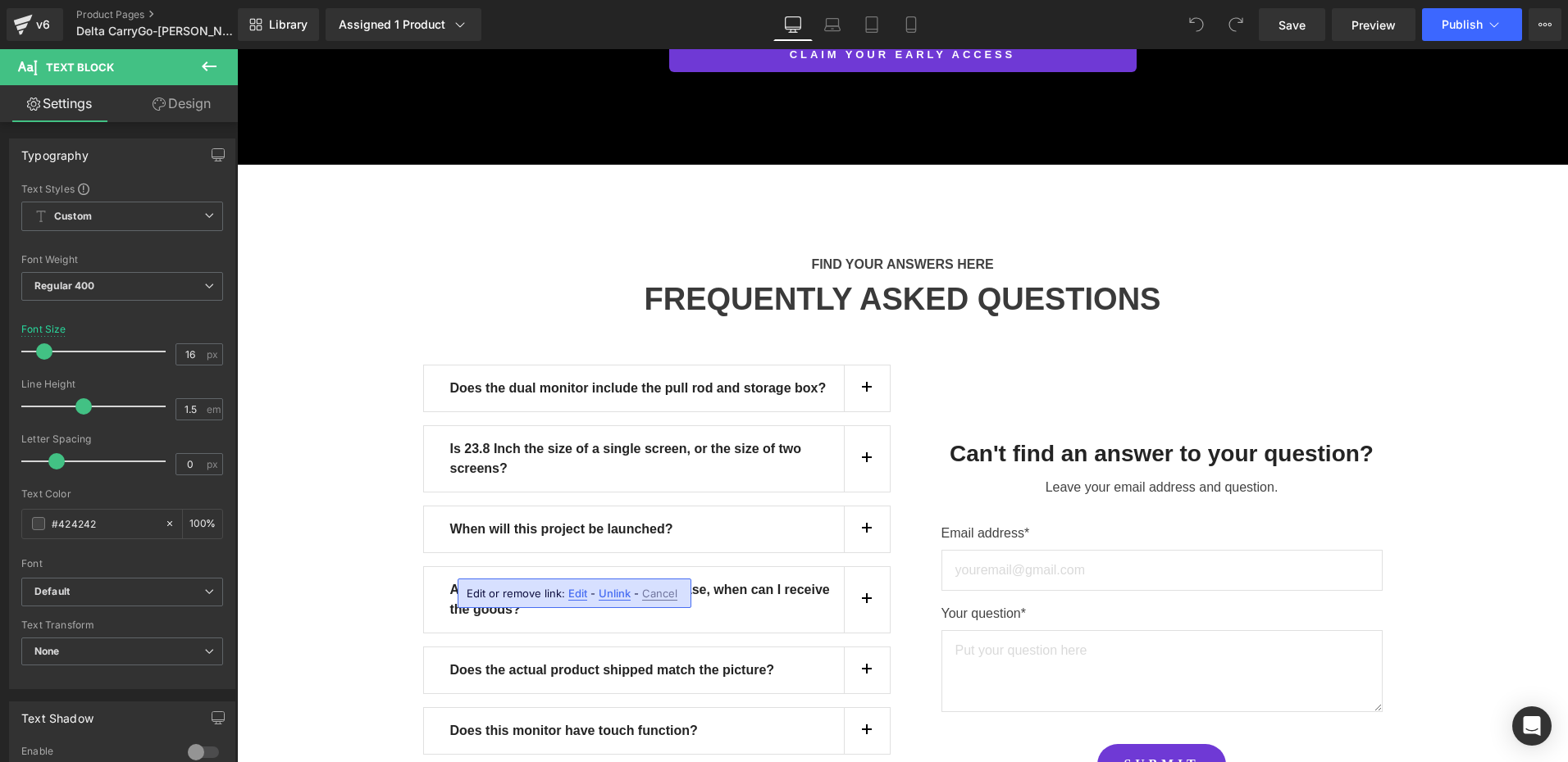
click at [339, 536] on div "FIND YOUR ANSWERS HERE Text Block FREQUENTLY ASKED QUESTIONS Heading Row Does t…" at bounding box center [902, 574] width 1331 height 686
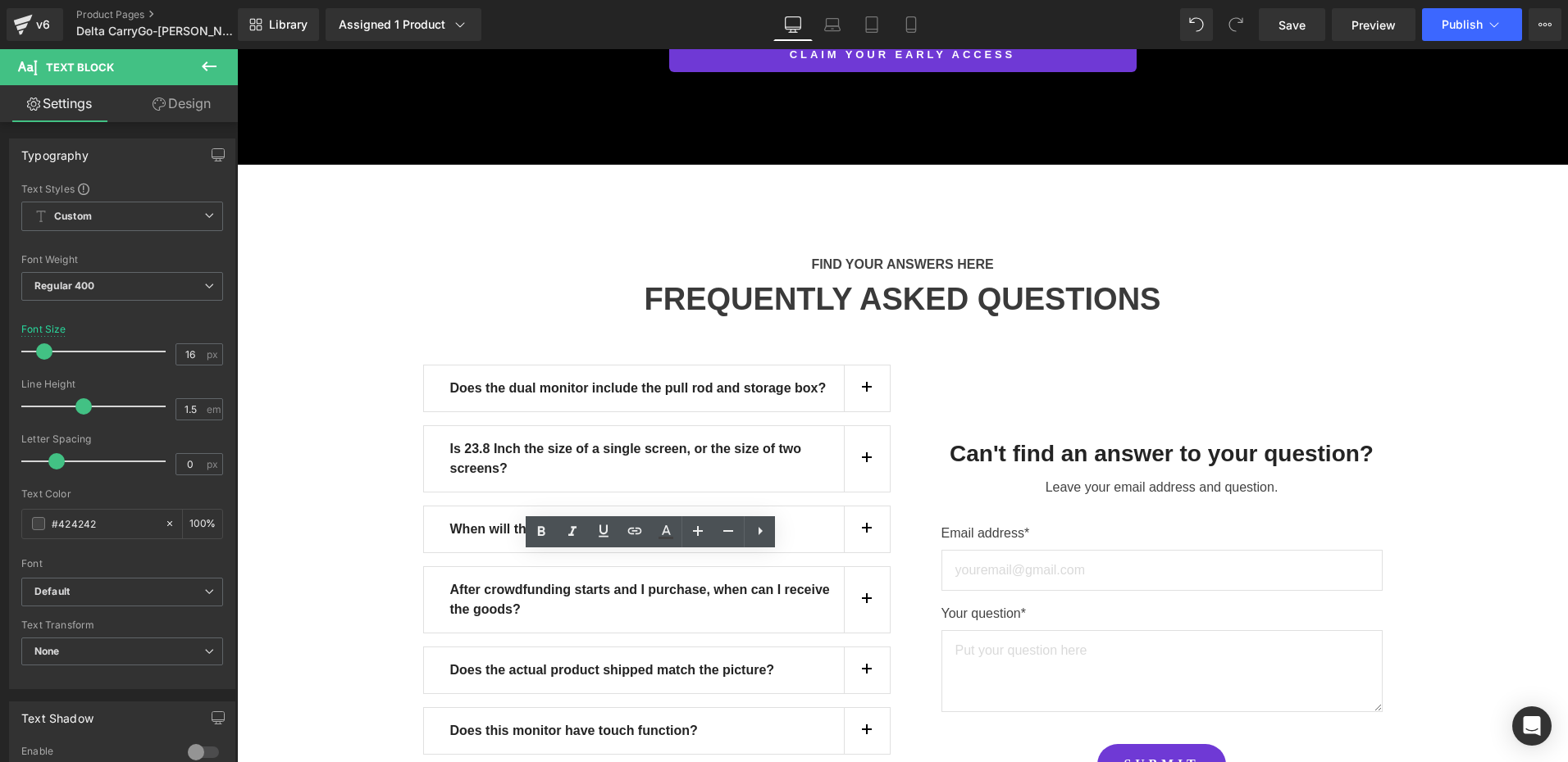
click at [365, 528] on div "FIND YOUR ANSWERS HERE Text Block FREQUENTLY ASKED QUESTIONS Heading Row Does t…" at bounding box center [902, 574] width 1331 height 686
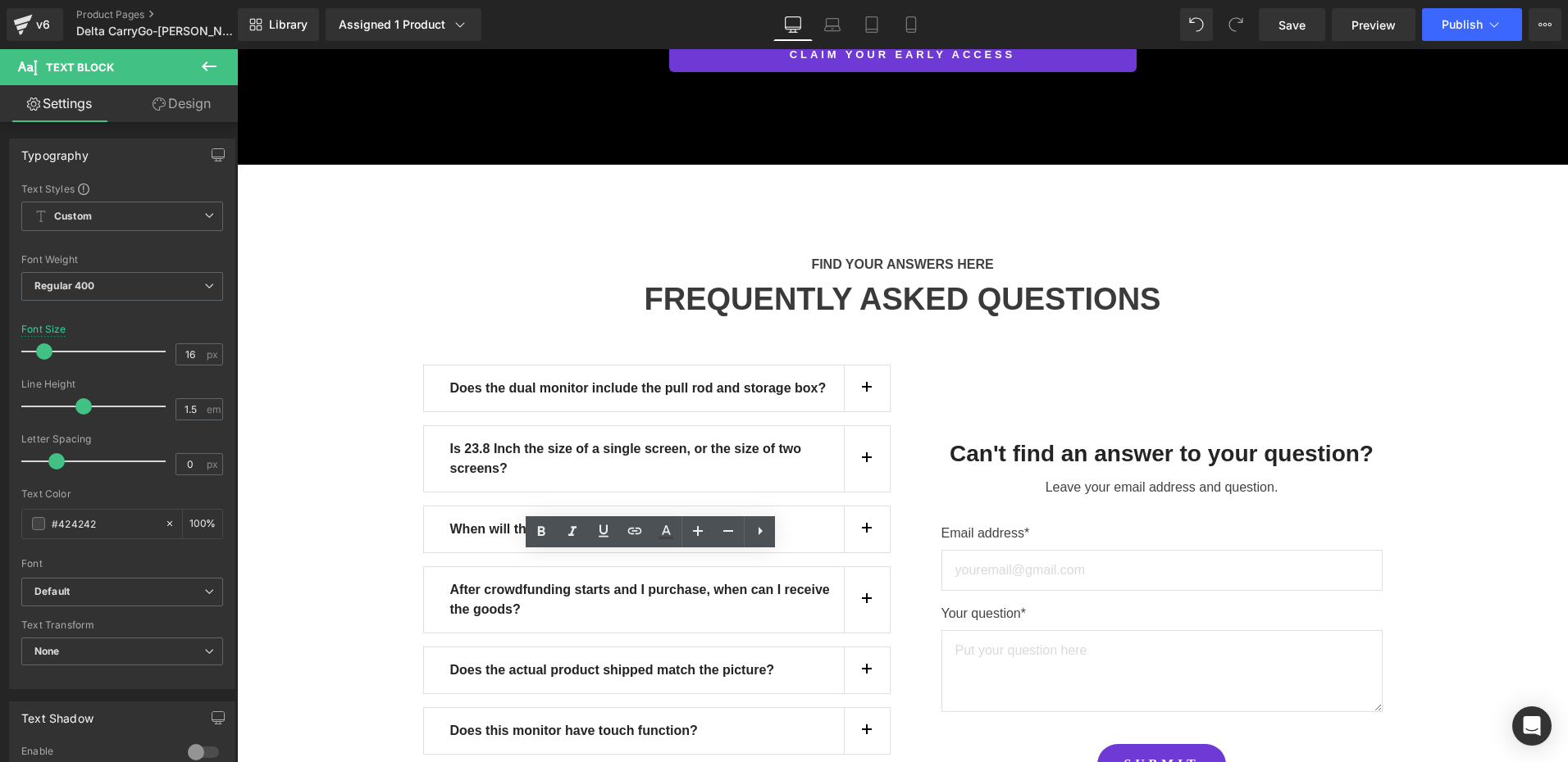
drag, startPoint x: 780, startPoint y: 565, endPoint x: 494, endPoint y: 587, distance: 286.8
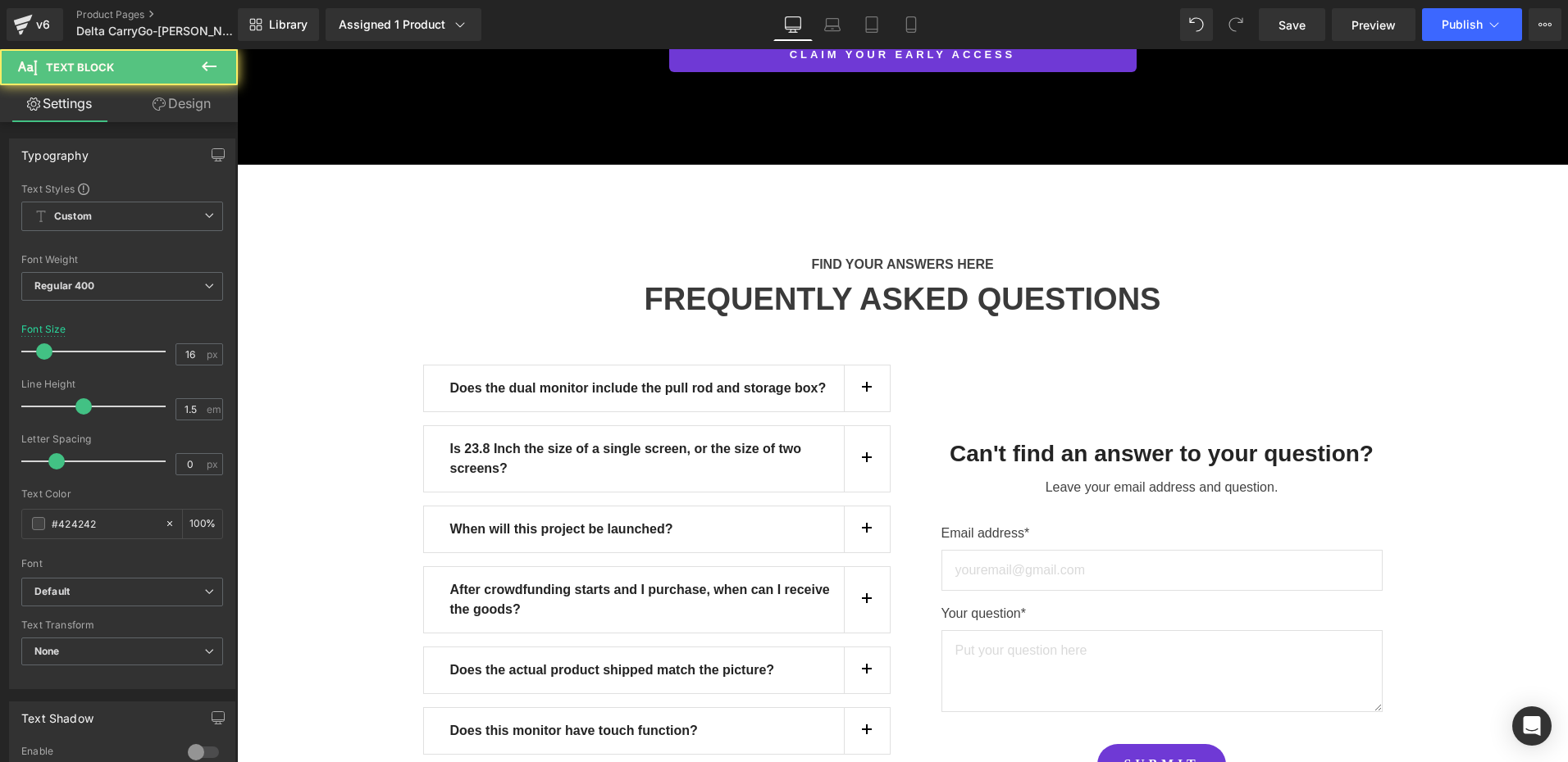
click at [646, 626] on div "Does the dual monitor include the pull rod and storage box? Text Block Not incl…" at bounding box center [657, 636] width 467 height 543
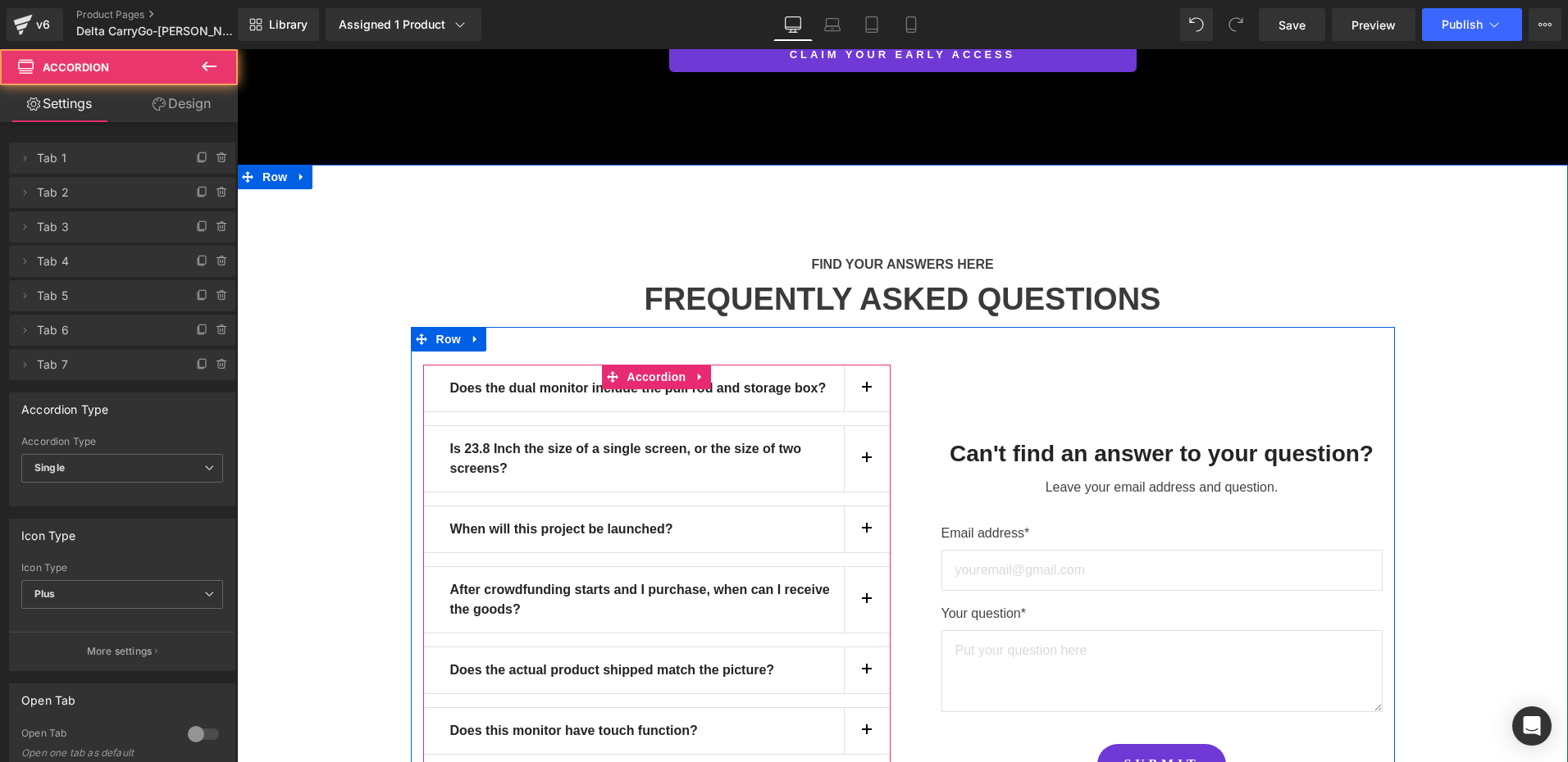
click at [866, 735] on span "button" at bounding box center [866, 735] width 0 height 0
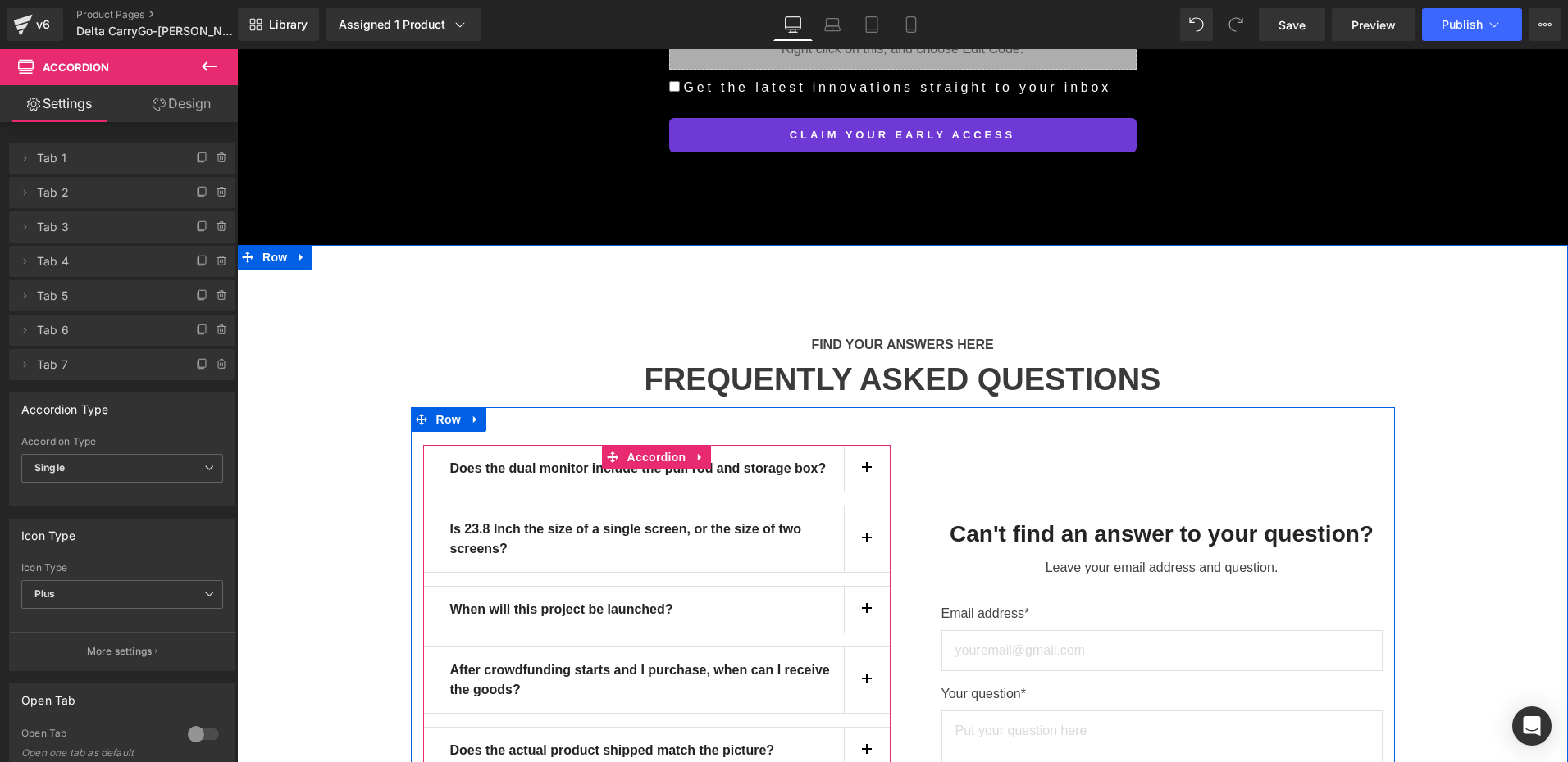
scroll to position [14606, 0]
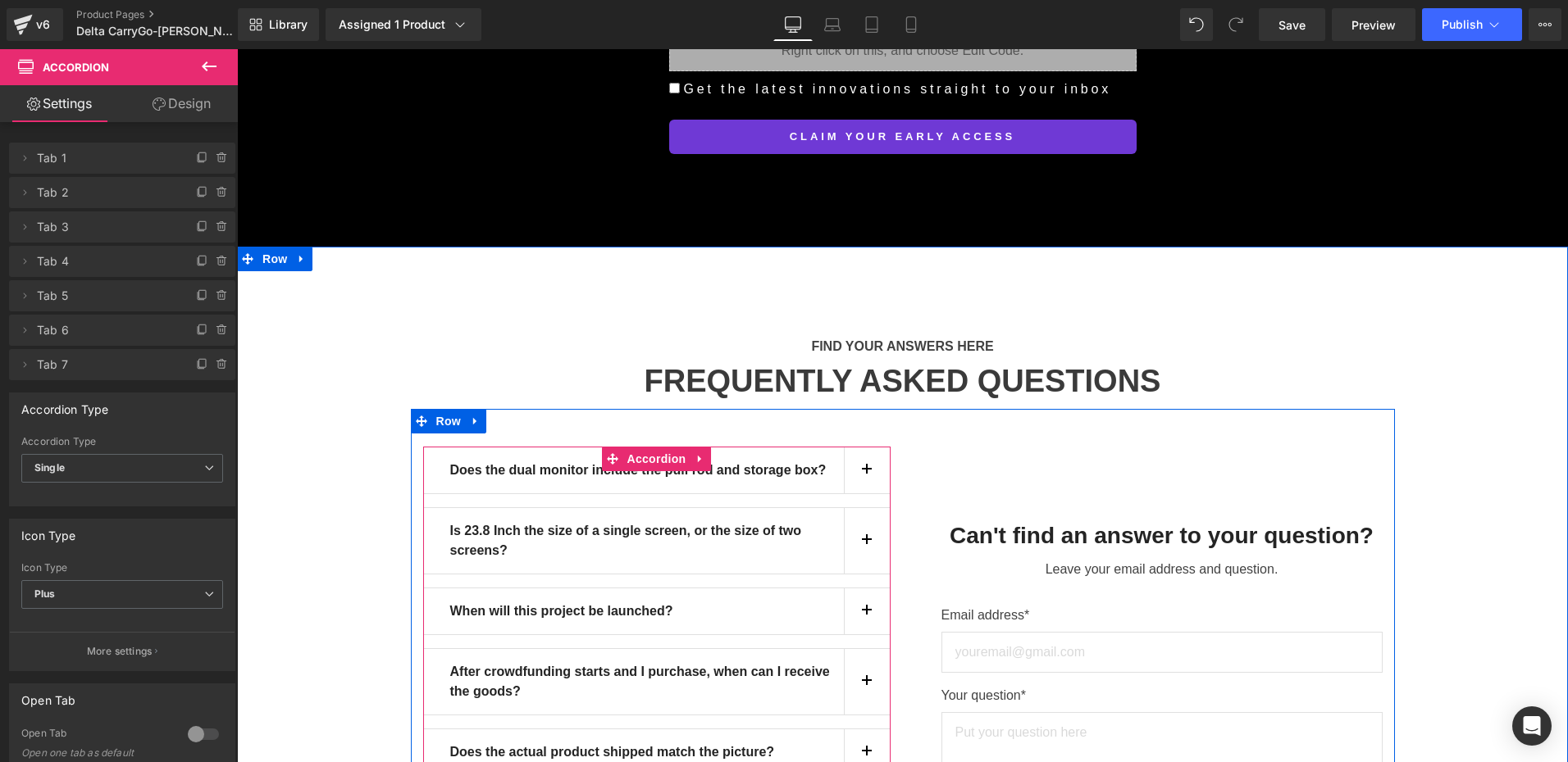
click at [868, 729] on button "button" at bounding box center [866, 752] width 46 height 46
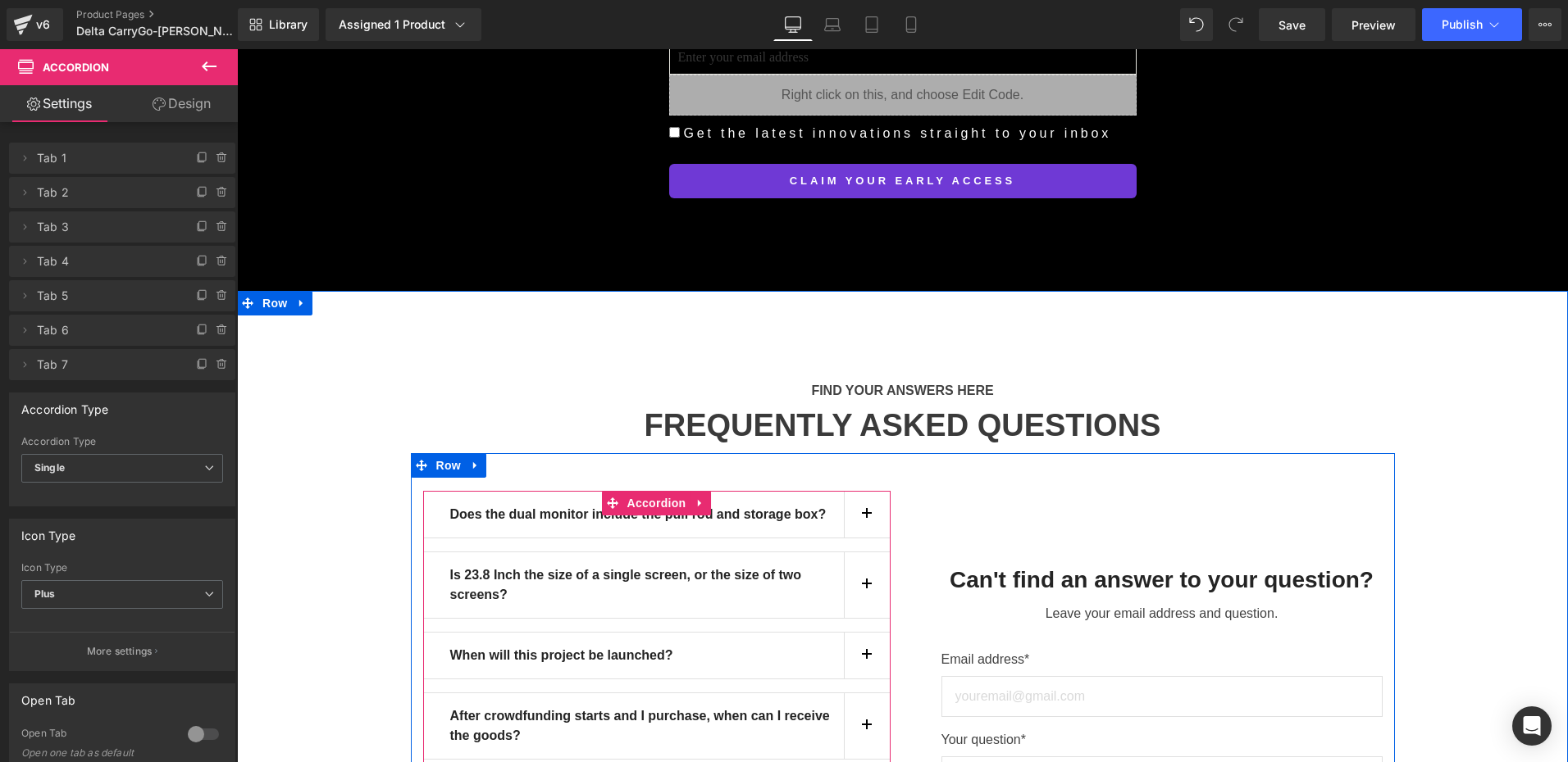
scroll to position [14524, 0]
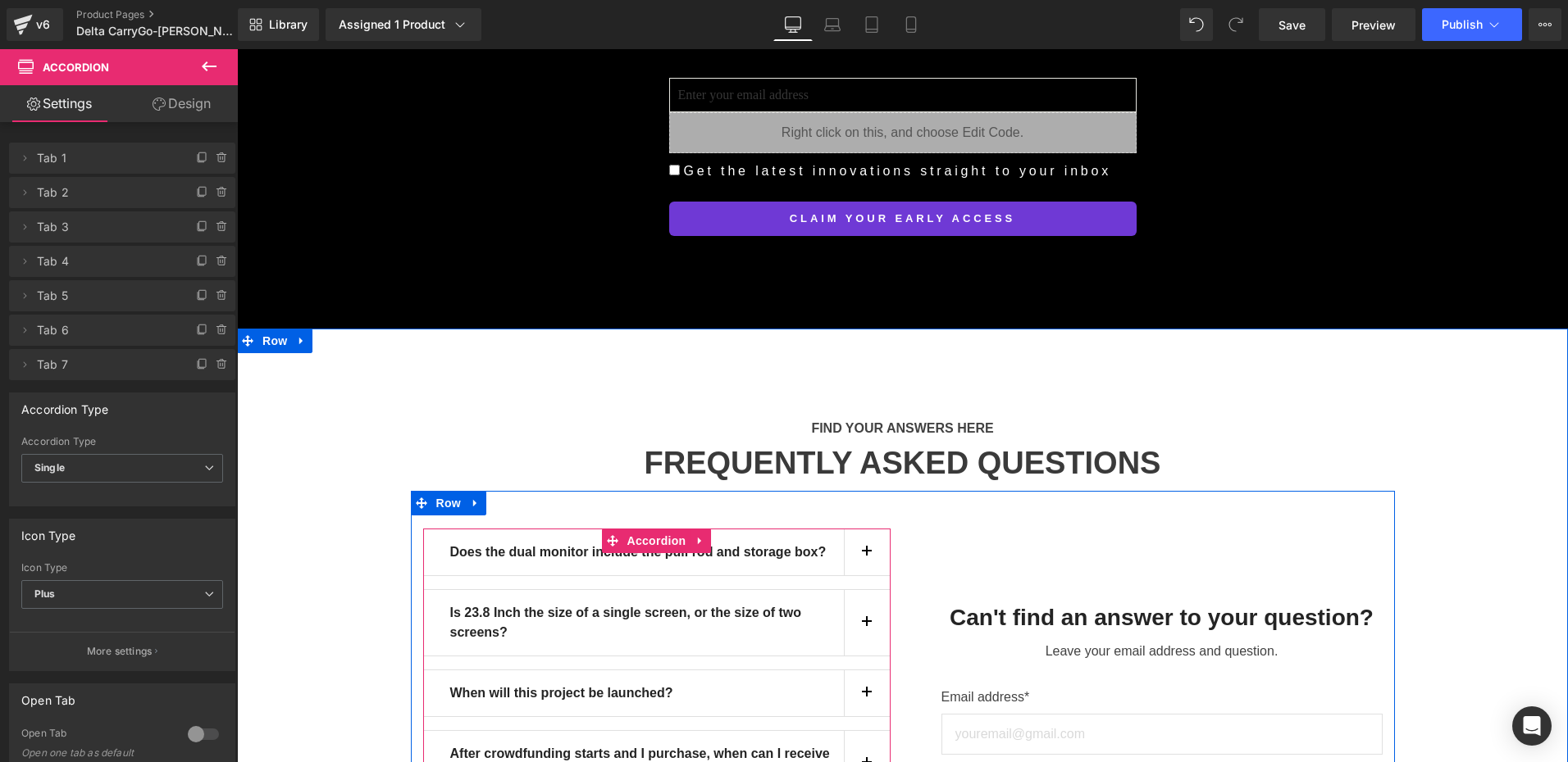
click at [863, 731] on button "button" at bounding box center [866, 764] width 46 height 66
click at [862, 731] on button "button" at bounding box center [866, 764] width 46 height 66
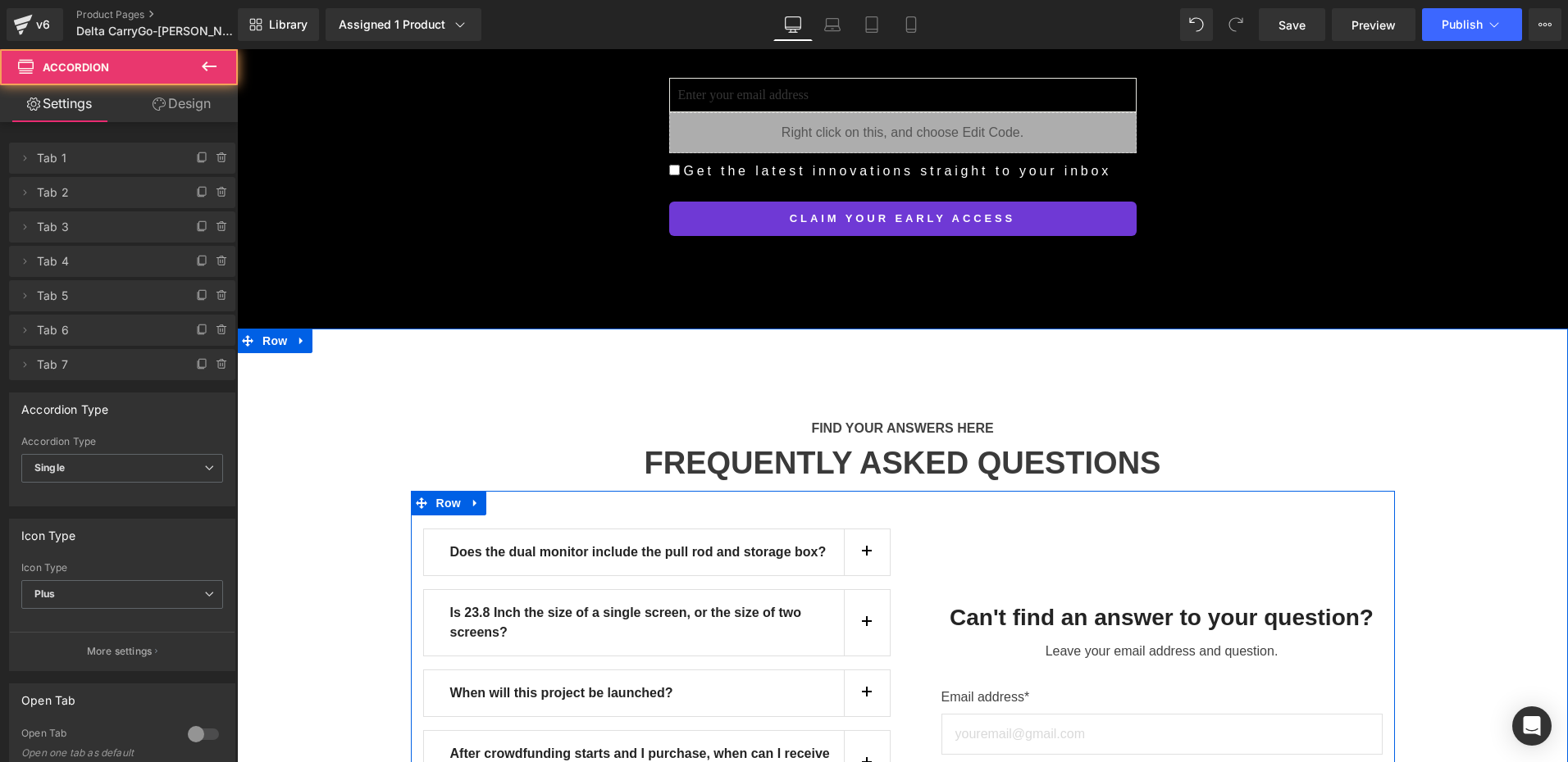
click at [860, 731] on button "button" at bounding box center [866, 764] width 46 height 66
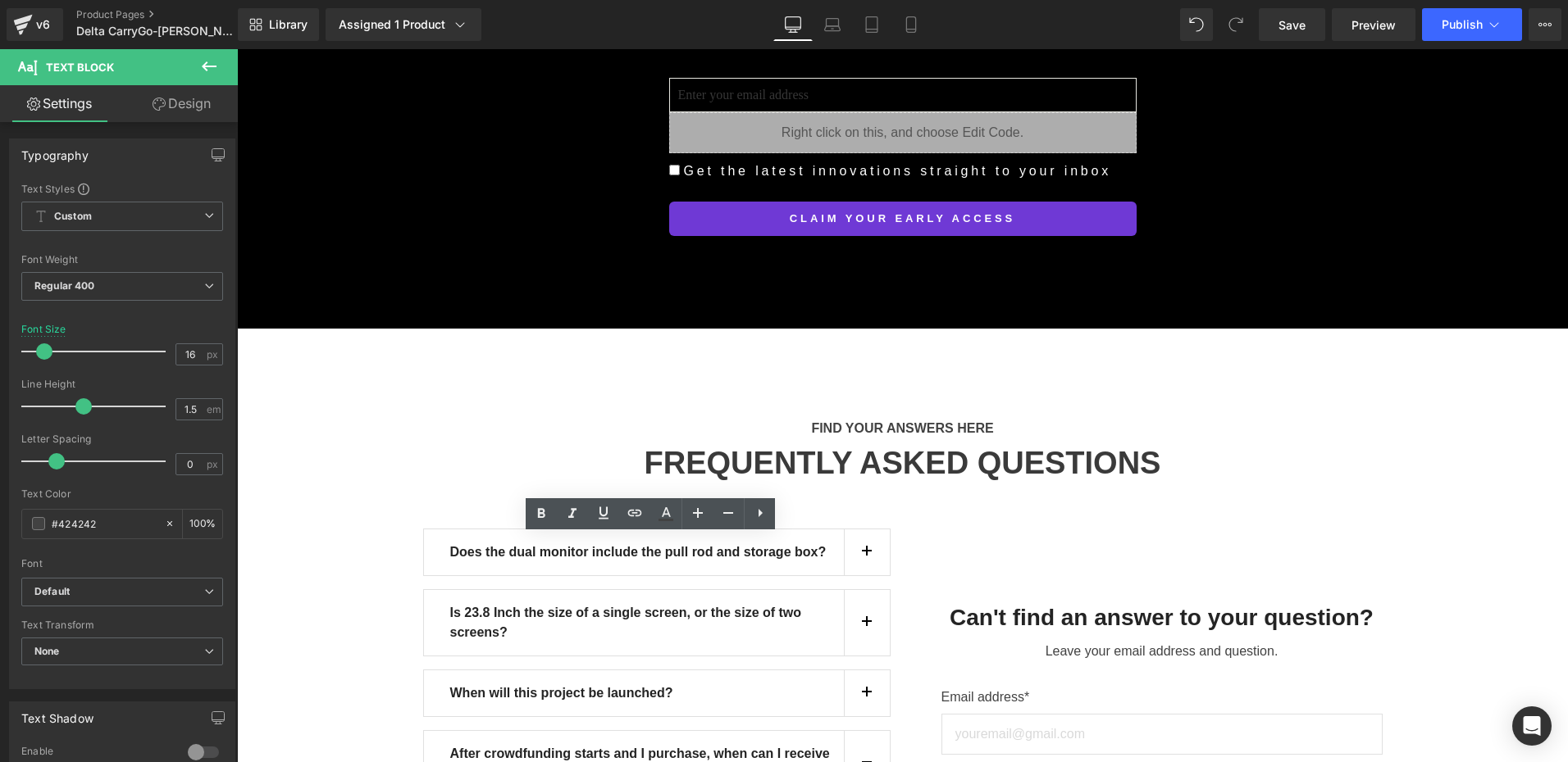
click at [866, 761] on span "button" at bounding box center [866, 768] width 0 height 0
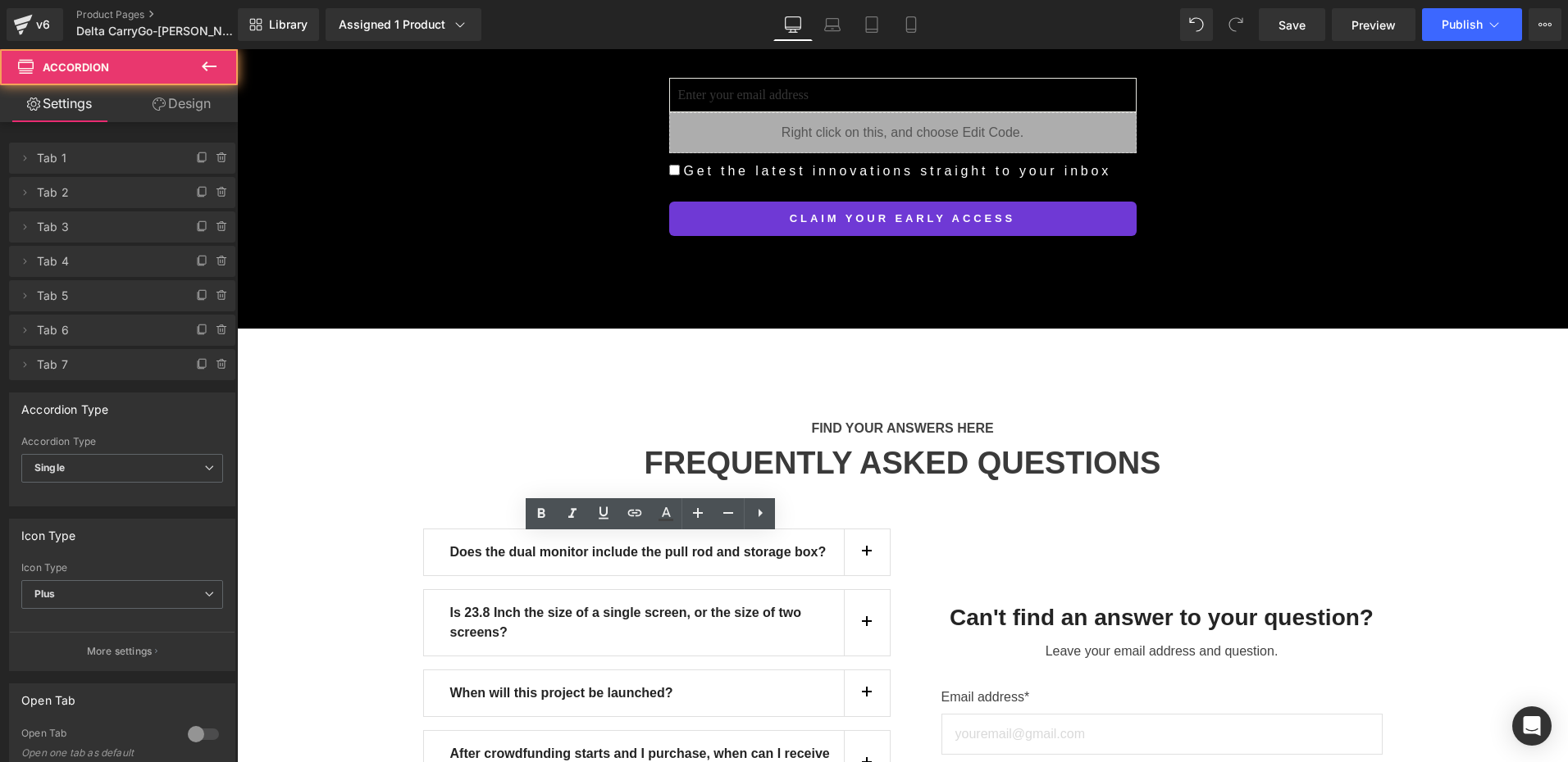
click at [860, 671] on button "button" at bounding box center [866, 694] width 46 height 46
click at [862, 591] on button "button" at bounding box center [866, 623] width 46 height 66
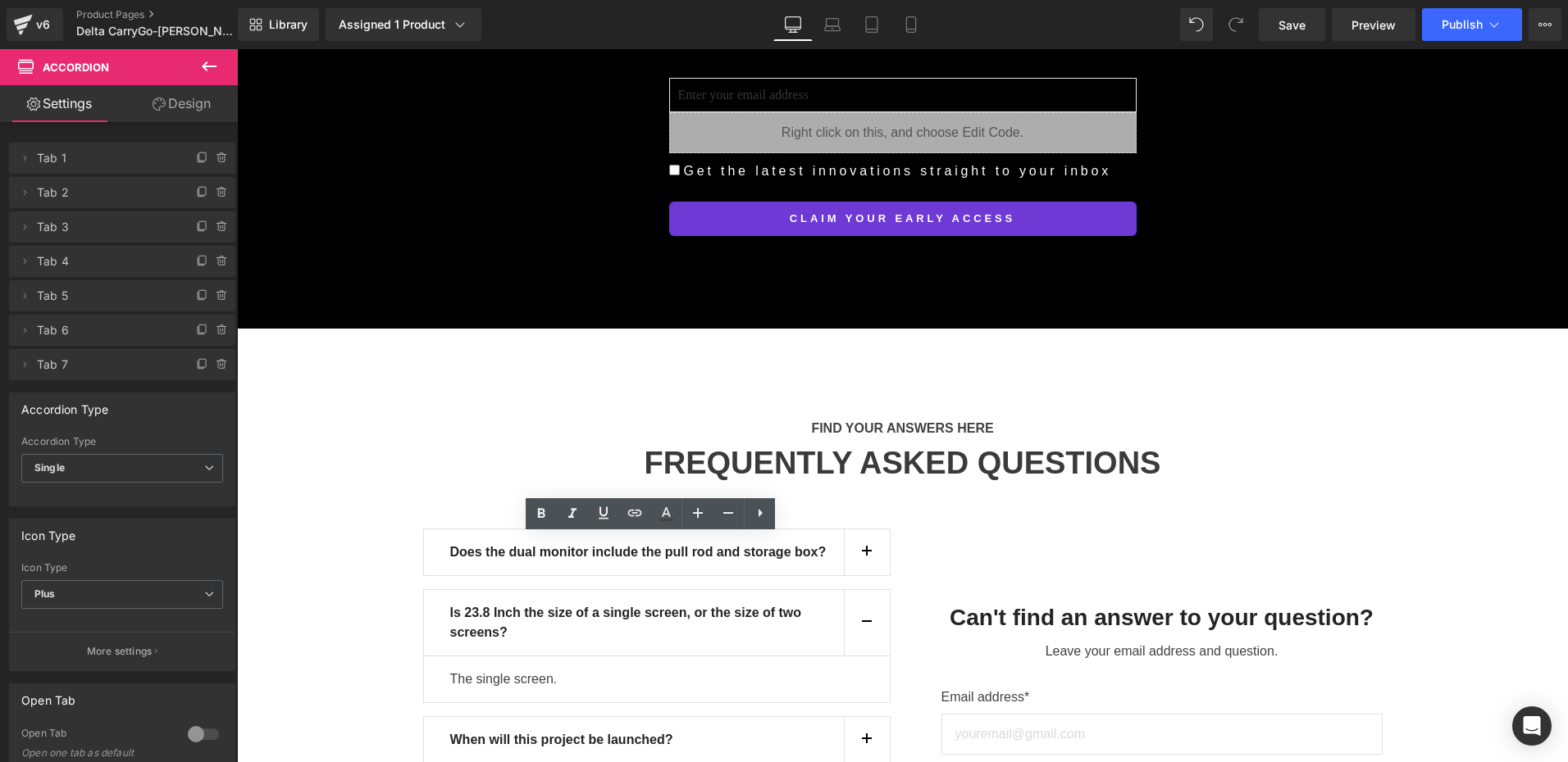
click at [866, 530] on button "button" at bounding box center [866, 552] width 46 height 46
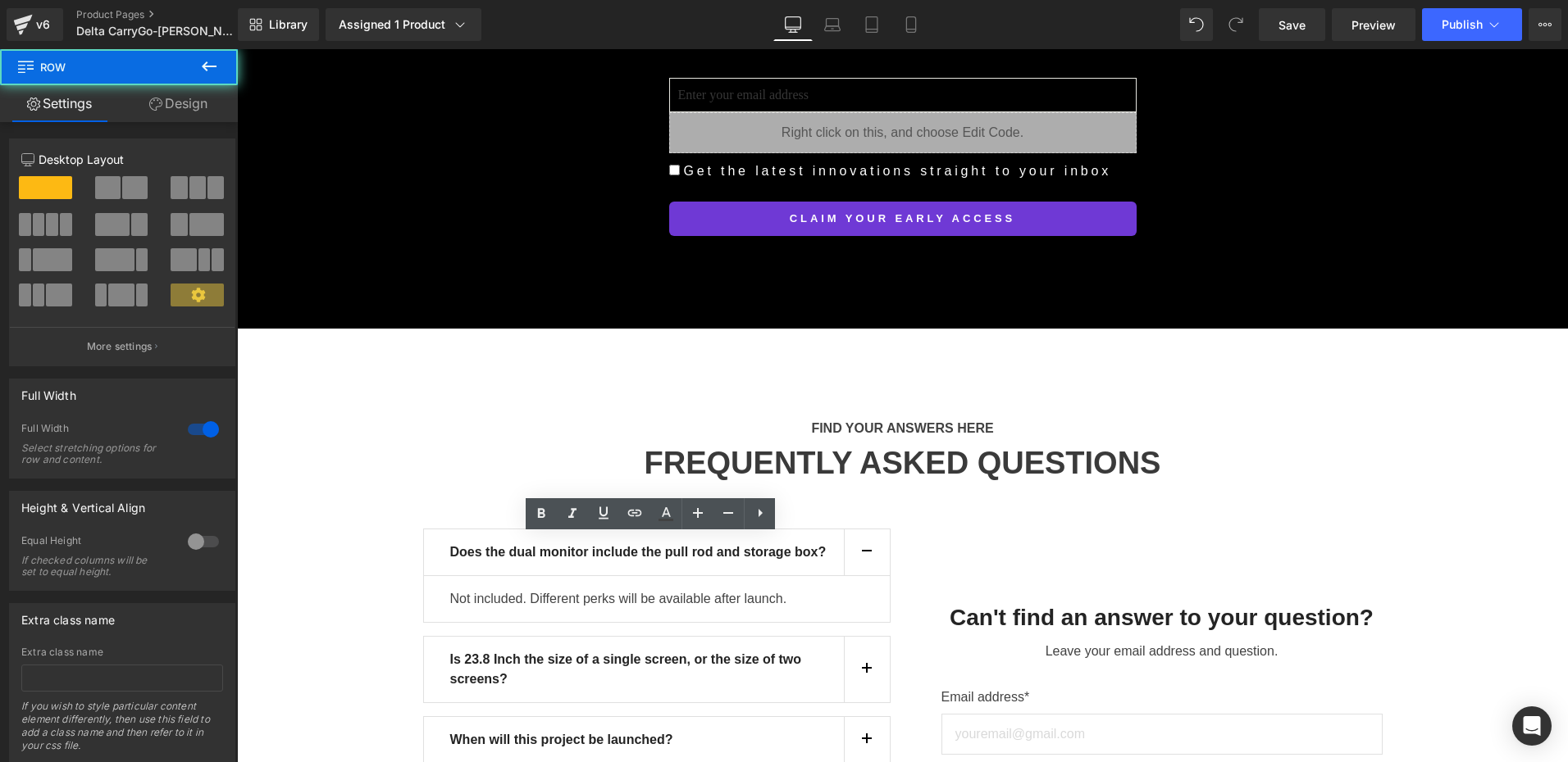
click at [353, 605] on div "FIND YOUR ANSWERS HERE Text Block FREQUENTLY ASKED QUESTIONS Heading Row Does t…" at bounding box center [902, 727] width 1331 height 667
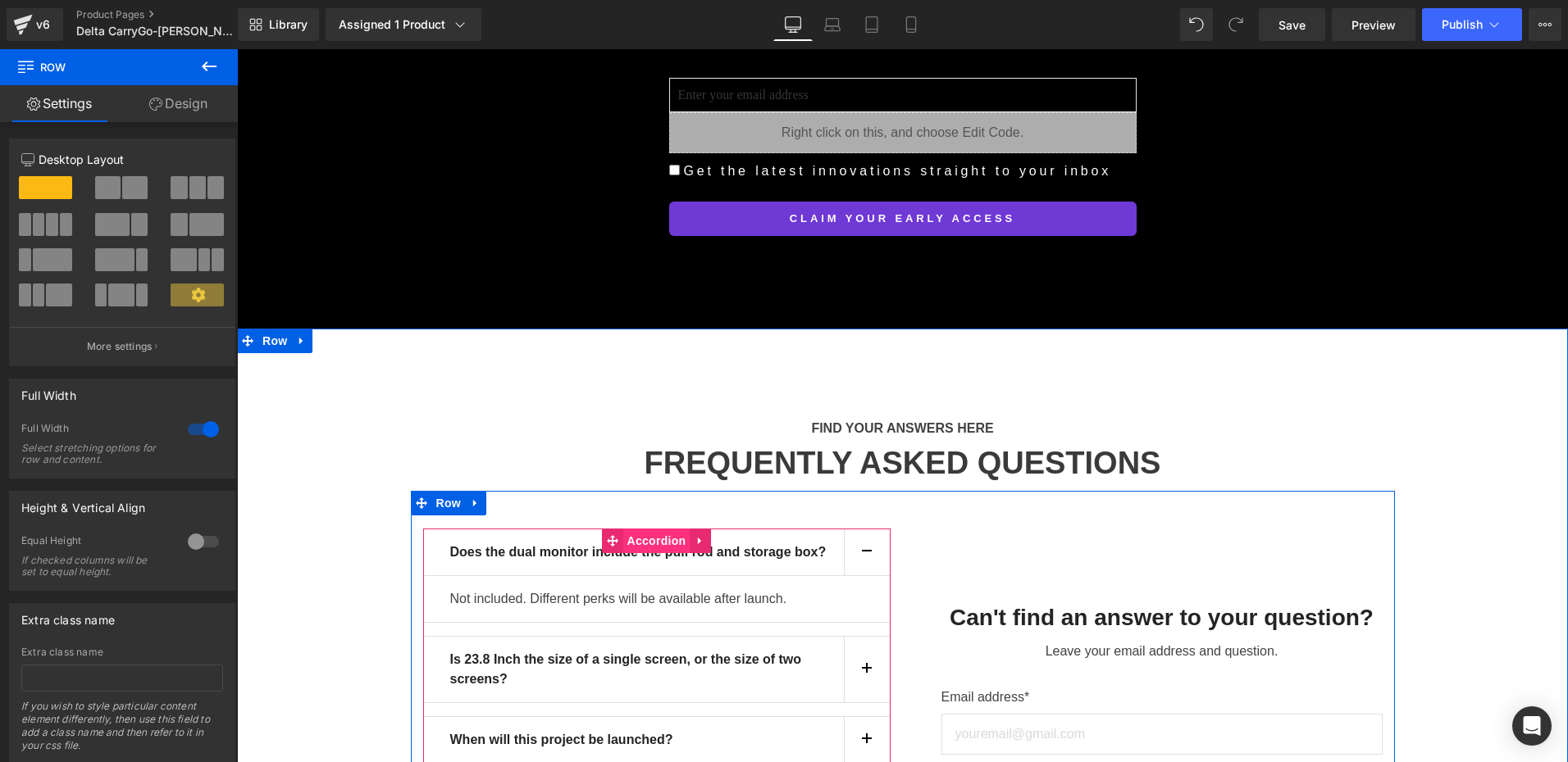
click at [639, 529] on span "Accordion" at bounding box center [657, 541] width 68 height 24
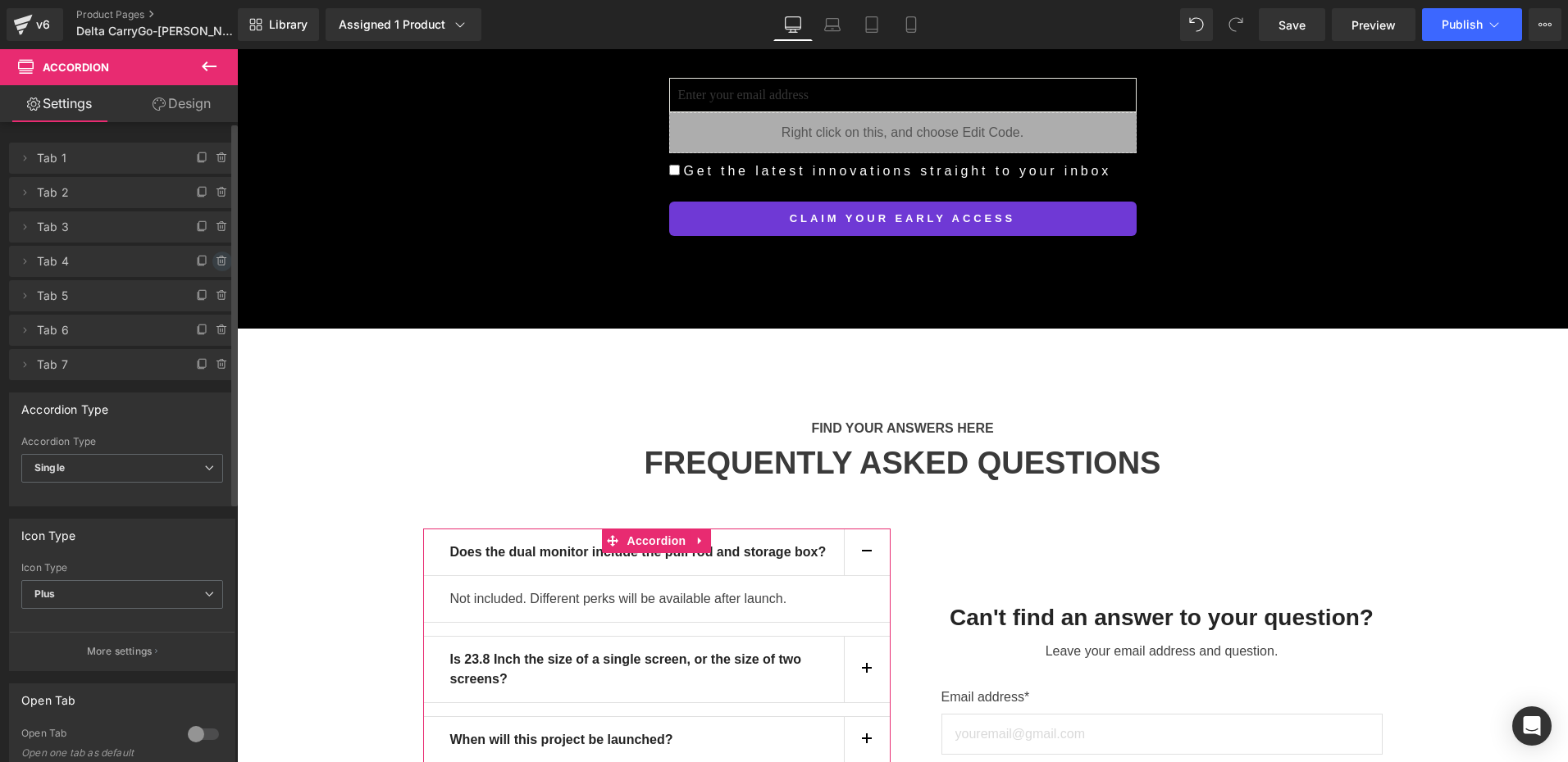
click at [216, 261] on icon at bounding box center [222, 262] width 14 height 14
click at [210, 265] on button "Delete" at bounding box center [204, 262] width 52 height 21
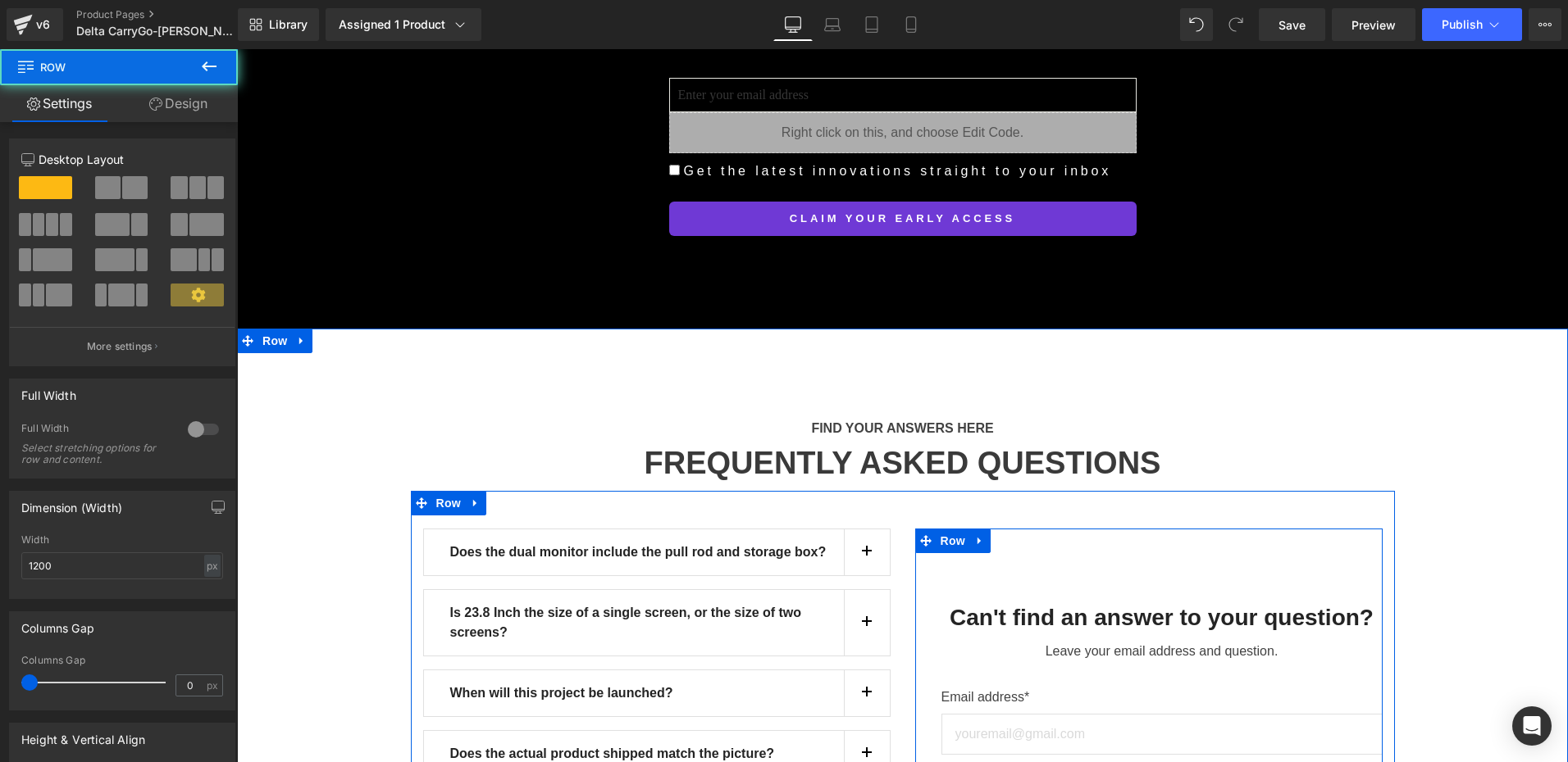
click at [982, 529] on div at bounding box center [1149, 531] width 467 height 4
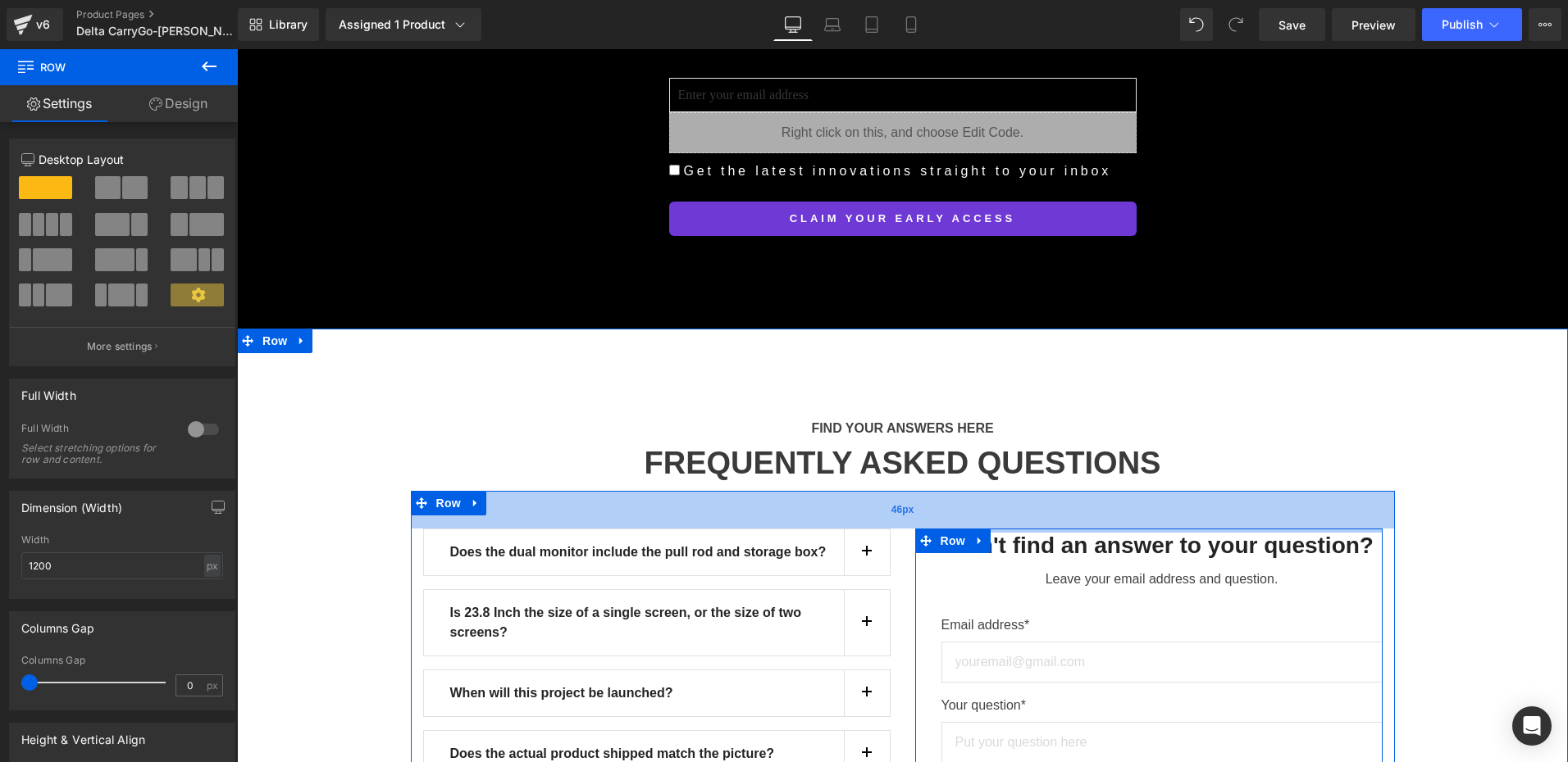
drag, startPoint x: 1054, startPoint y: 268, endPoint x: 1044, endPoint y: 220, distance: 49.0
click at [1044, 491] on div "Does the dual monitor include the pull rod and storage box? Text Block Not incl…" at bounding box center [903, 712] width 984 height 443
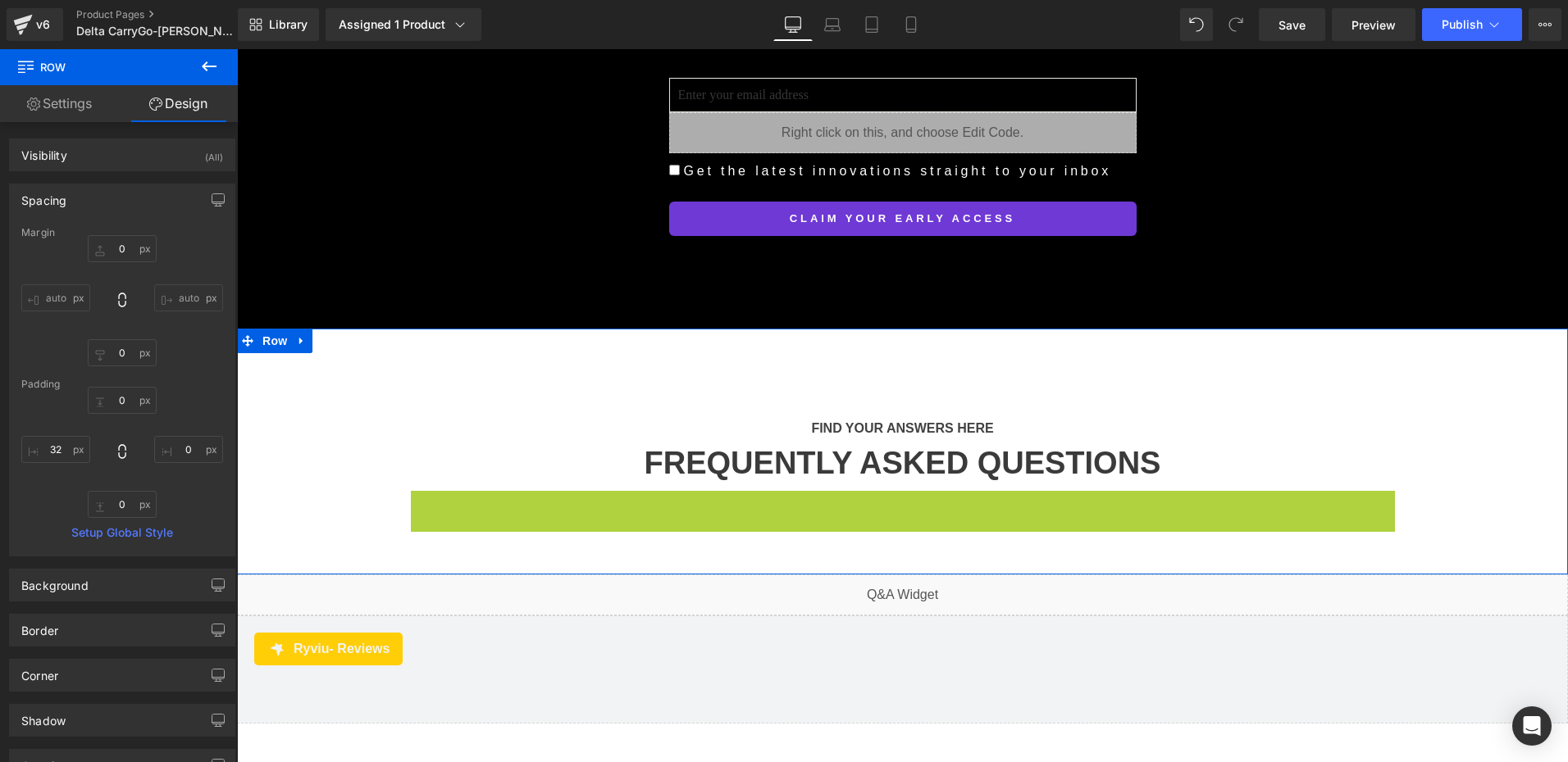
drag, startPoint x: 427, startPoint y: 225, endPoint x: 438, endPoint y: 230, distance: 12.1
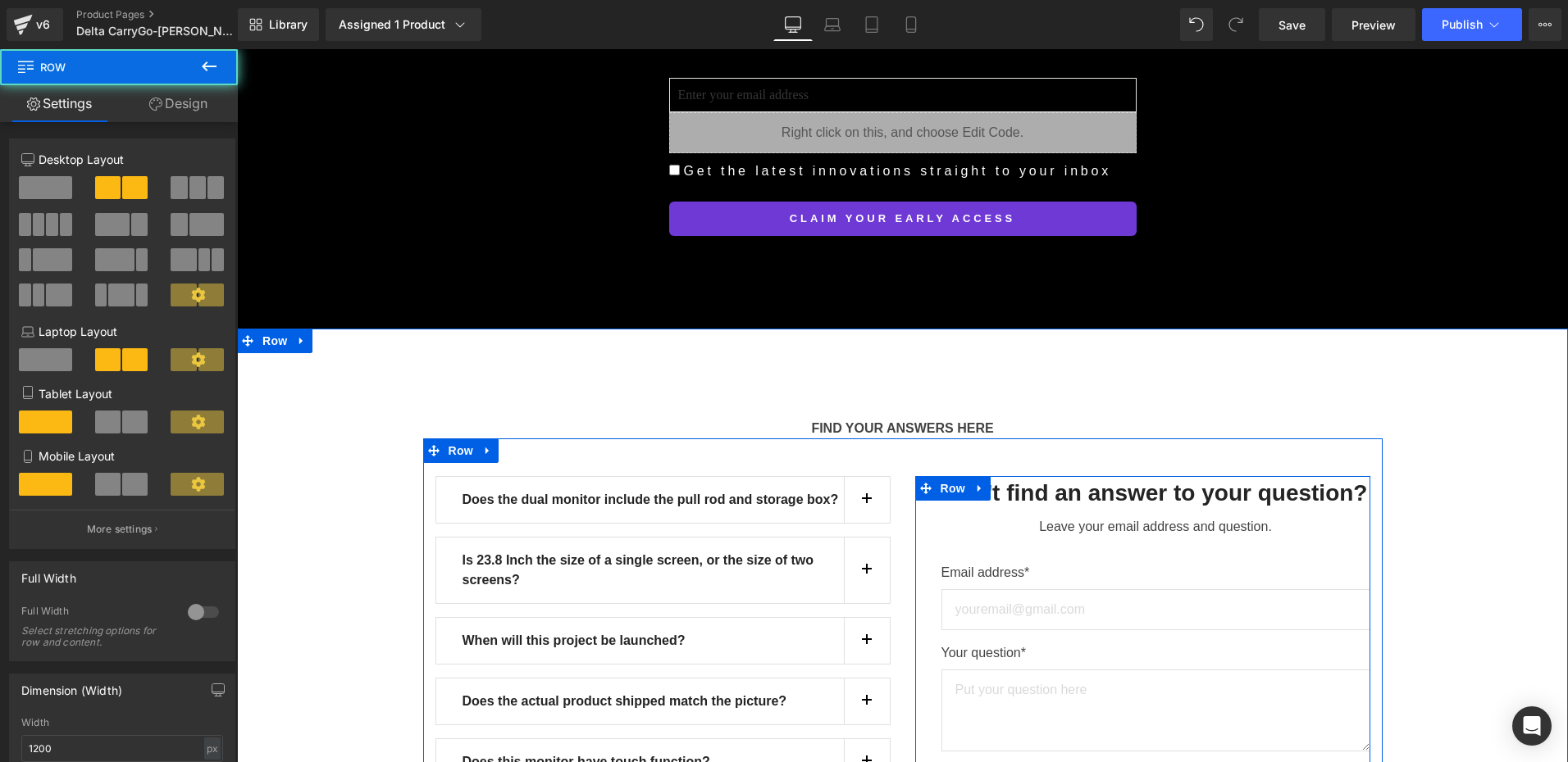
click at [438, 476] on div "Does the dual monitor include the pull rod and storage box? Text Block" at bounding box center [663, 500] width 455 height 47
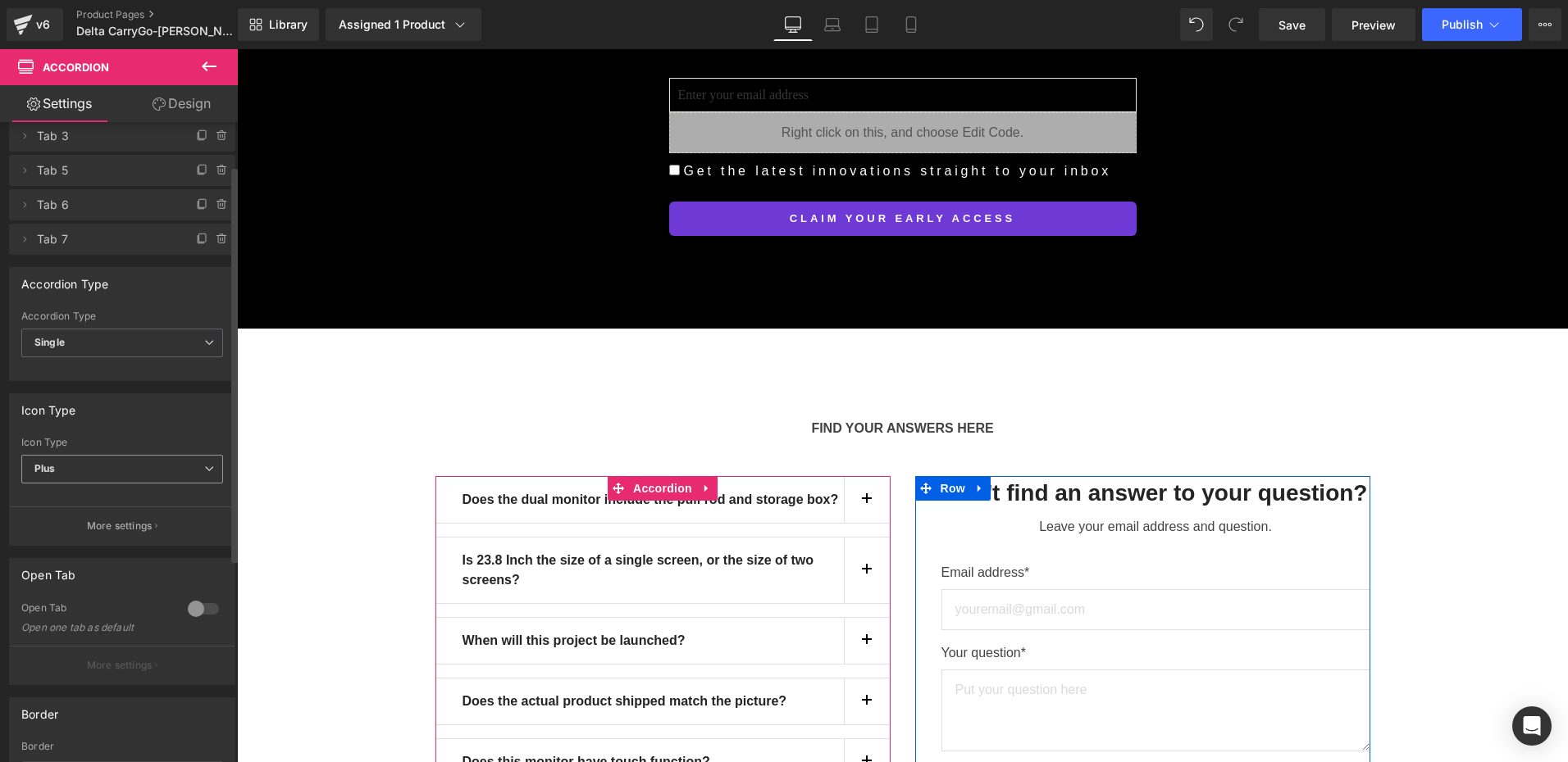
scroll to position [69, 0]
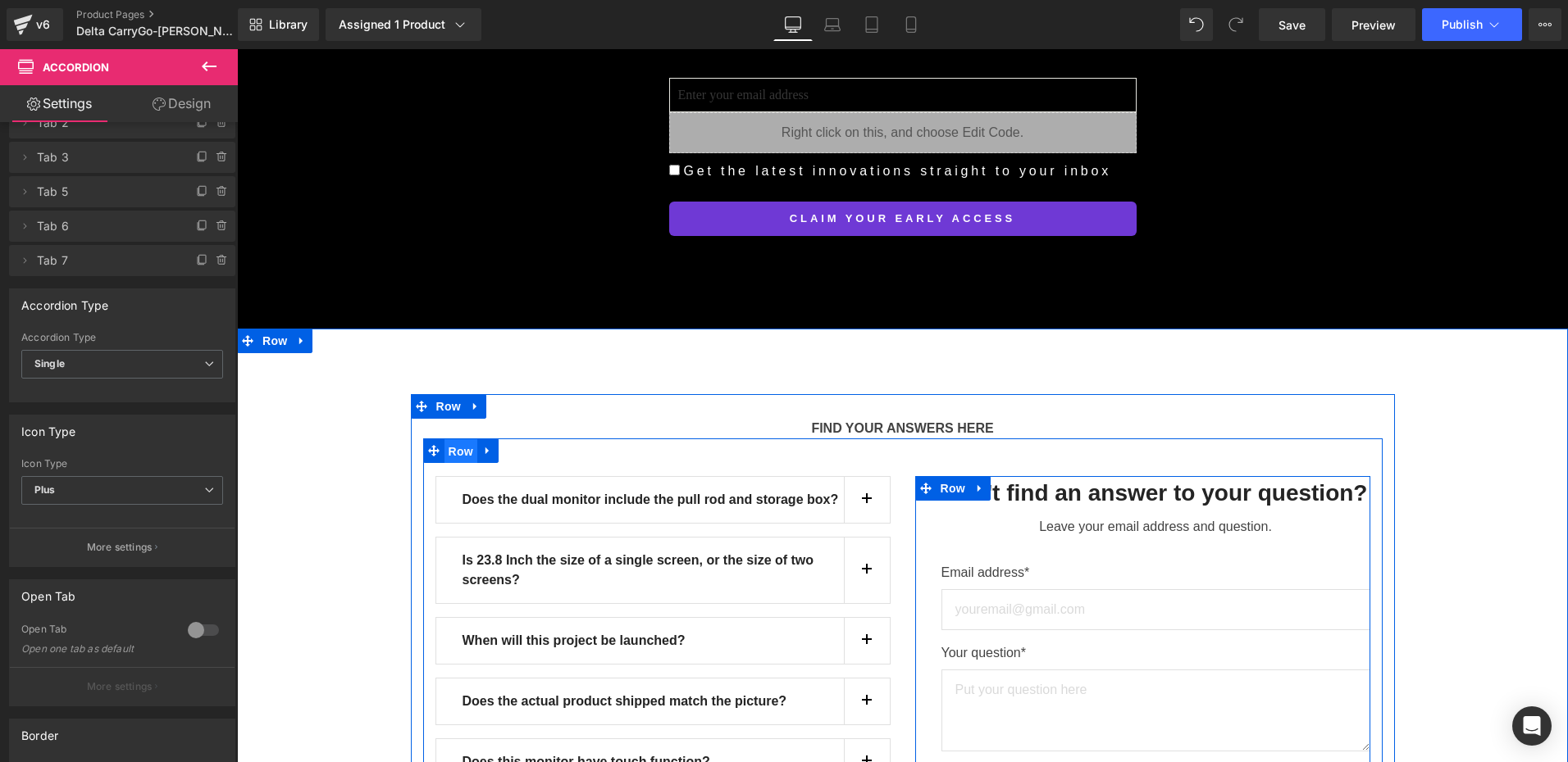
click at [448, 439] on span "Row" at bounding box center [461, 451] width 33 height 24
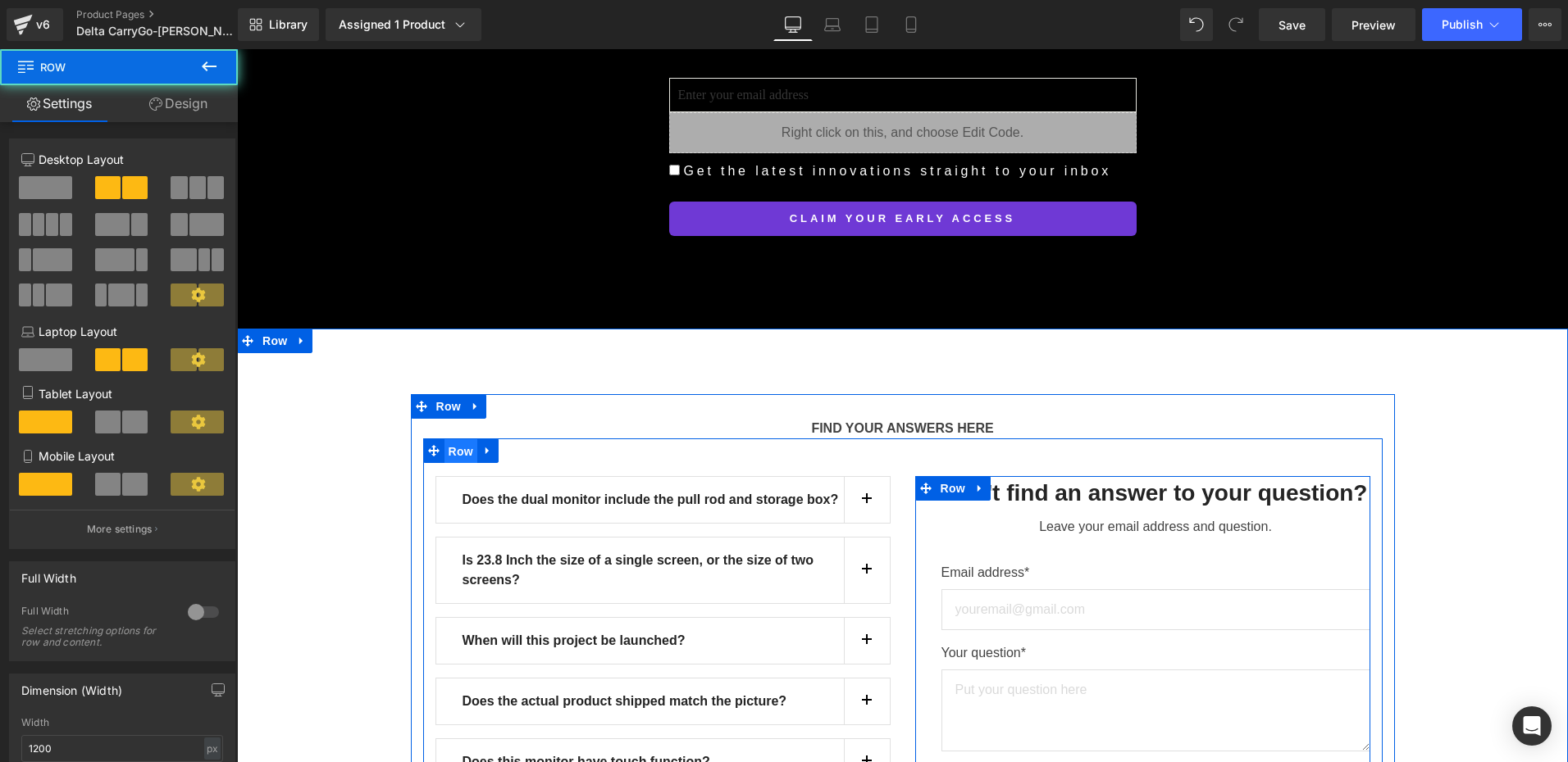
click at [449, 439] on span "Row" at bounding box center [461, 451] width 33 height 24
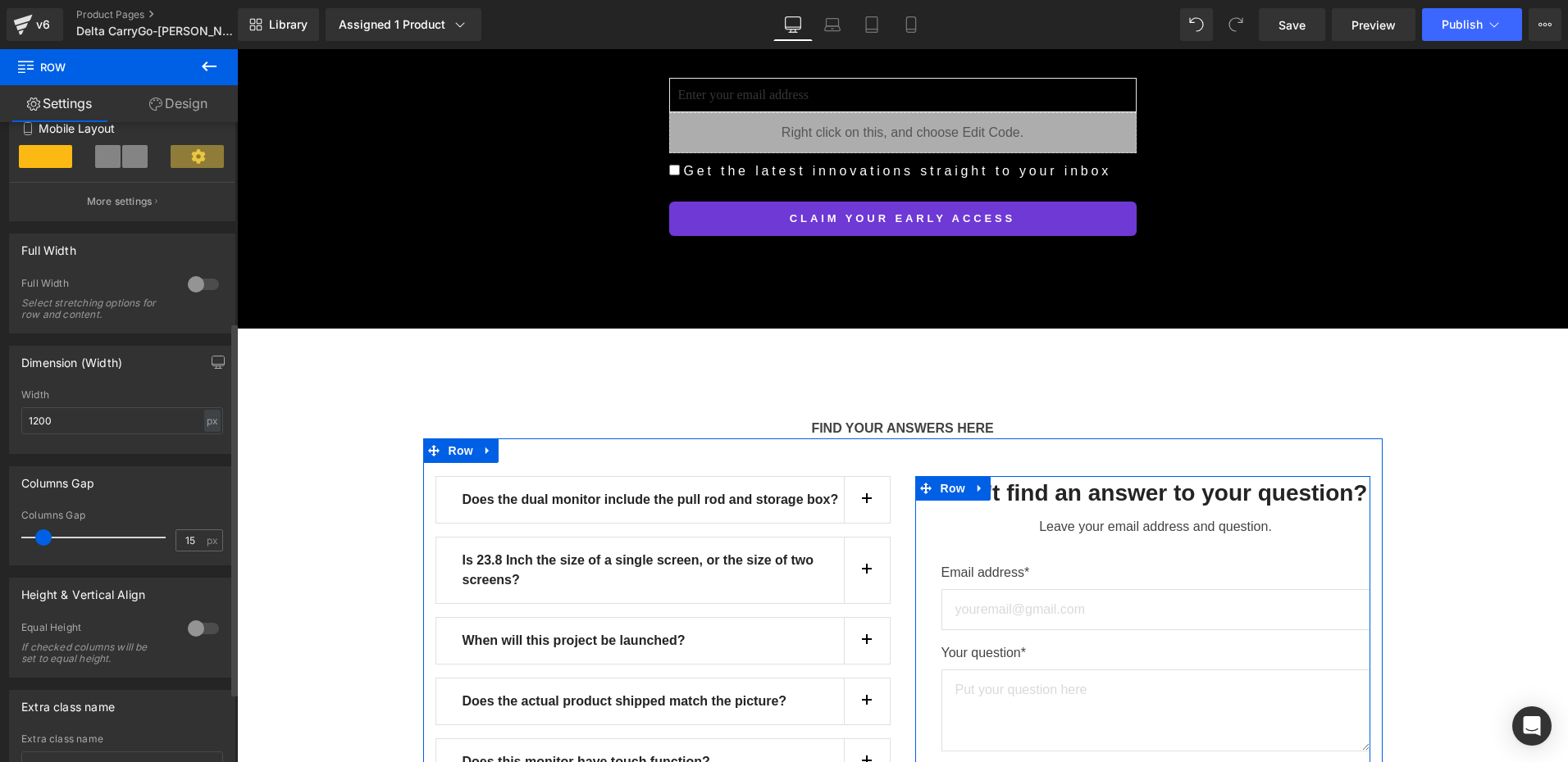
scroll to position [462, 0]
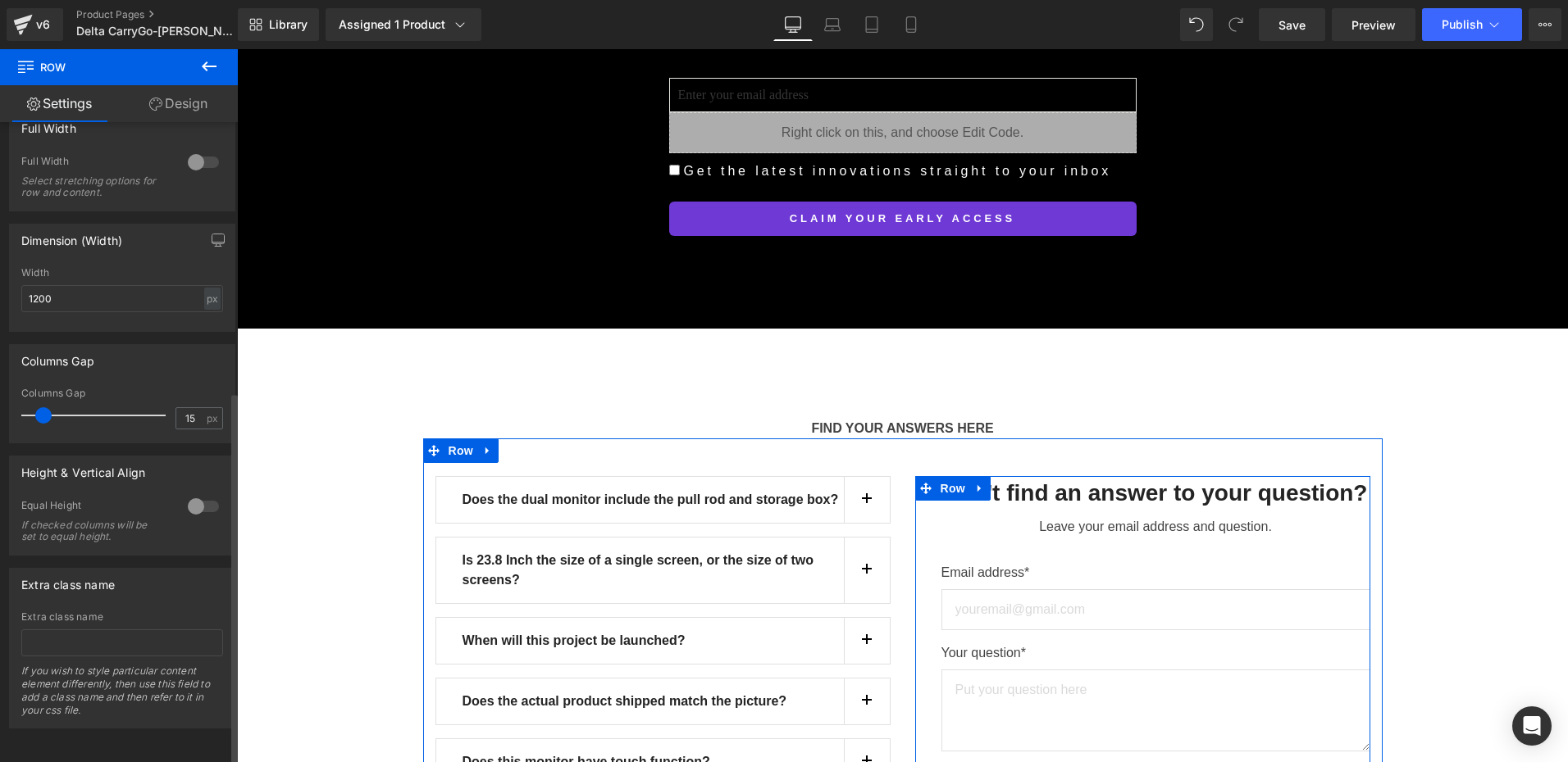
click at [188, 493] on div at bounding box center [203, 506] width 40 height 26
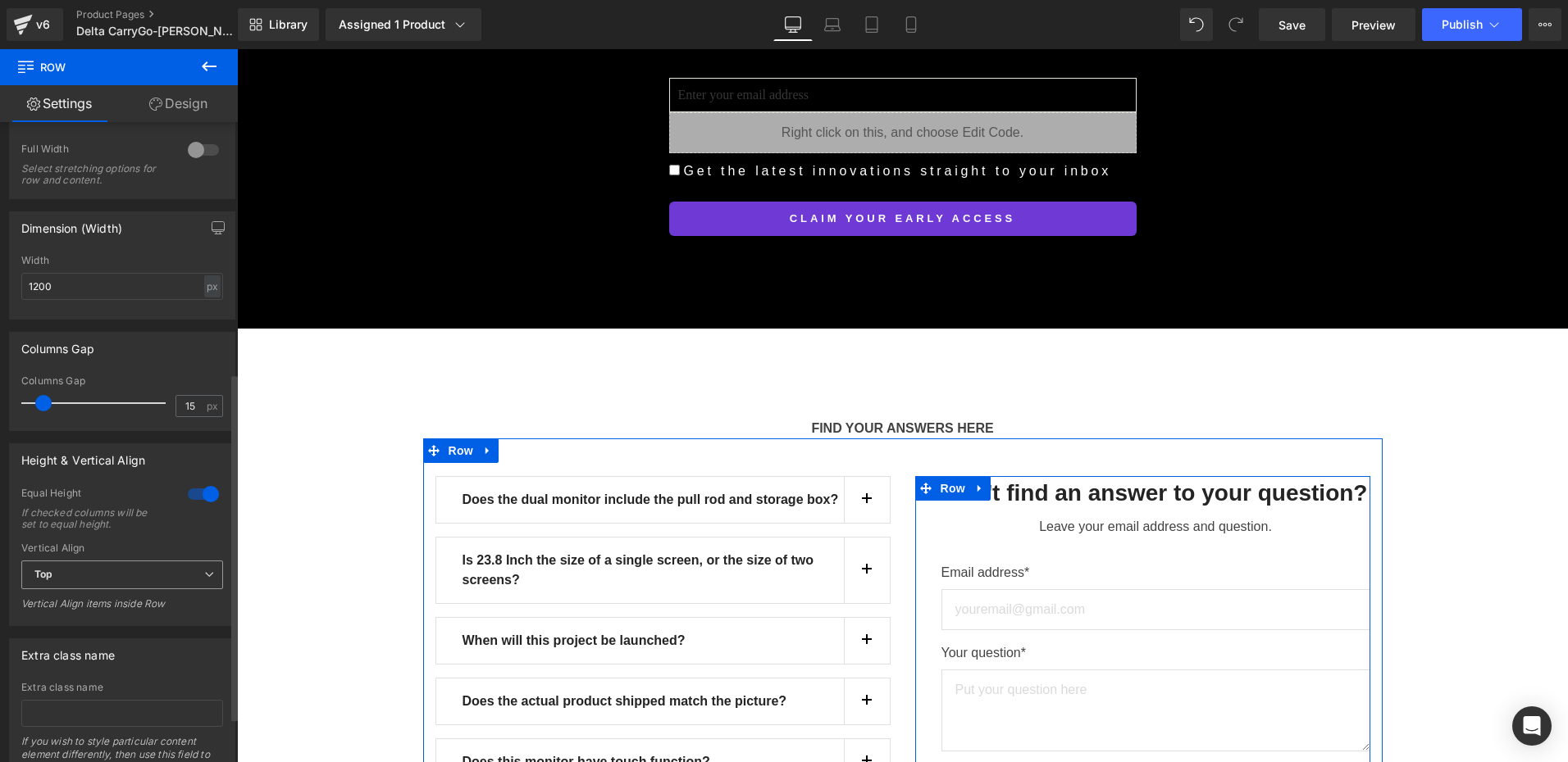
click at [100, 571] on span "Top" at bounding box center [122, 575] width 202 height 29
click at [93, 634] on li "Middle" at bounding box center [118, 629] width 195 height 24
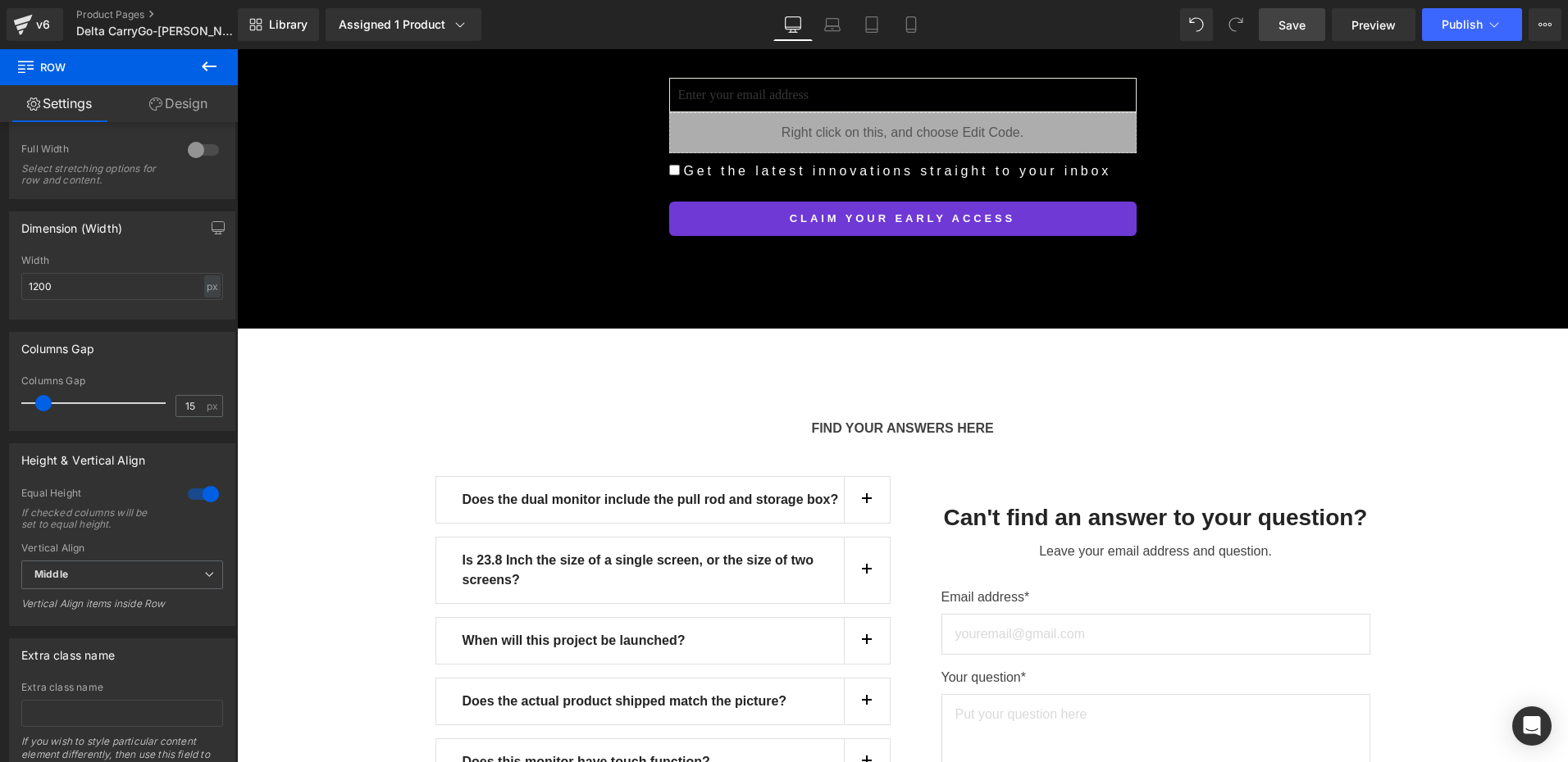
click at [1300, 27] on span "Save" at bounding box center [1292, 24] width 27 height 17
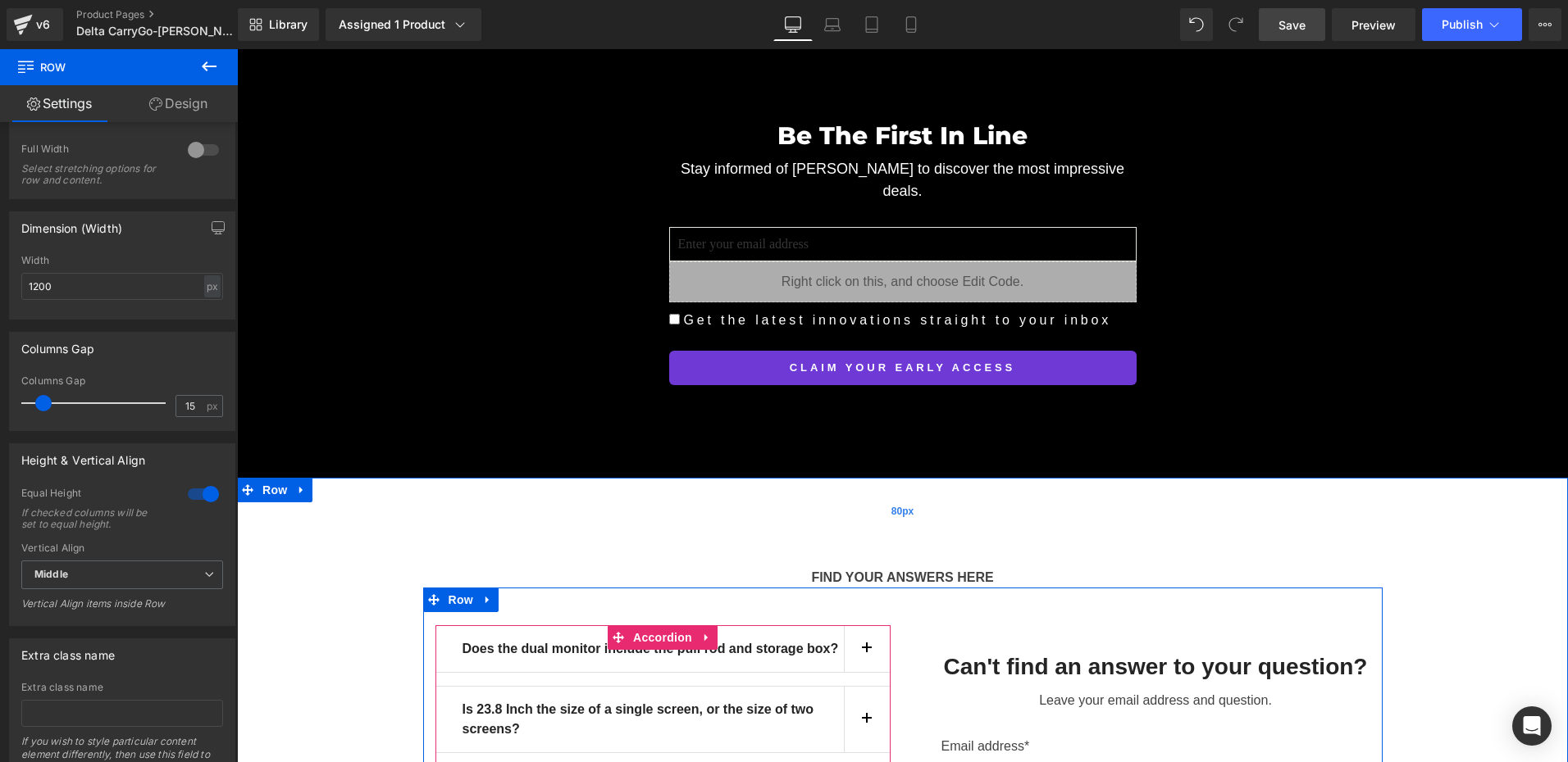
scroll to position [14361, 0]
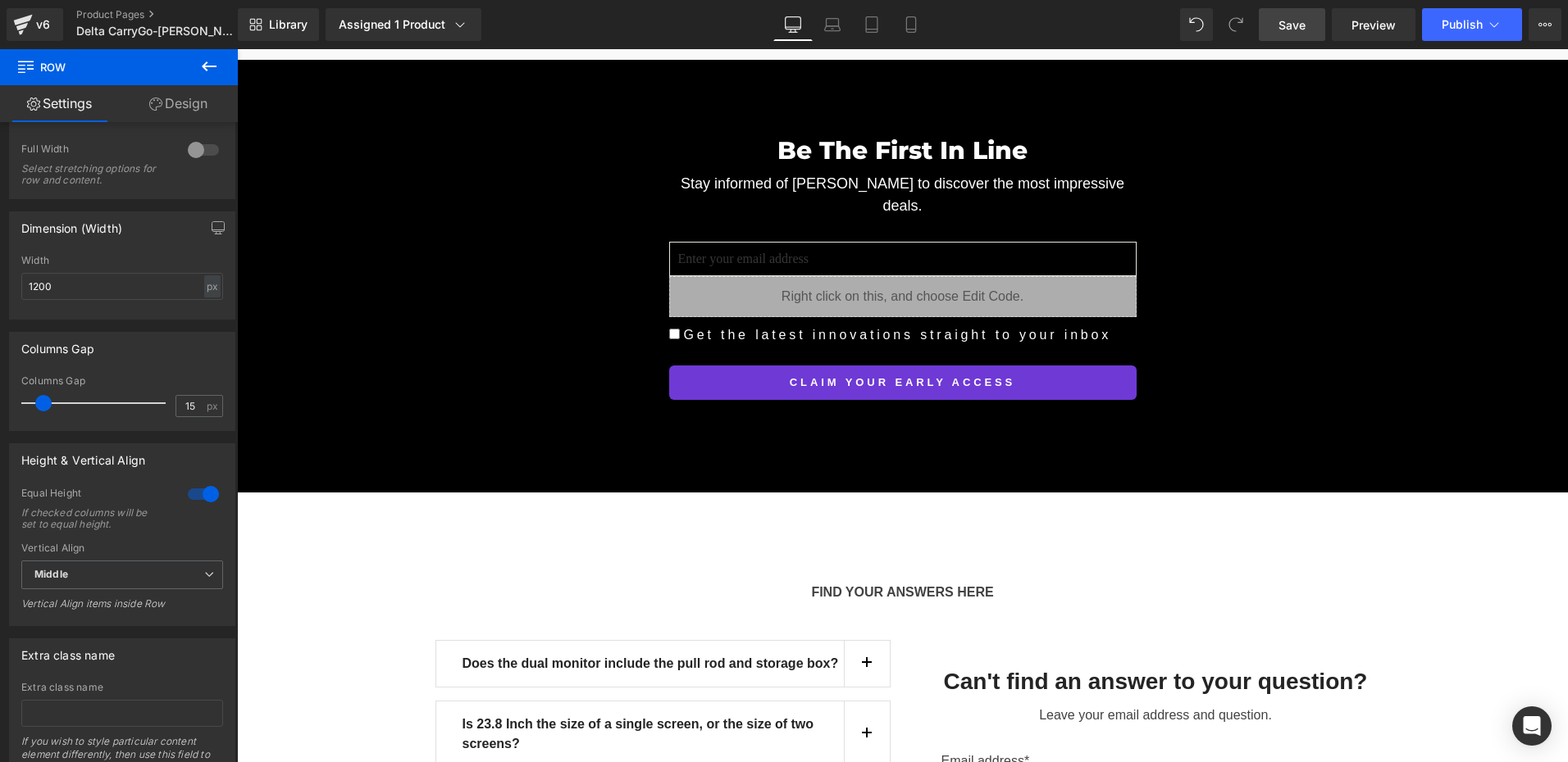
click at [1302, 24] on span "Save" at bounding box center [1292, 24] width 27 height 17
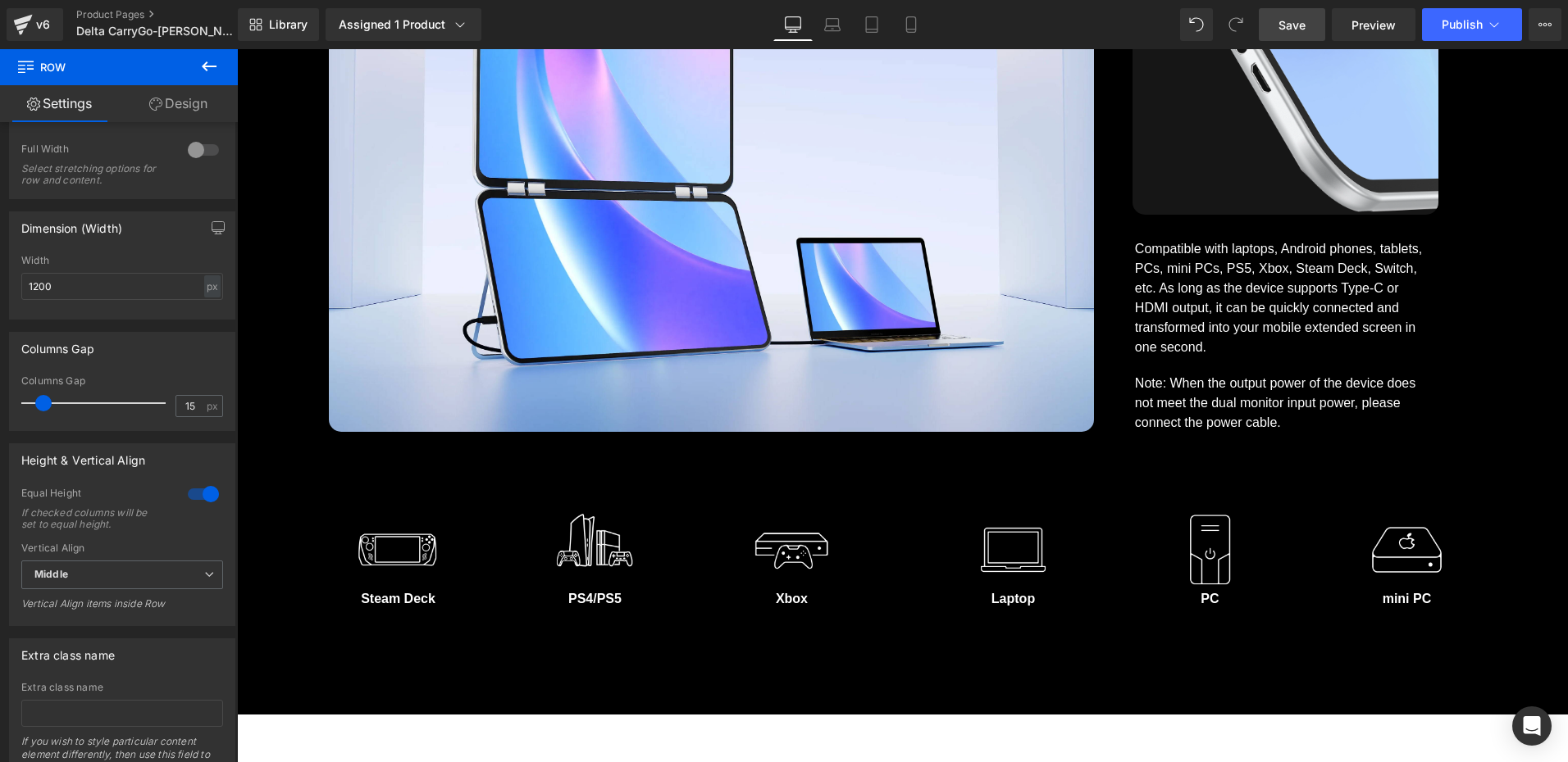
scroll to position [10591, 0]
